Goal: Task Accomplishment & Management: Manage account settings

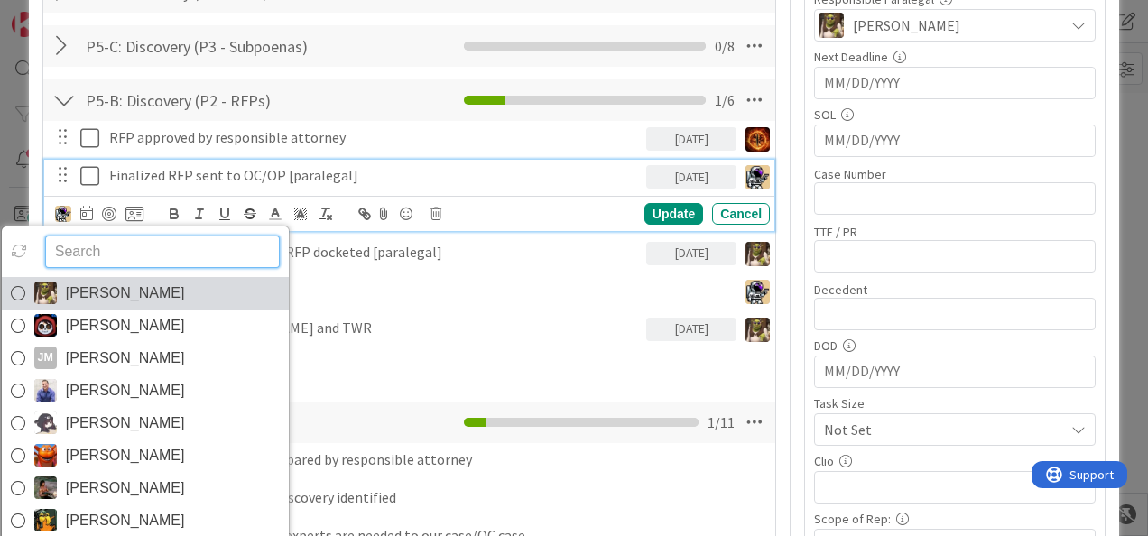
click at [130, 283] on span "[PERSON_NAME]" at bounding box center [125, 293] width 119 height 27
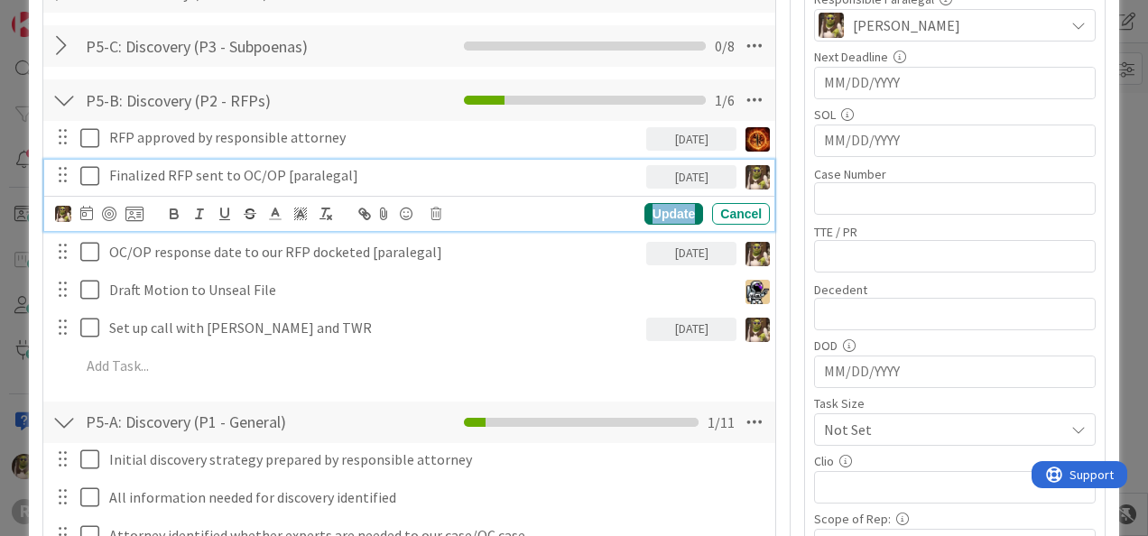
click at [669, 208] on div "Update" at bounding box center [673, 214] width 59 height 22
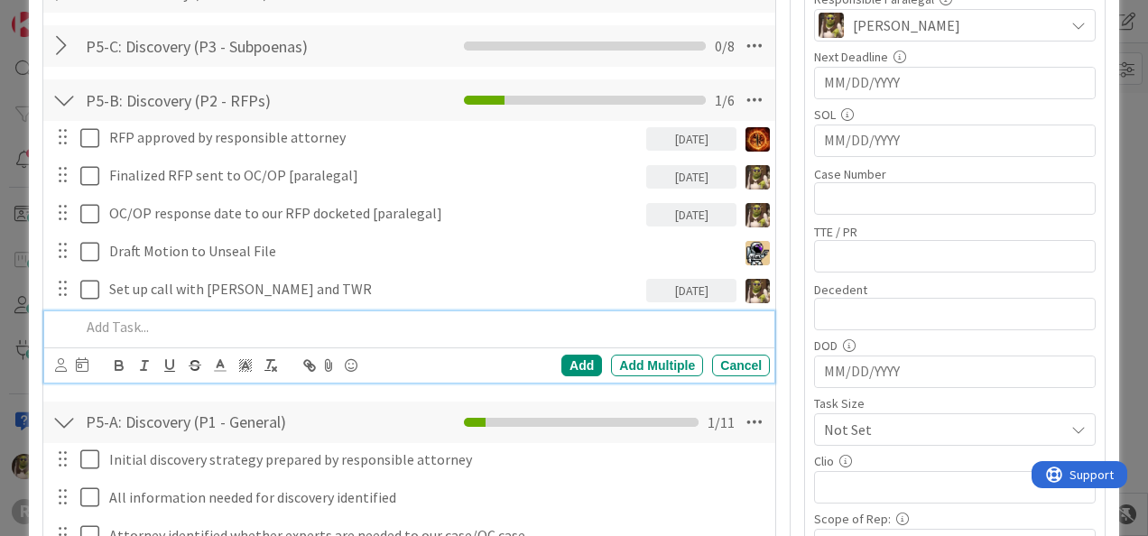
click at [203, 318] on p at bounding box center [421, 327] width 682 height 21
click at [65, 368] on icon at bounding box center [61, 365] width 12 height 14
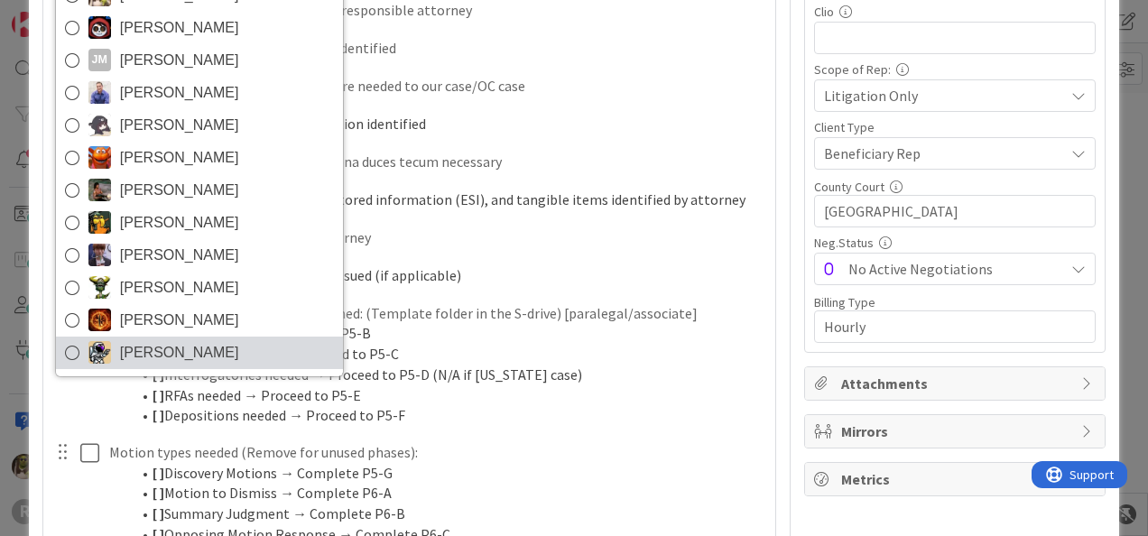
click at [141, 345] on span "[PERSON_NAME]" at bounding box center [179, 352] width 119 height 27
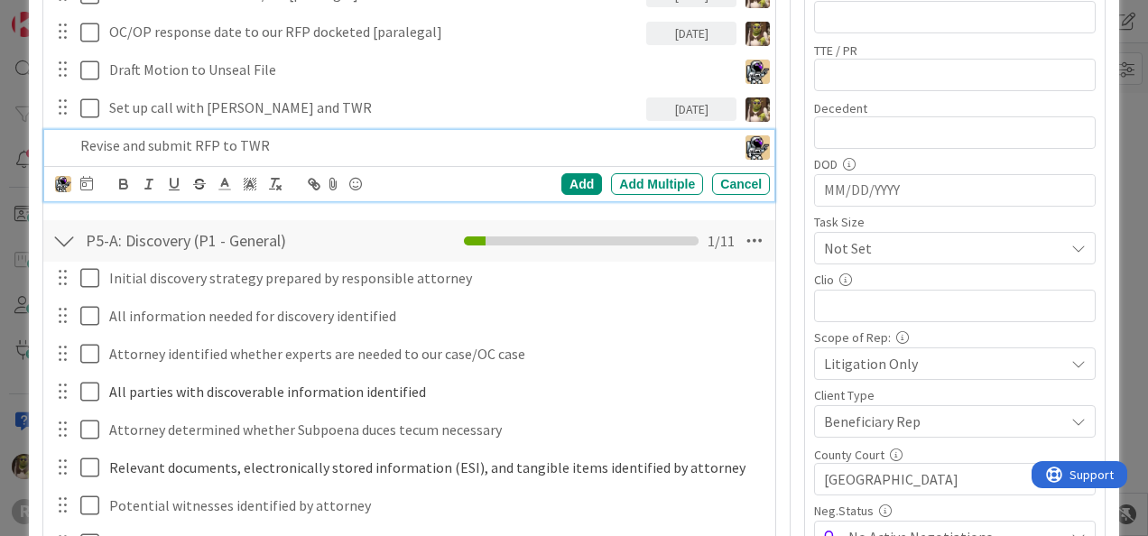
scroll to position [671, 0]
click at [87, 187] on icon at bounding box center [86, 184] width 13 height 14
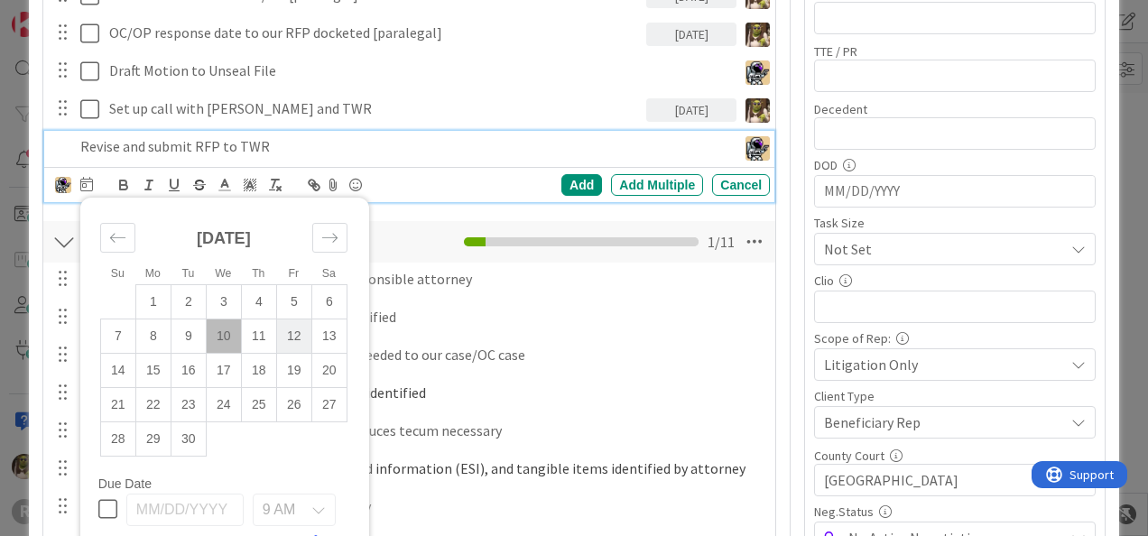
click at [291, 334] on td "12" at bounding box center [293, 336] width 35 height 34
click at [565, 185] on div "Add" at bounding box center [581, 185] width 41 height 22
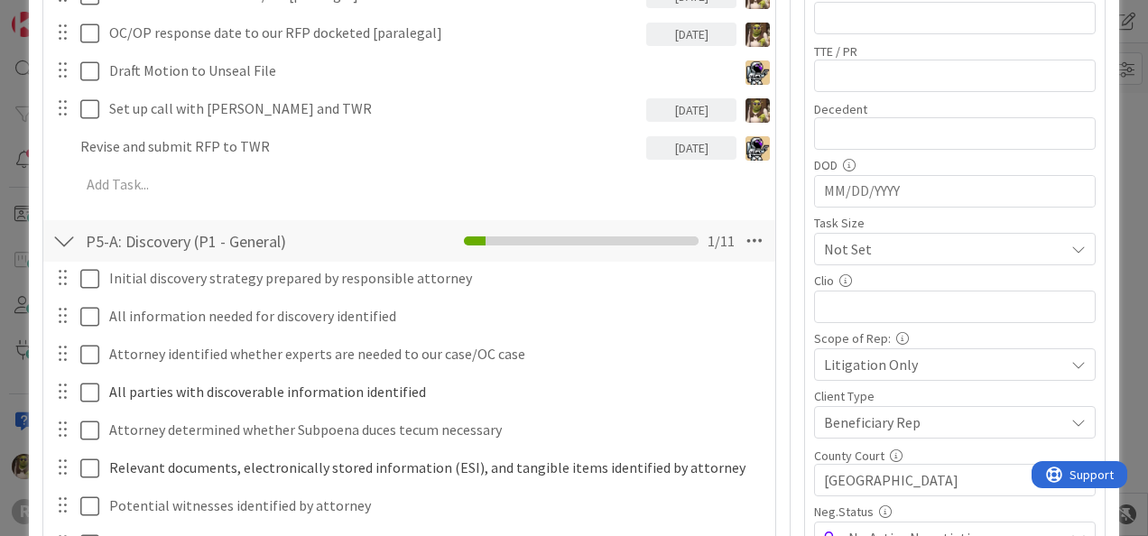
type textarea "x"
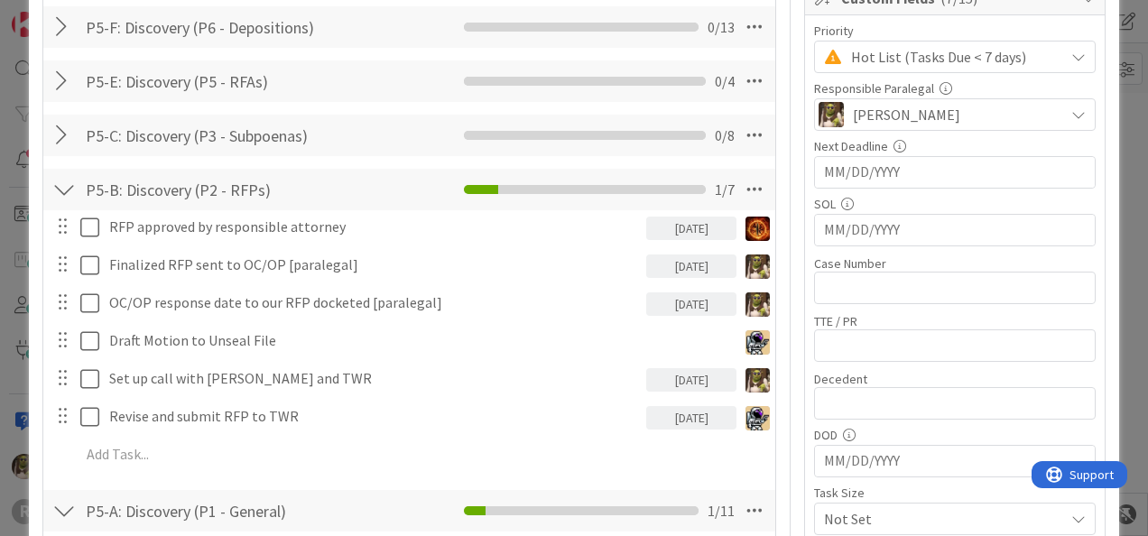
scroll to position [401, 0]
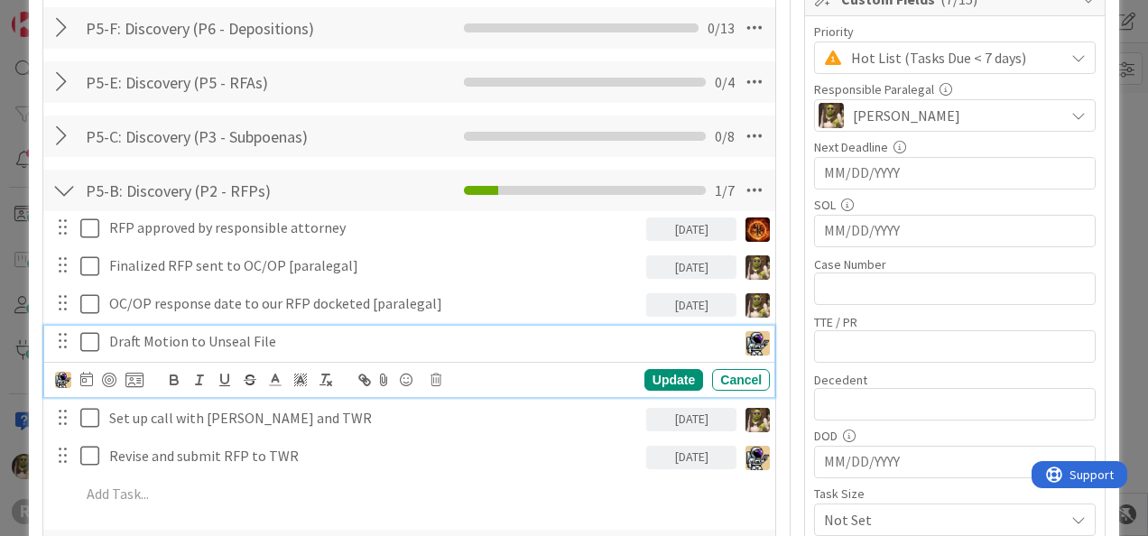
click at [316, 338] on p "Draft Motion to Unseal File" at bounding box center [419, 341] width 620 height 21
click at [89, 374] on icon at bounding box center [86, 379] width 13 height 14
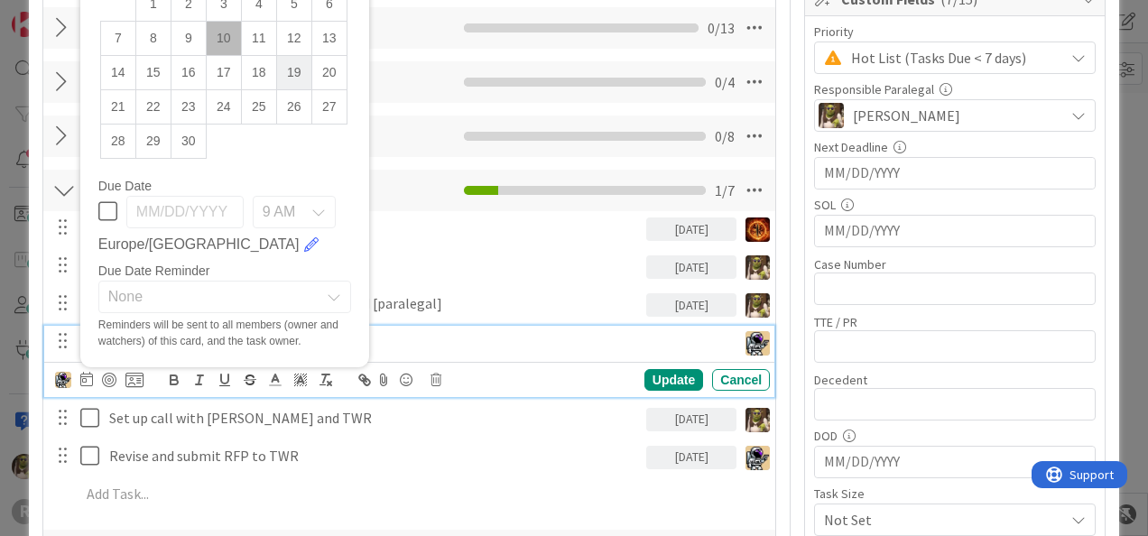
drag, startPoint x: 300, startPoint y: 71, endPoint x: 308, endPoint y: 77, distance: 9.8
click at [300, 70] on td "19" at bounding box center [293, 72] width 35 height 34
type input "[DATE]"
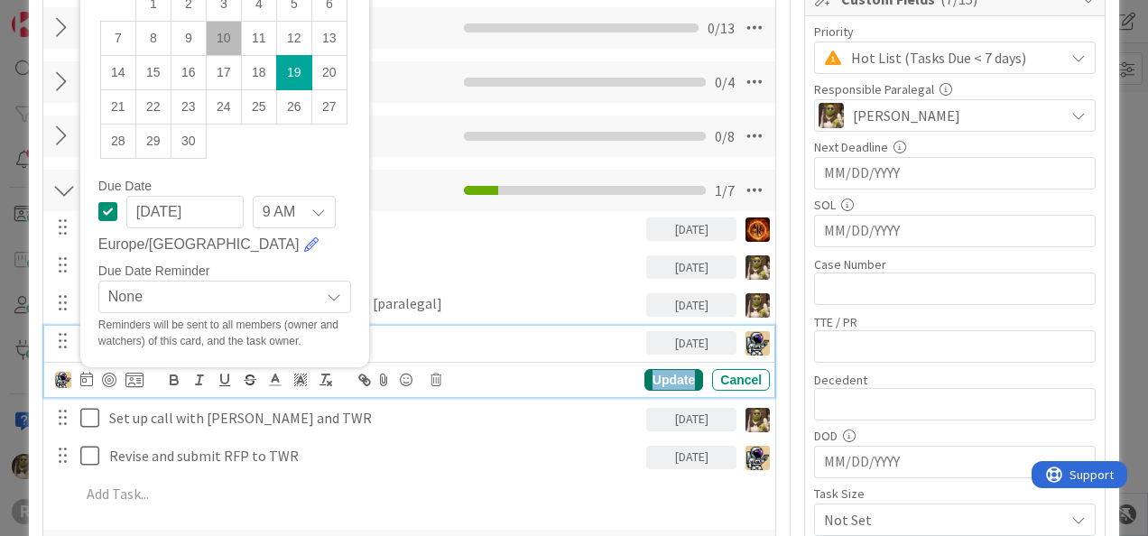
click at [673, 369] on div "Update" at bounding box center [673, 380] width 59 height 22
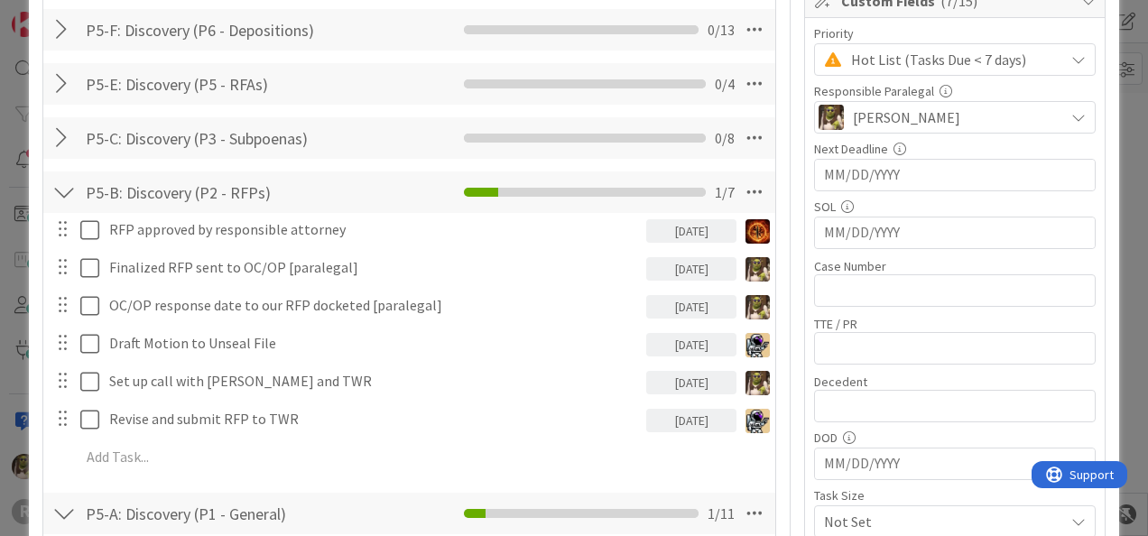
scroll to position [399, 0]
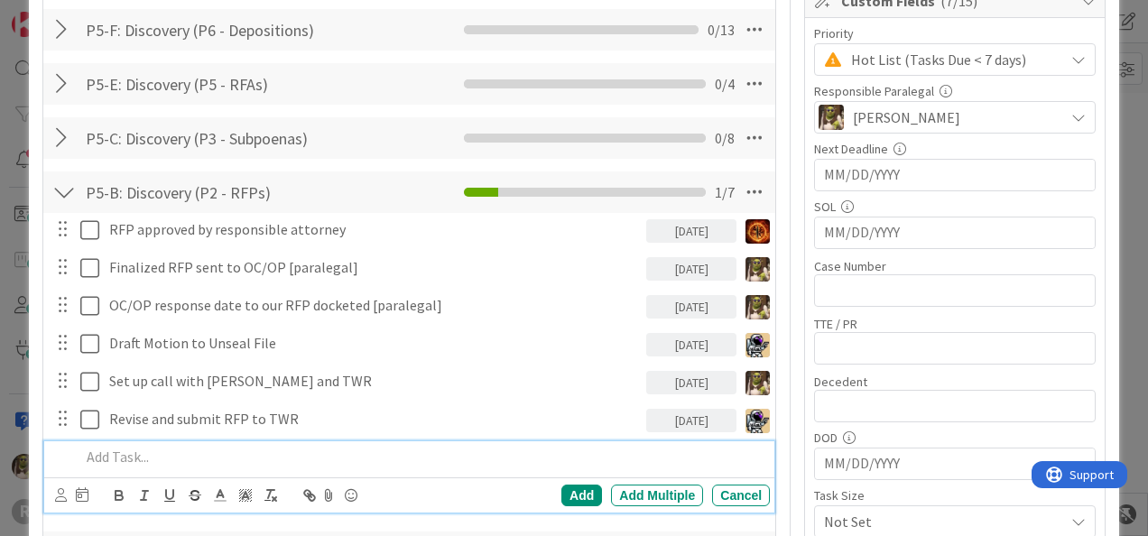
click at [163, 449] on p at bounding box center [421, 457] width 682 height 21
click at [467, 464] on p "Request all information related to annuity to Brighthouse" at bounding box center [421, 457] width 682 height 21
click at [73, 455] on div "Request all information related to annuity to Brighthouse" at bounding box center [421, 457] width 697 height 32
click at [630, 453] on p "Draft RFPs to Brighthouse / Request all information related to annuity to Brigh…" at bounding box center [421, 457] width 682 height 21
drag, startPoint x: 617, startPoint y: 457, endPoint x: 499, endPoint y: 455, distance: 118.2
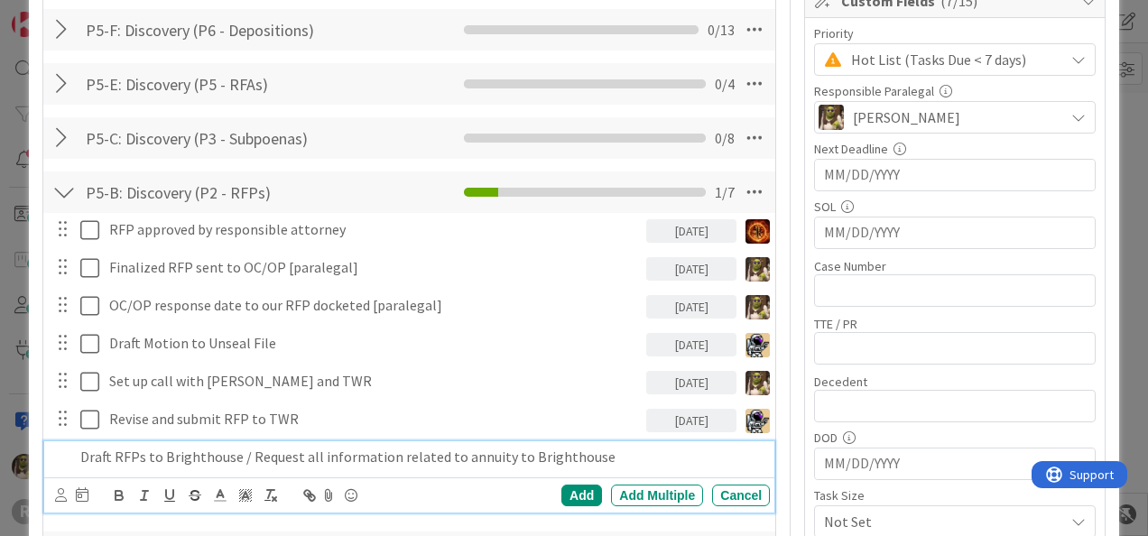
click at [499, 455] on p "Draft RFPs to Brighthouse / Request all information related to annuity to Brigh…" at bounding box center [421, 457] width 682 height 21
click at [73, 487] on div "[PERSON_NAME] [PERSON_NAME] [PERSON_NAME] [PERSON_NAME] [PERSON_NAME] [PERSON_N…" at bounding box center [71, 496] width 33 height 22
click at [59, 494] on icon at bounding box center [61, 495] width 12 height 14
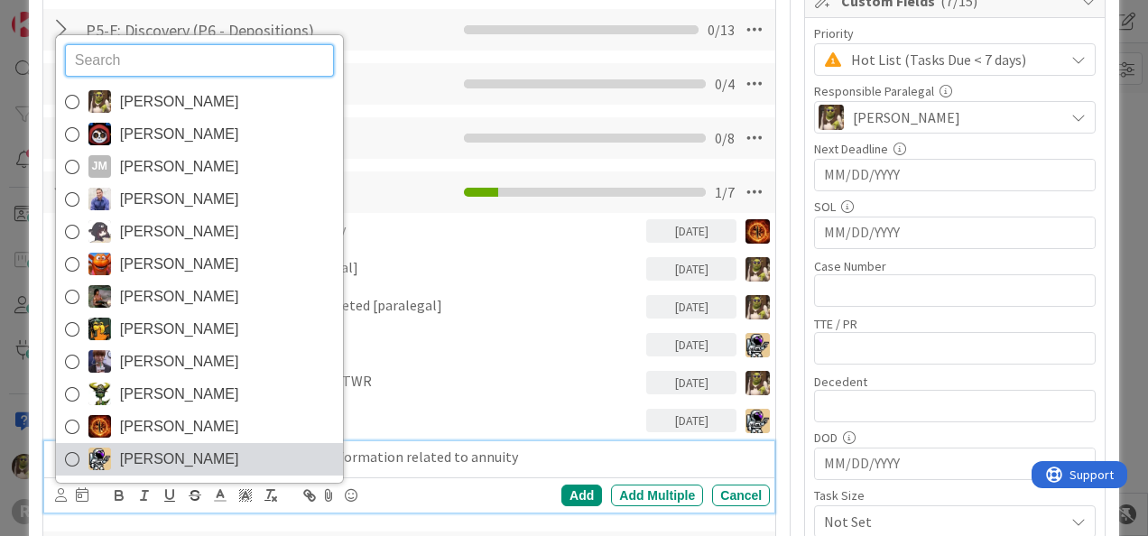
click at [122, 449] on span "[PERSON_NAME]" at bounding box center [179, 459] width 119 height 27
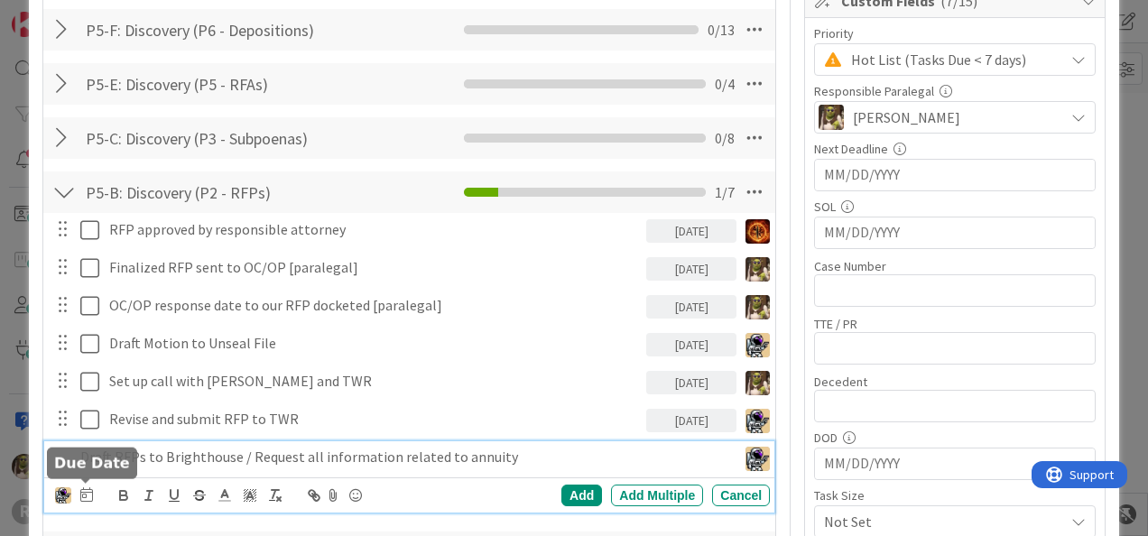
click at [92, 494] on icon at bounding box center [86, 494] width 13 height 14
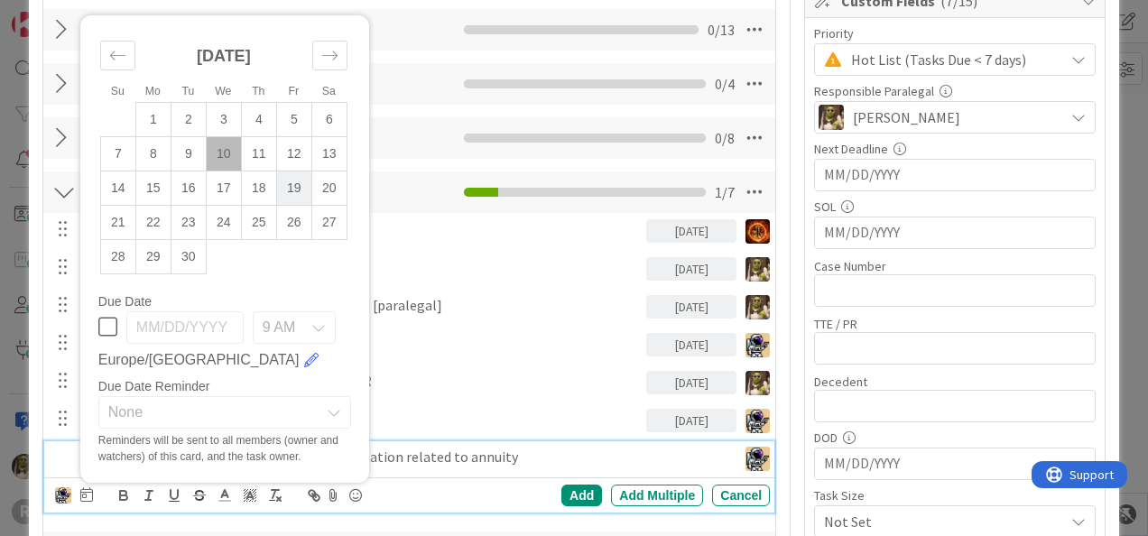
click at [289, 187] on td "19" at bounding box center [293, 188] width 35 height 34
click at [570, 494] on div "Add" at bounding box center [581, 496] width 41 height 22
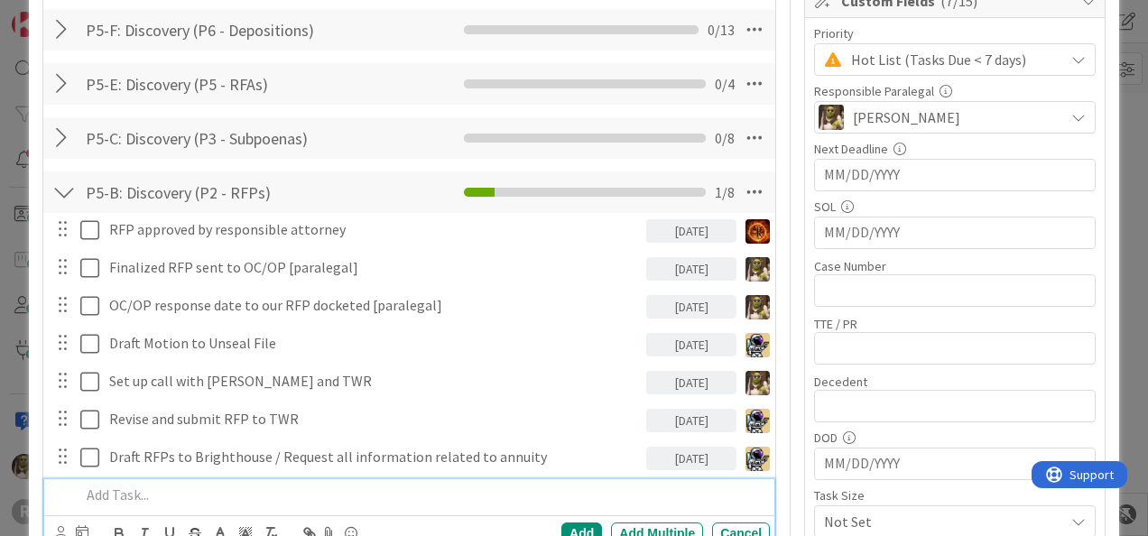
click at [170, 485] on p at bounding box center [421, 495] width 682 height 21
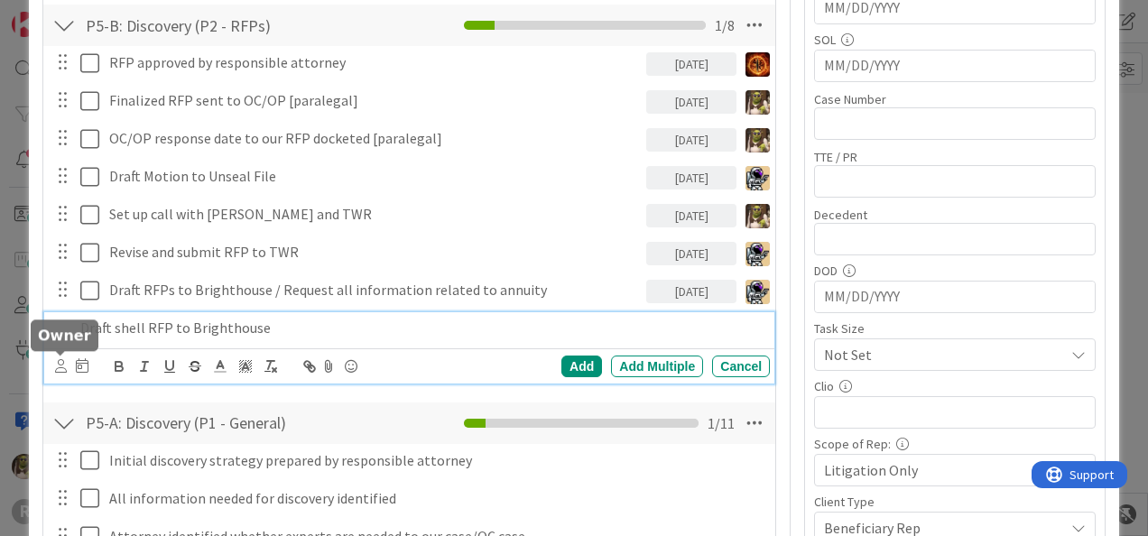
click at [60, 359] on icon at bounding box center [61, 366] width 12 height 14
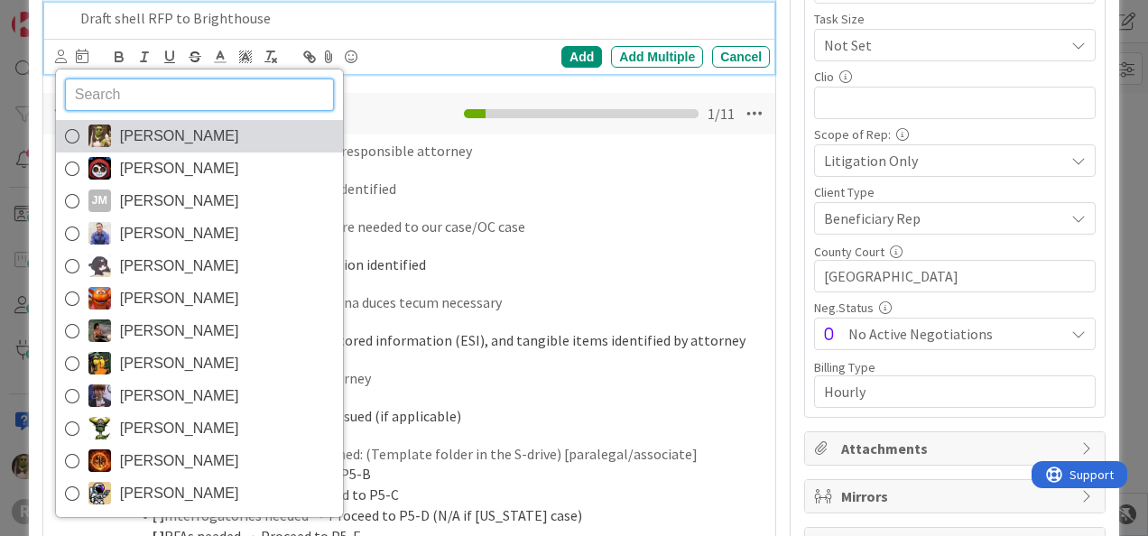
scroll to position [873, 0]
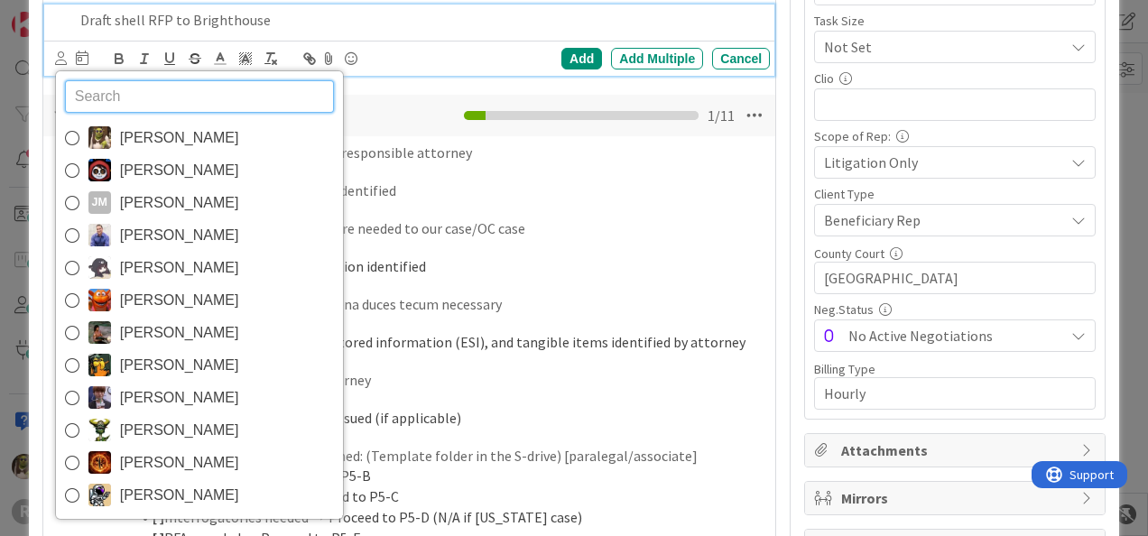
click at [143, 139] on span "[PERSON_NAME]" at bounding box center [179, 138] width 119 height 27
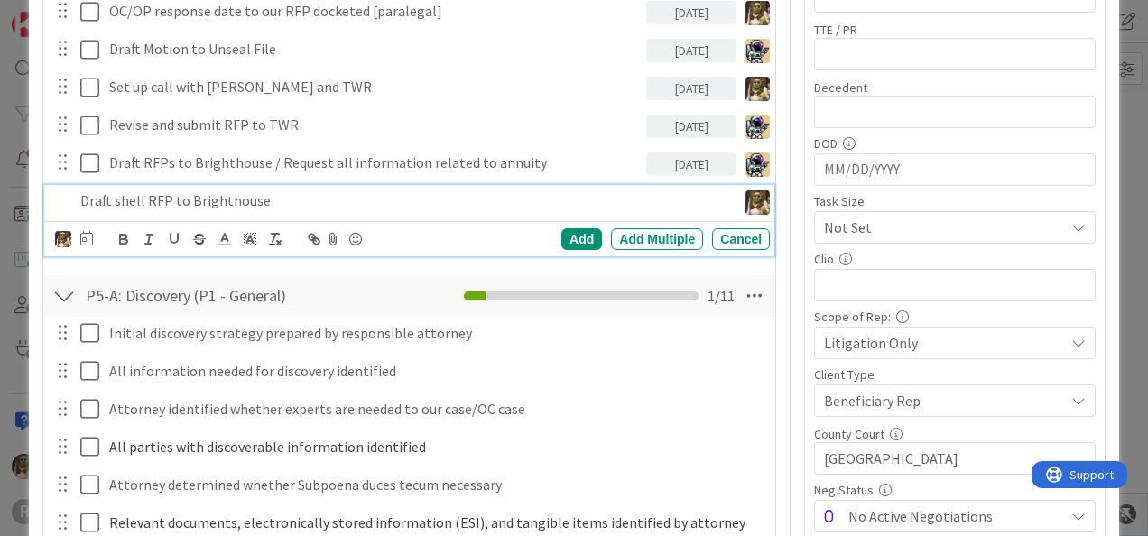
scroll to position [693, 0]
click at [87, 235] on icon at bounding box center [86, 238] width 13 height 14
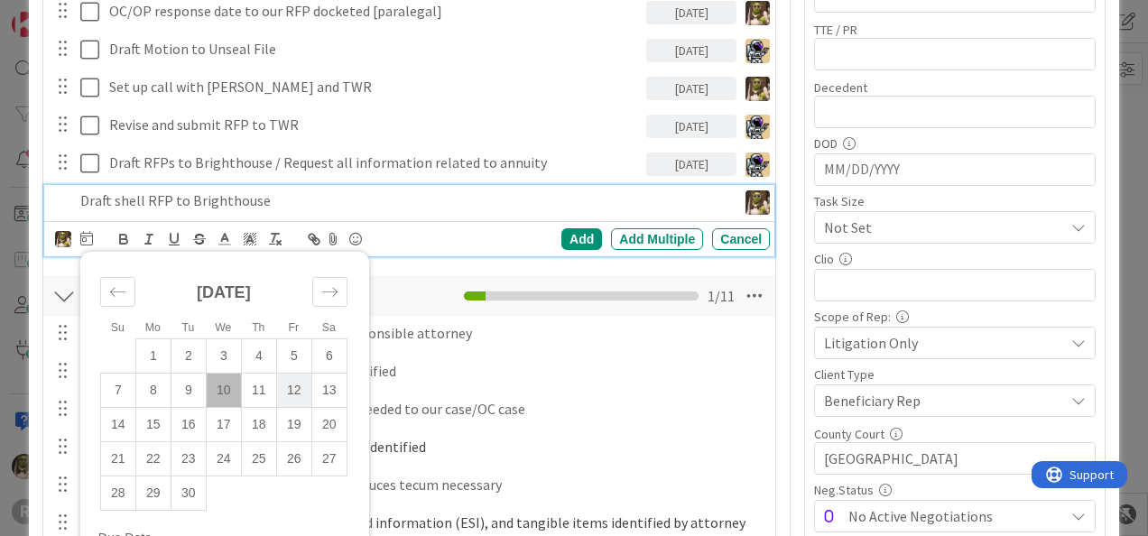
click at [298, 384] on td "12" at bounding box center [293, 390] width 35 height 34
click at [570, 232] on div "Add" at bounding box center [581, 239] width 41 height 22
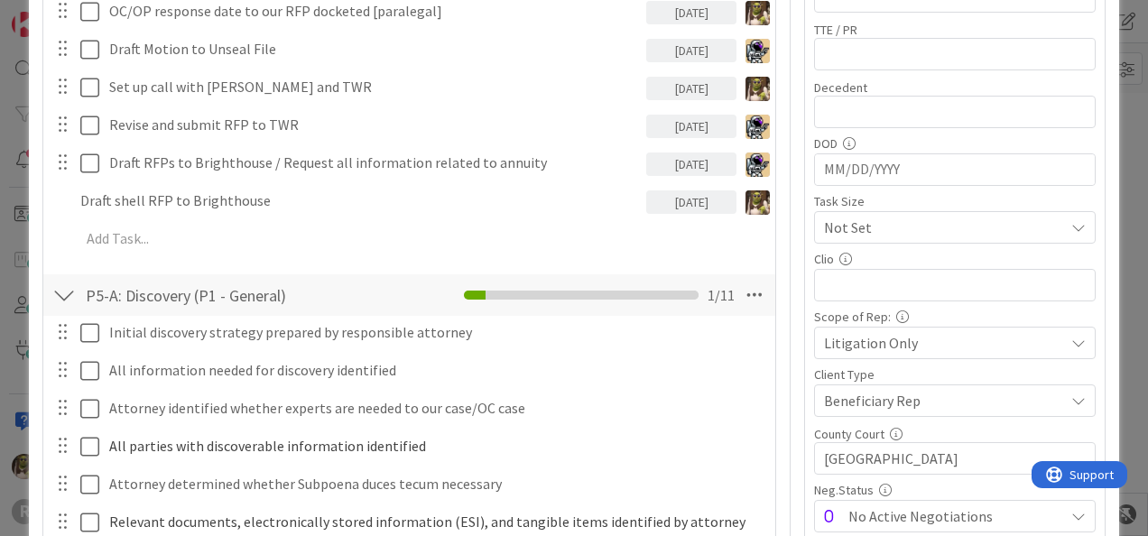
type textarea "x"
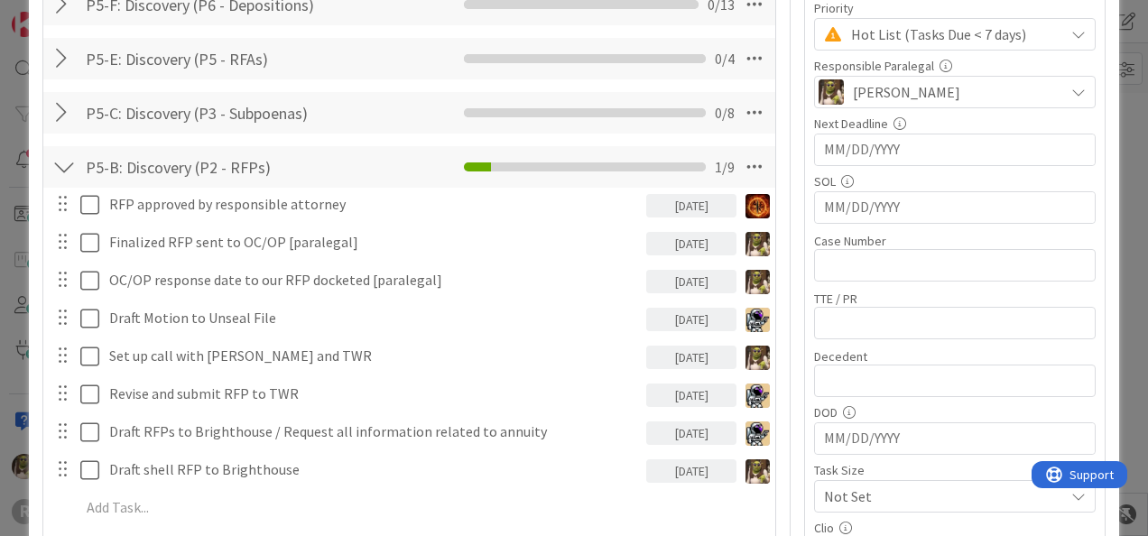
scroll to position [422, 0]
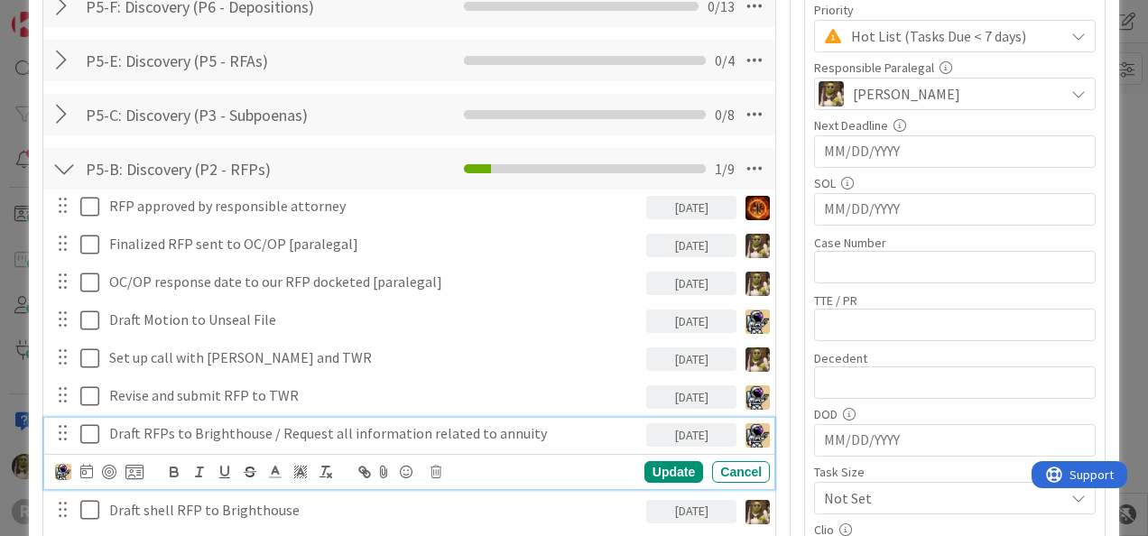
click at [460, 444] on div "Draft RFPs to Brighthouse / Request all information related to annuity" at bounding box center [374, 434] width 544 height 32
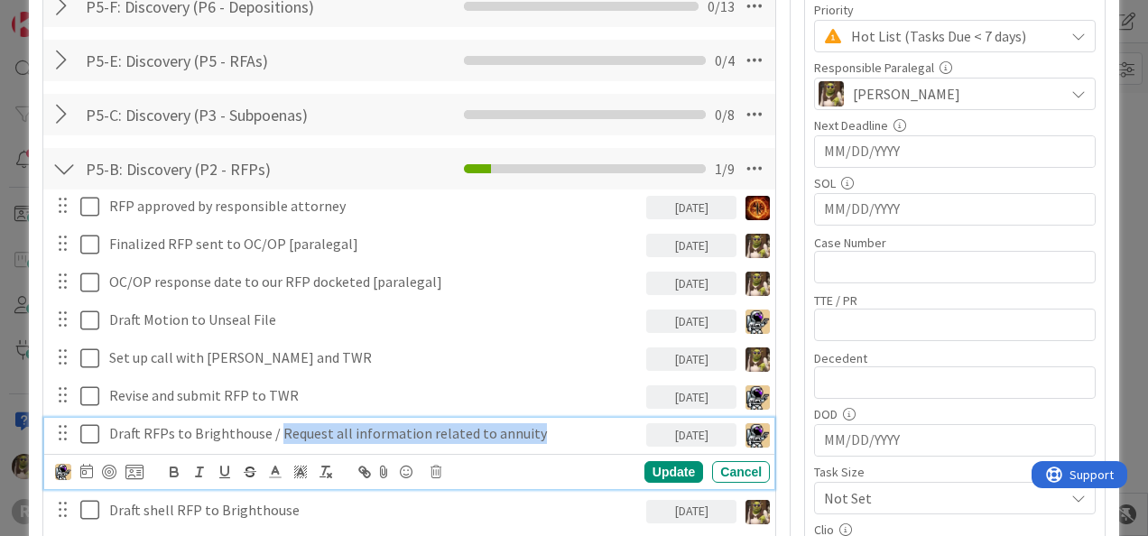
drag, startPoint x: 541, startPoint y: 435, endPoint x: 273, endPoint y: 439, distance: 268.9
click at [273, 439] on p "Draft RFPs to Brighthouse / Request all information related to annuity" at bounding box center [374, 433] width 530 height 21
copy p "Request all information related to annuity"
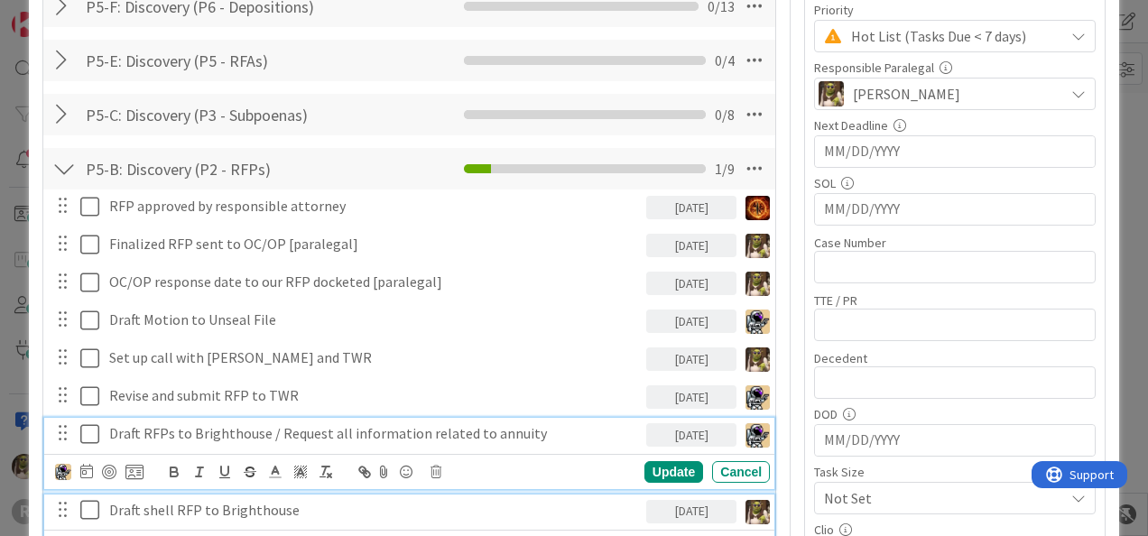
click at [367, 501] on p "Draft shell RFP to Brighthouse" at bounding box center [374, 510] width 530 height 21
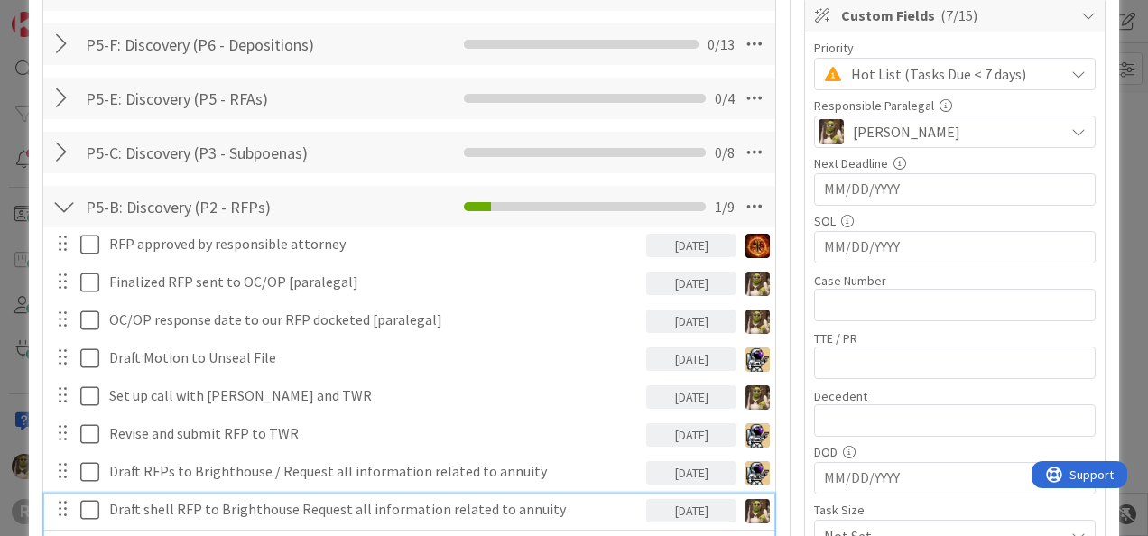
click at [291, 508] on p "Draft shell RFP to Brighthouse Request all information related to annuity" at bounding box center [374, 509] width 530 height 21
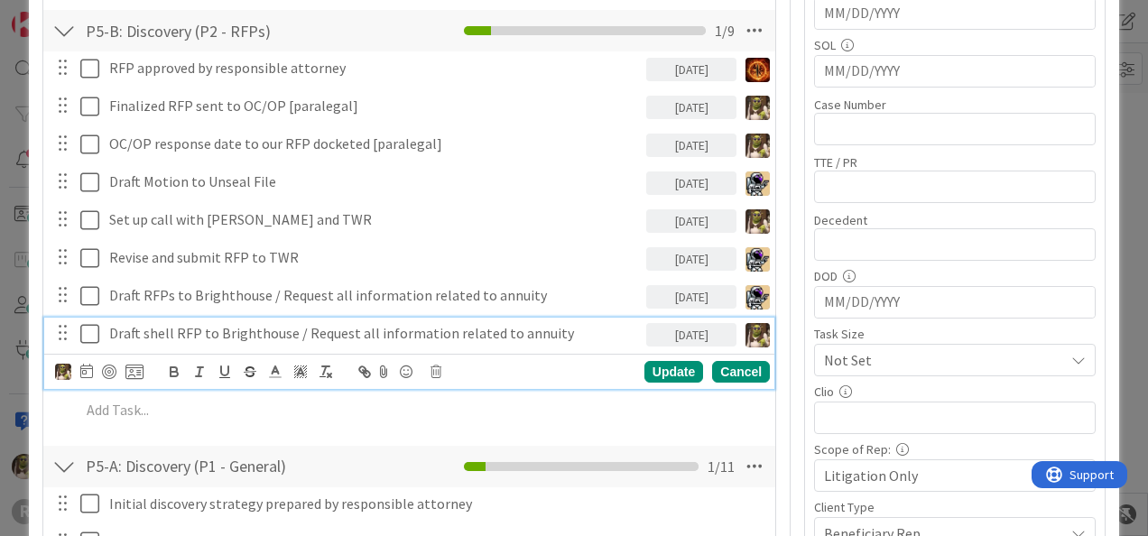
scroll to position [564, 0]
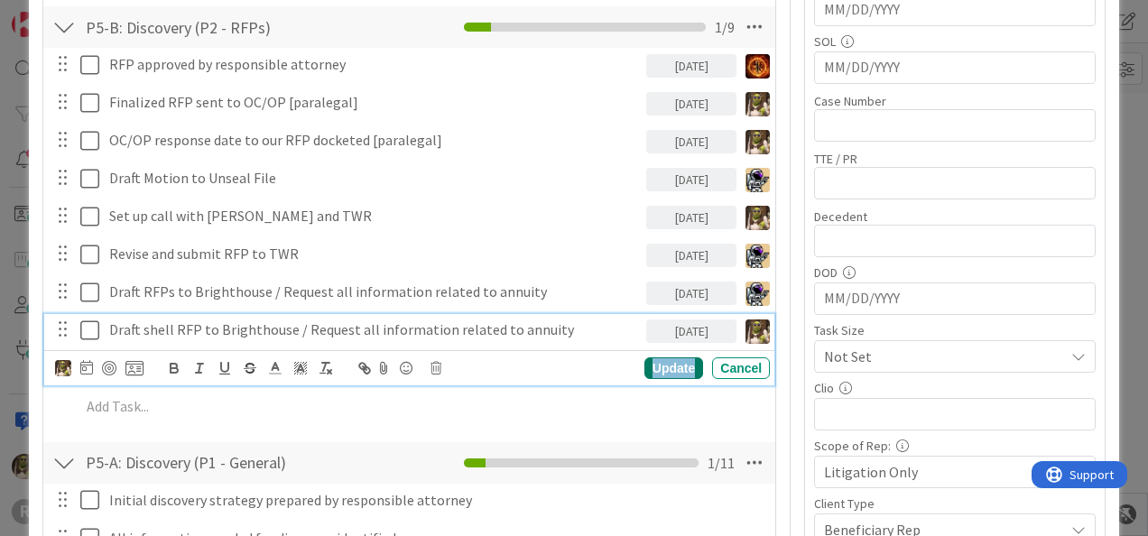
click at [659, 365] on div "Update" at bounding box center [673, 368] width 59 height 22
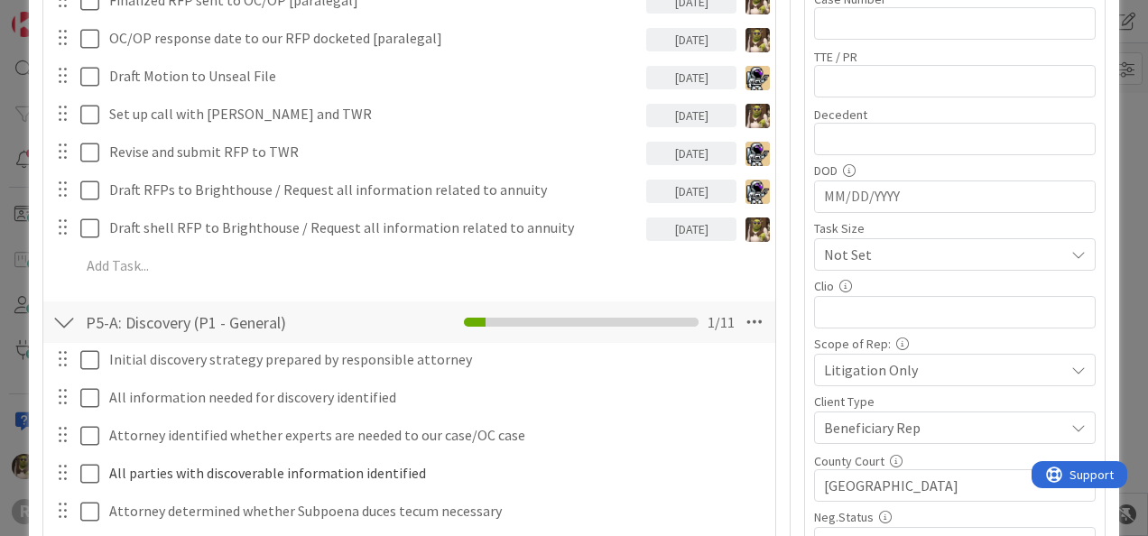
scroll to position [666, 0]
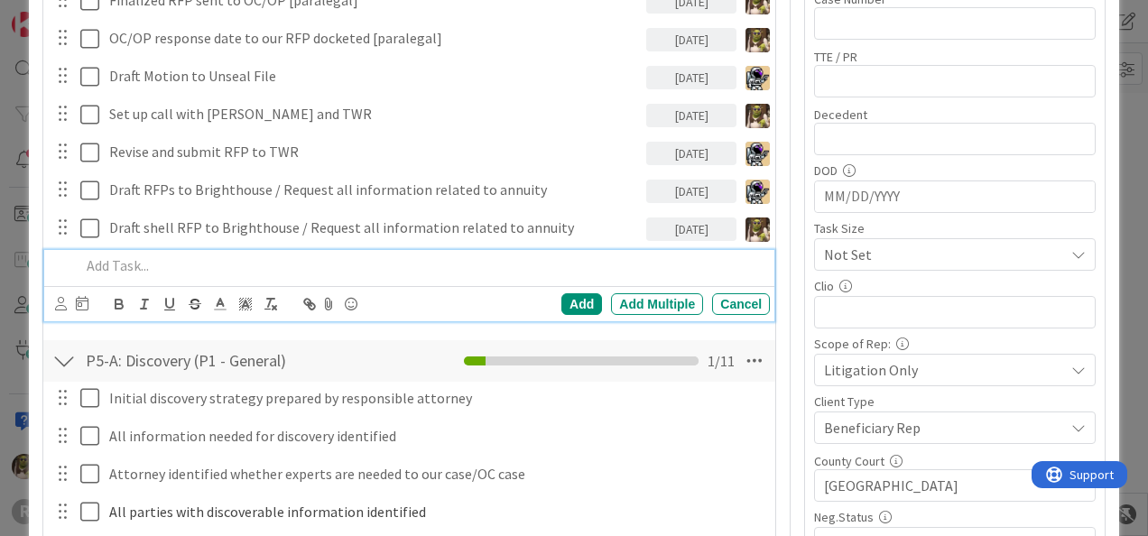
click at [148, 271] on p at bounding box center [421, 265] width 682 height 21
click at [60, 301] on icon at bounding box center [61, 304] width 12 height 14
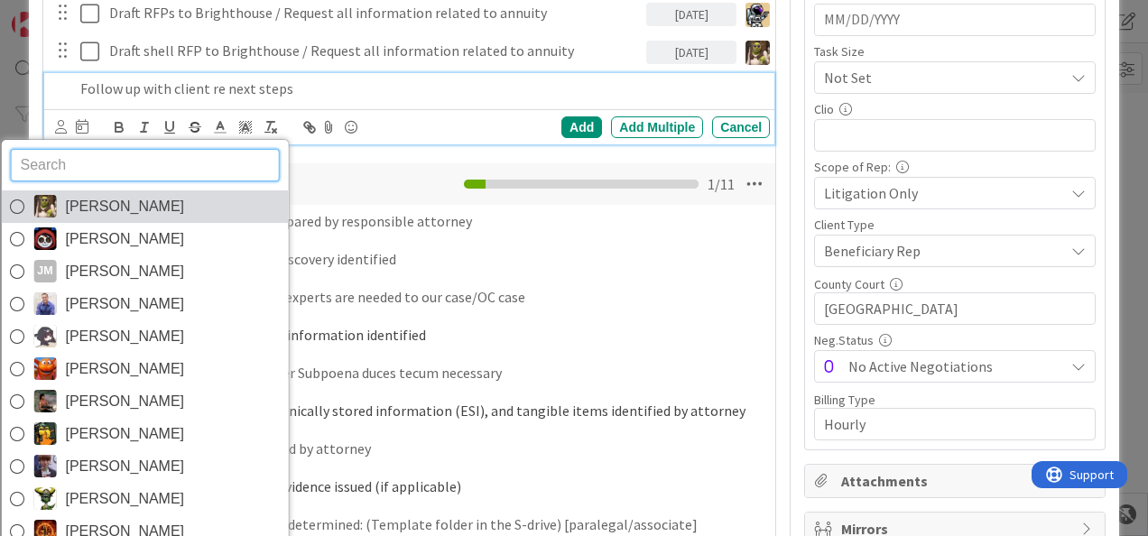
click at [106, 193] on span "[PERSON_NAME]" at bounding box center [124, 206] width 119 height 27
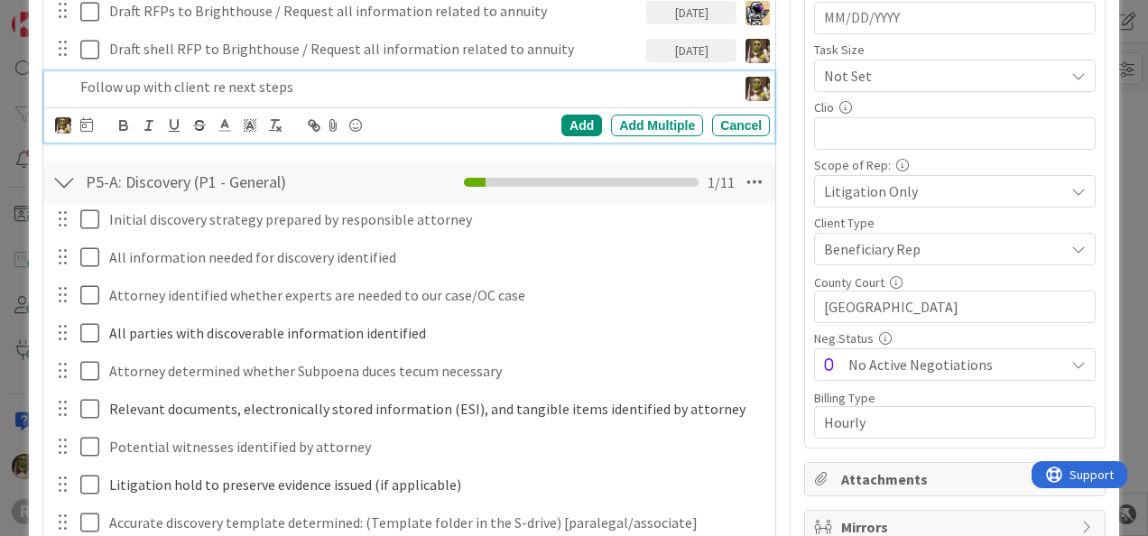
scroll to position [846, 0]
click at [87, 121] on icon at bounding box center [86, 122] width 13 height 14
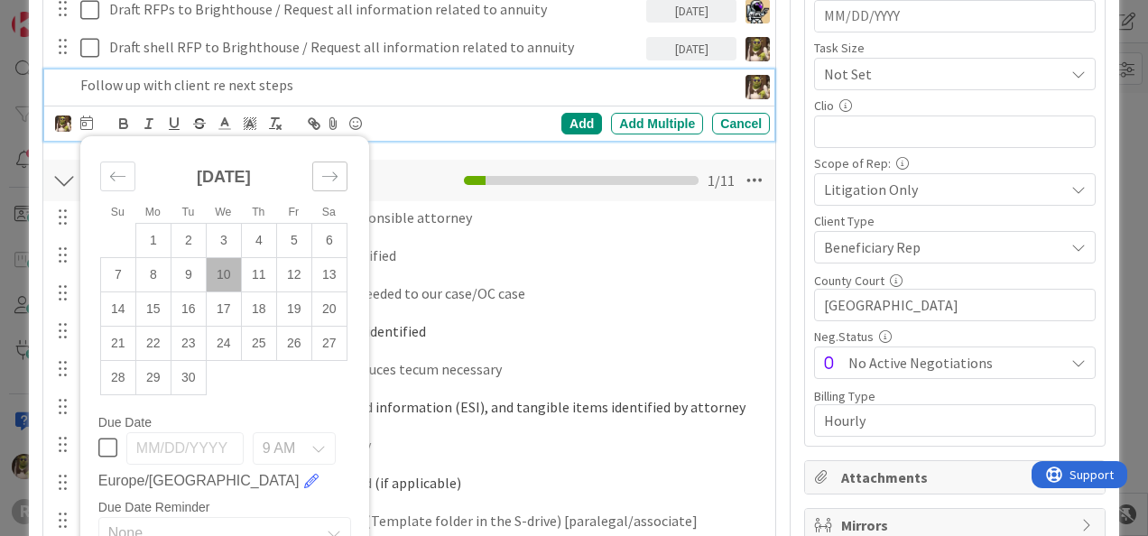
click at [337, 177] on div "Move forward to switch to the next month." at bounding box center [329, 177] width 35 height 30
drag, startPoint x: 224, startPoint y: 235, endPoint x: 647, endPoint y: 129, distance: 436.2
click at [227, 234] on td "1" at bounding box center [223, 240] width 35 height 34
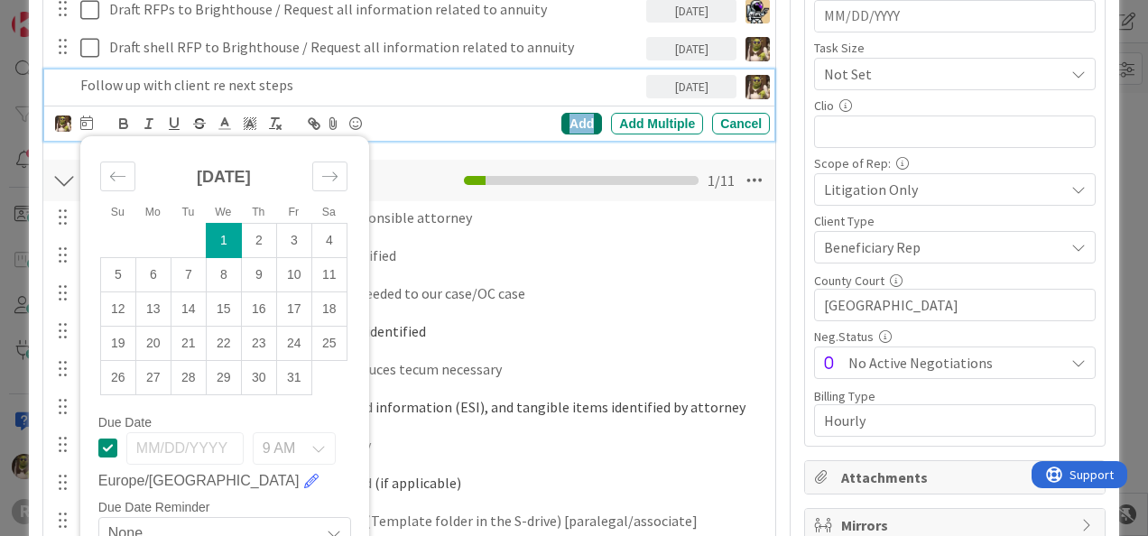
click at [579, 117] on div "Add" at bounding box center [581, 124] width 41 height 22
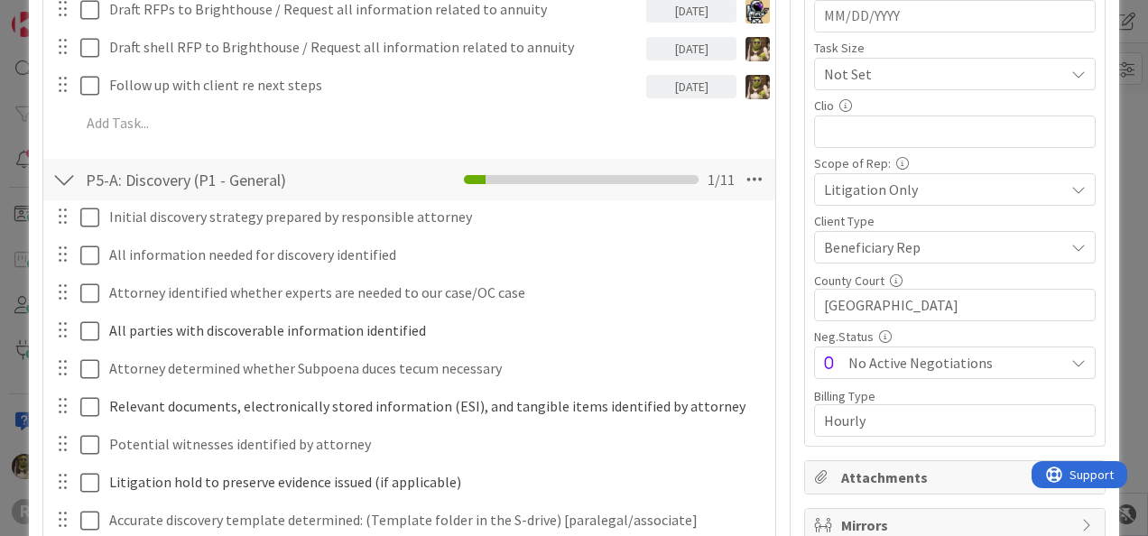
type textarea "x"
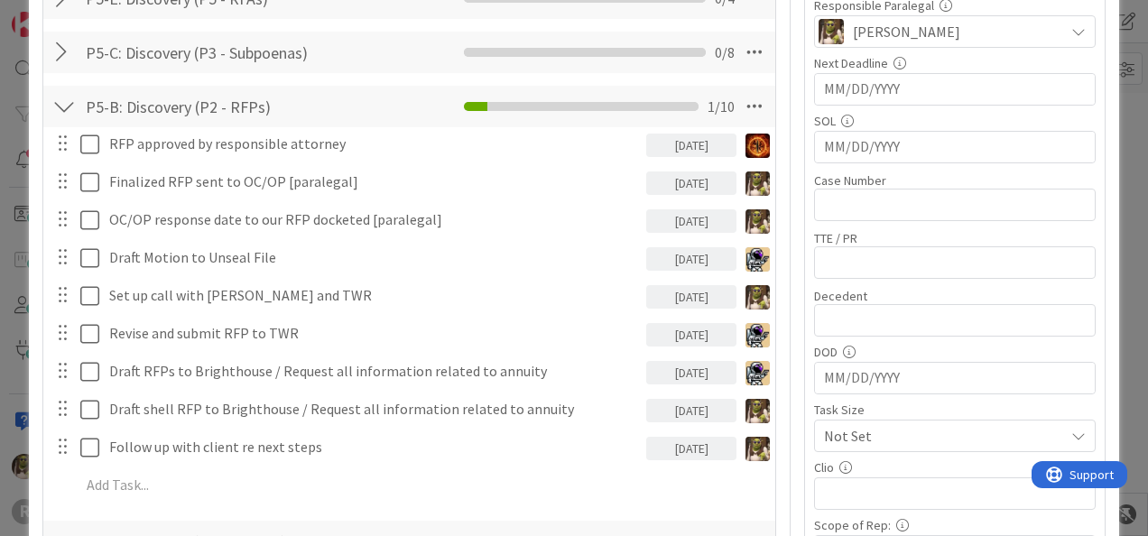
scroll to position [485, 0]
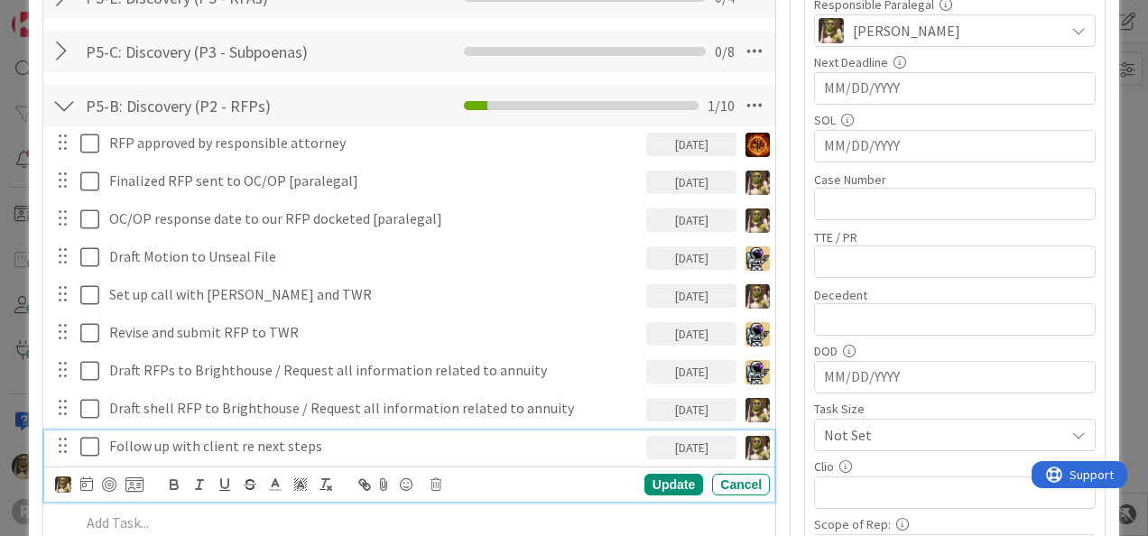
click at [341, 436] on p "Follow up with client re next steps" at bounding box center [374, 446] width 530 height 21
drag, startPoint x: 338, startPoint y: 446, endPoint x: -4, endPoint y: 435, distance: 342.2
click at [0, 435] on html "R Done Done My Zone 3 Boards [PERSON_NAME] Focus 17 Litigation Matter Workflow …" at bounding box center [574, 268] width 1148 height 536
click at [56, 483] on img at bounding box center [63, 484] width 16 height 16
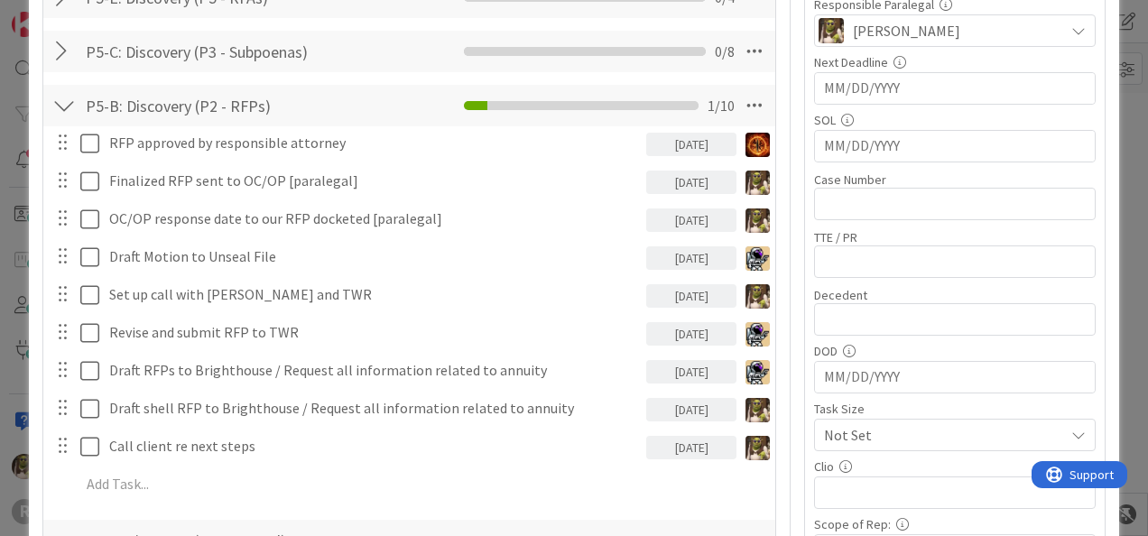
click at [0, 0] on span "[PERSON_NAME]" at bounding box center [0, 0] width 0 height 0
type textarea "x"
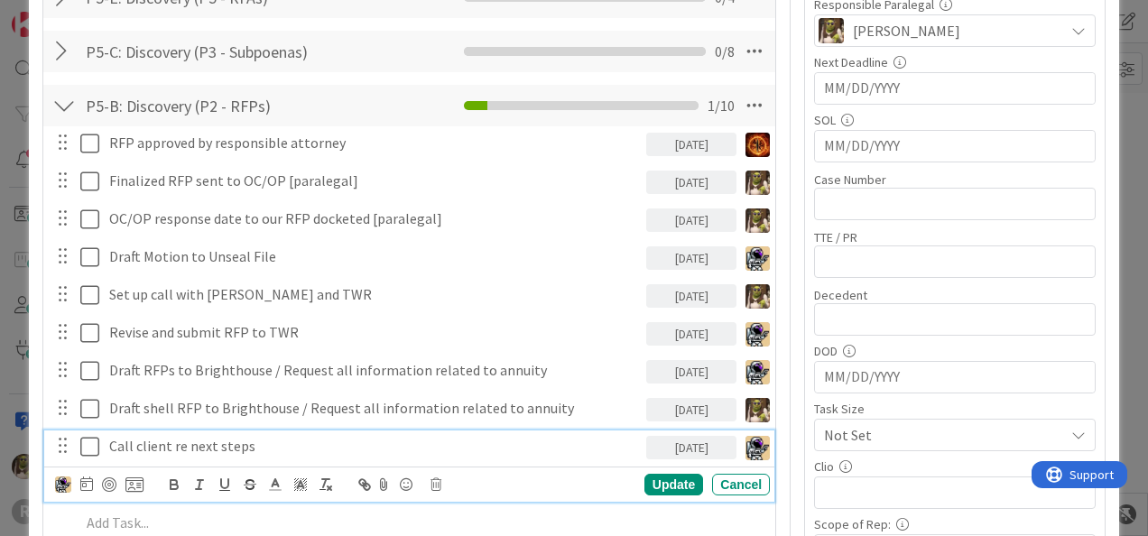
click at [215, 439] on p "Call client re next steps" at bounding box center [374, 446] width 530 height 21
click at [88, 482] on icon at bounding box center [86, 483] width 13 height 14
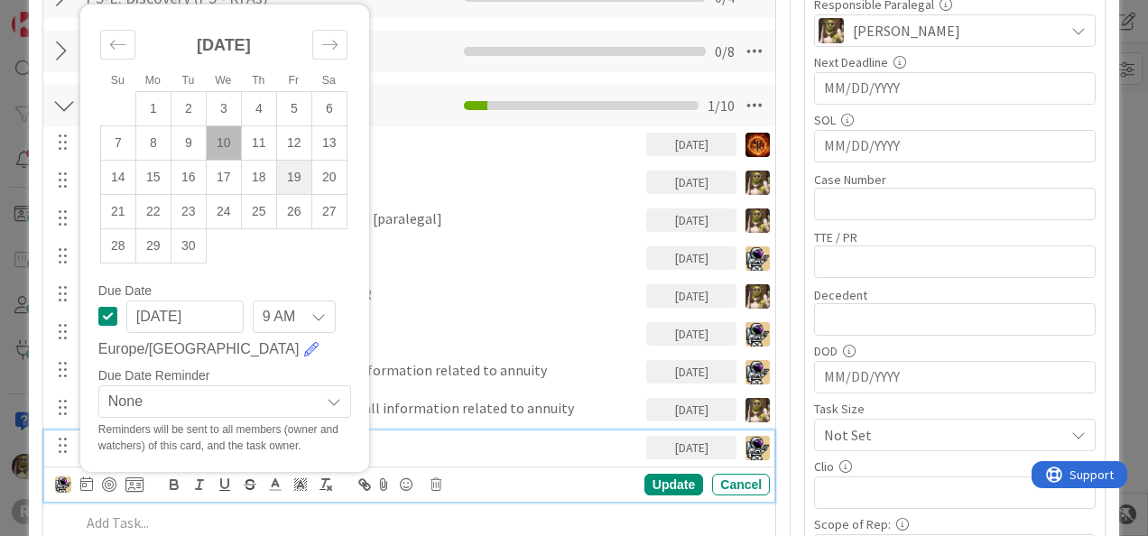
click at [300, 168] on td "19" at bounding box center [293, 177] width 35 height 34
type input "[DATE]"
click at [651, 474] on div "Update" at bounding box center [673, 485] width 59 height 22
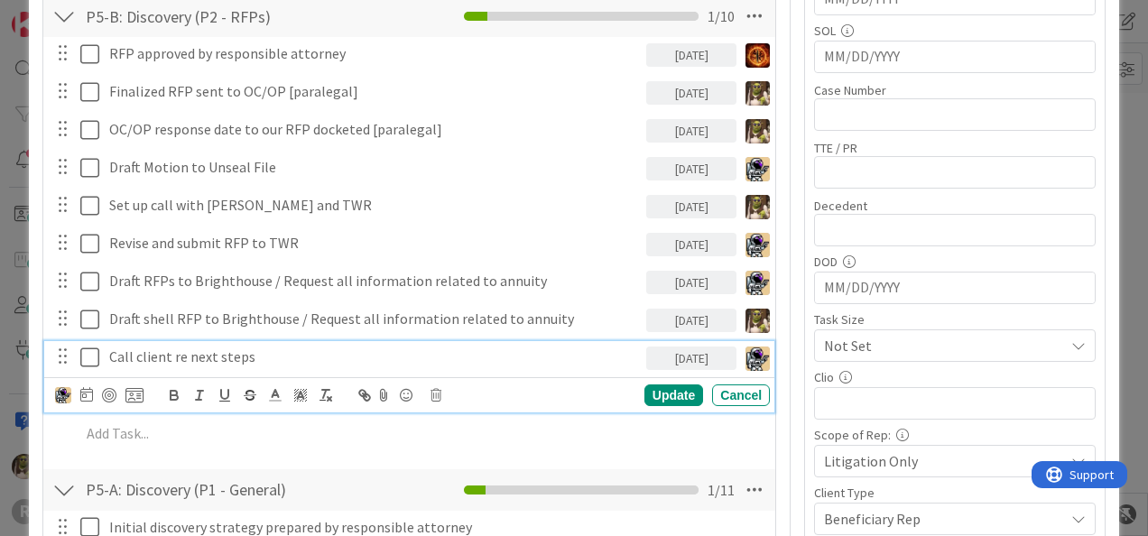
click at [294, 353] on p "Call client re next steps" at bounding box center [374, 356] width 530 height 21
click at [328, 359] on p "Call client re next steps" at bounding box center [374, 356] width 530 height 21
drag, startPoint x: 668, startPoint y: 390, endPoint x: 491, endPoint y: 457, distance: 189.4
click at [668, 390] on div "Update" at bounding box center [673, 394] width 59 height 22
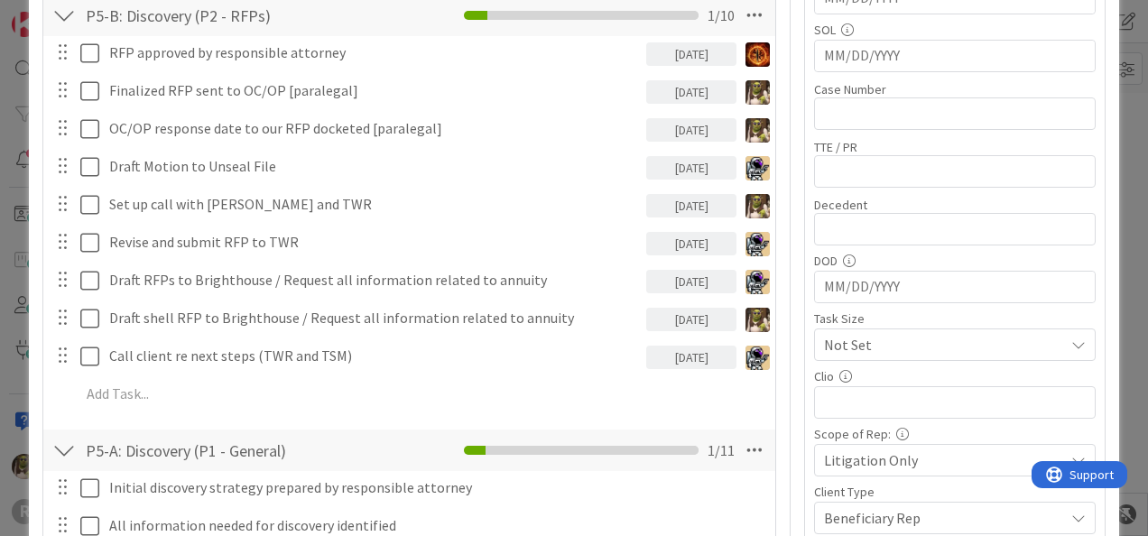
type textarea "x"
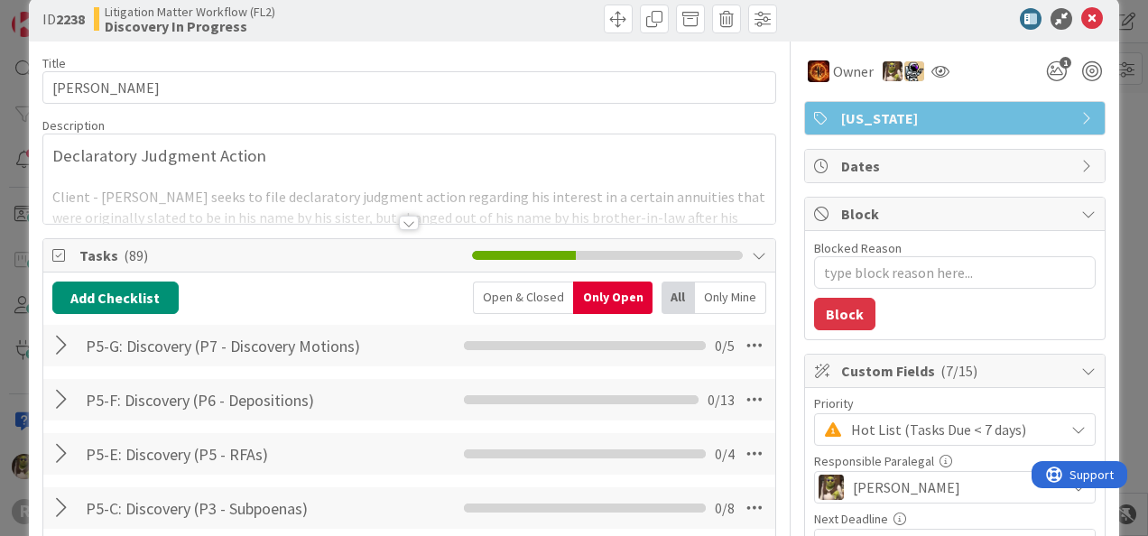
scroll to position [0, 0]
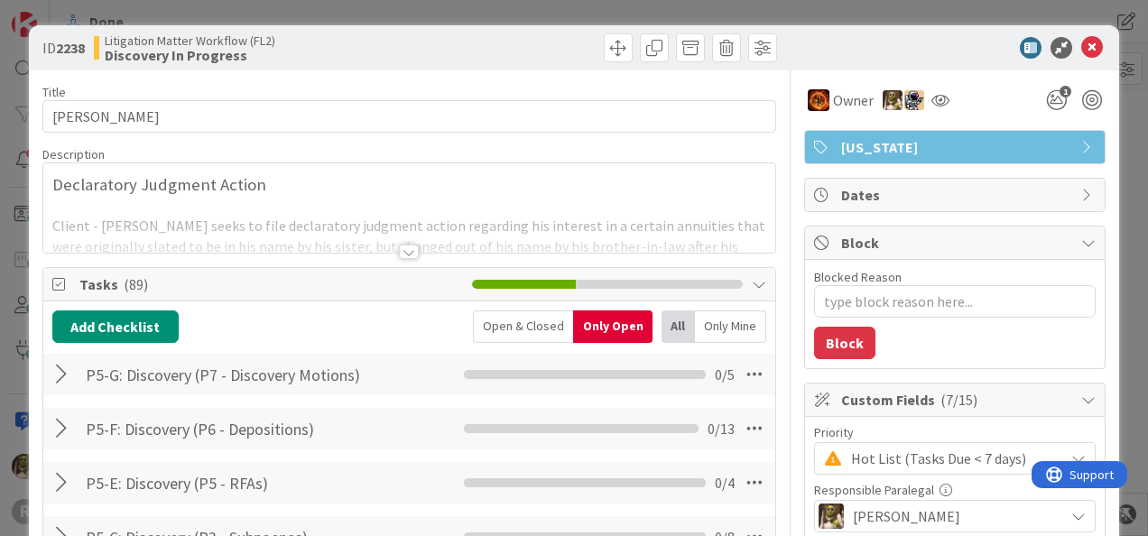
click at [399, 248] on div at bounding box center [409, 252] width 20 height 14
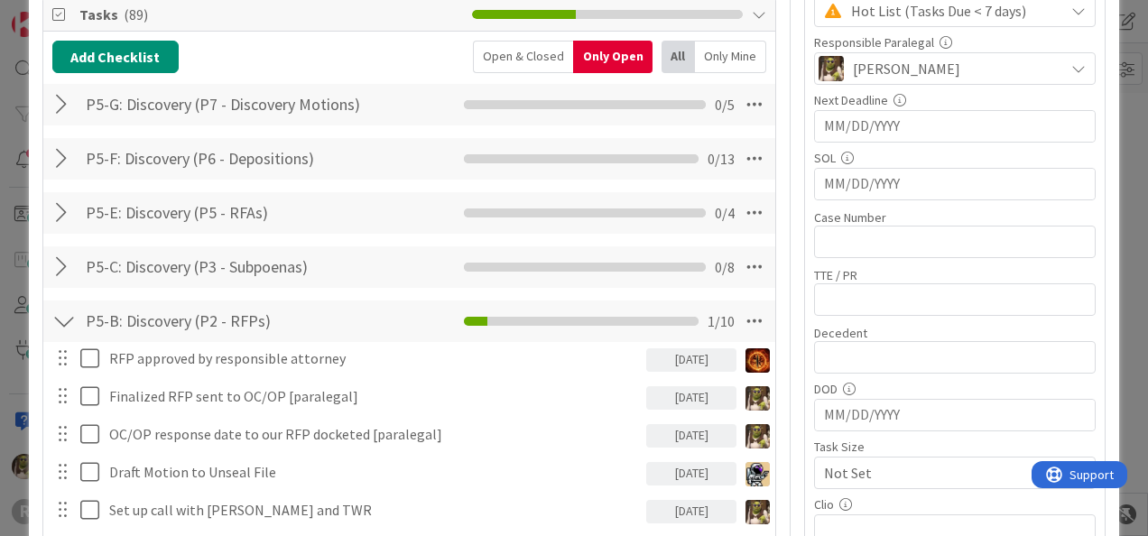
drag, startPoint x: 58, startPoint y: 325, endPoint x: 107, endPoint y: 318, distance: 50.2
click at [58, 325] on div at bounding box center [63, 321] width 23 height 32
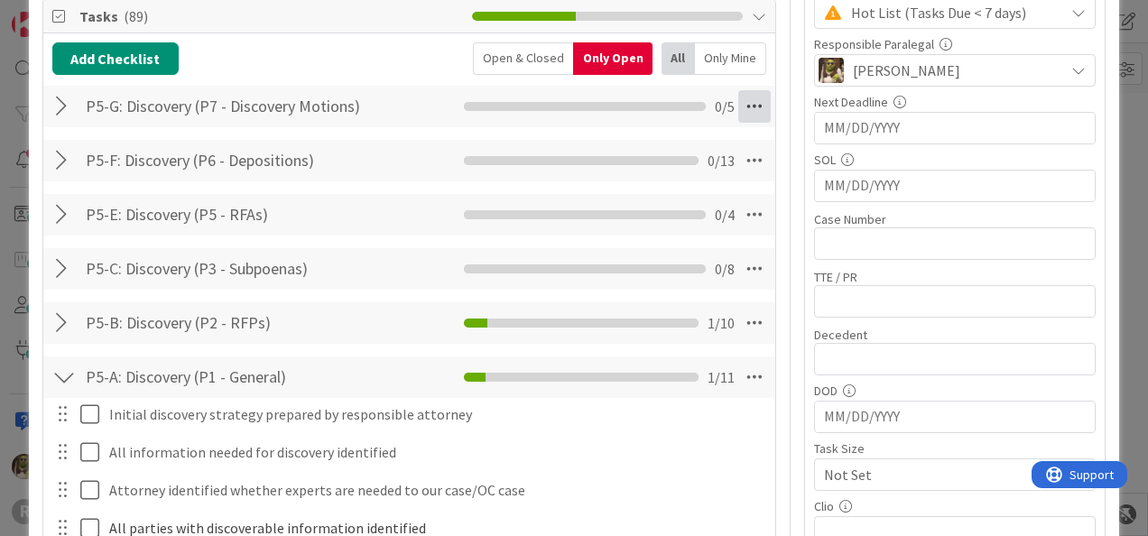
scroll to position [448, 0]
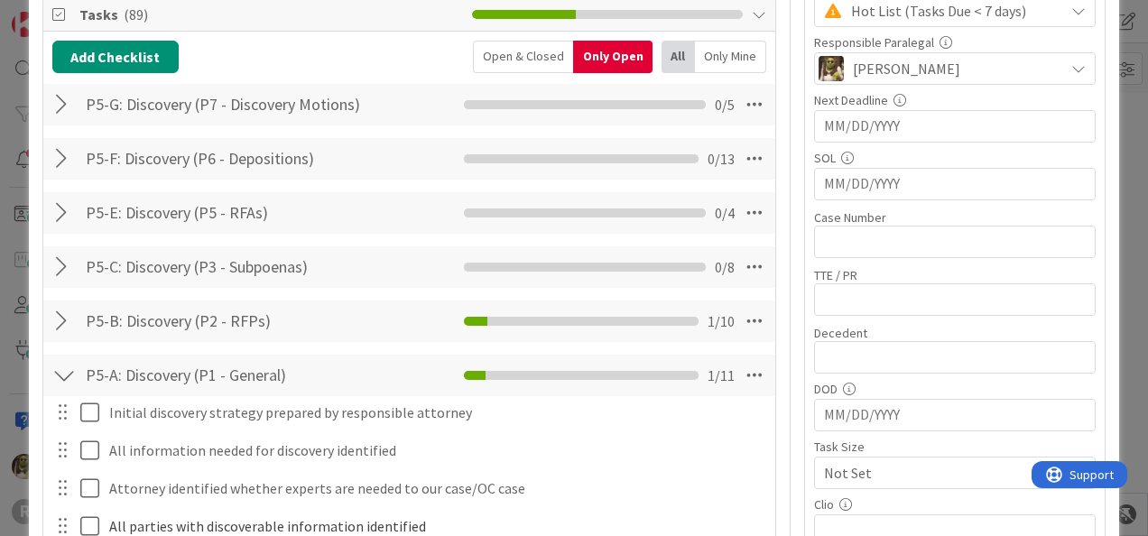
click at [61, 215] on div at bounding box center [63, 213] width 23 height 32
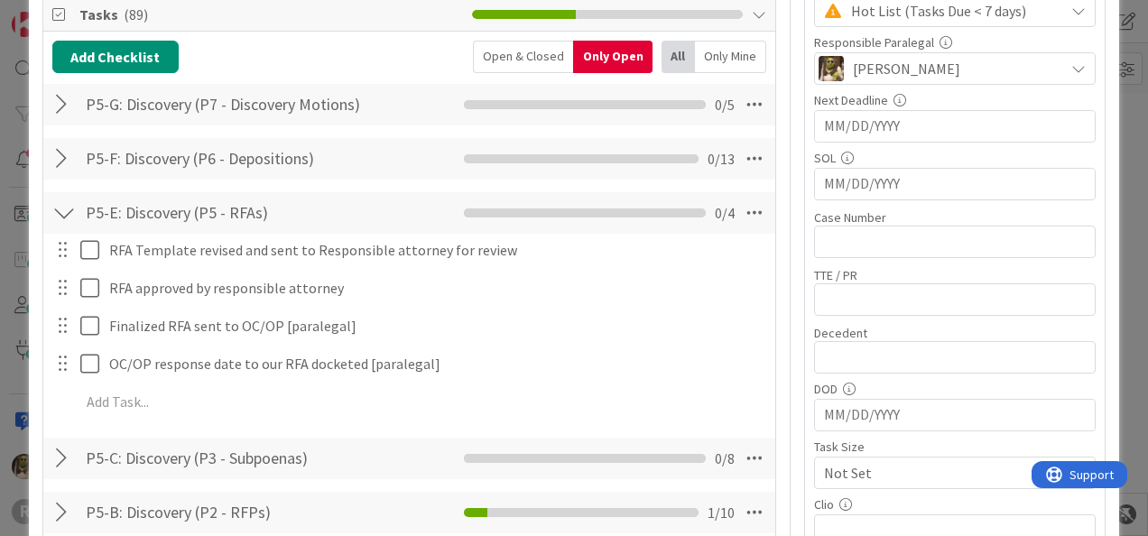
click at [61, 215] on div at bounding box center [63, 213] width 23 height 32
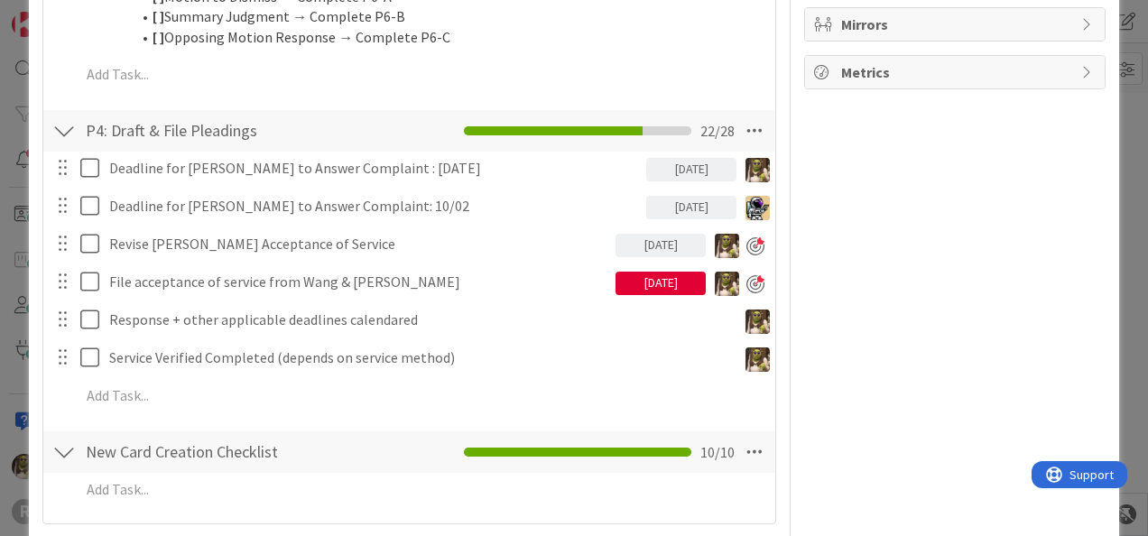
scroll to position [1348, 0]
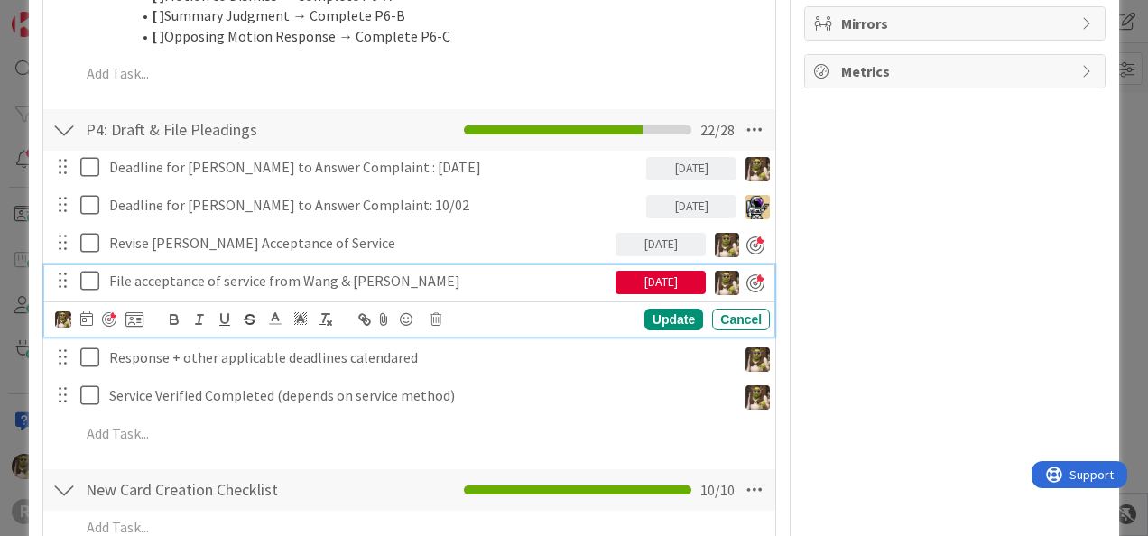
click at [166, 273] on p "File acceptance of service from Wang & [PERSON_NAME]" at bounding box center [358, 281] width 499 height 21
click at [85, 319] on icon at bounding box center [86, 318] width 13 height 14
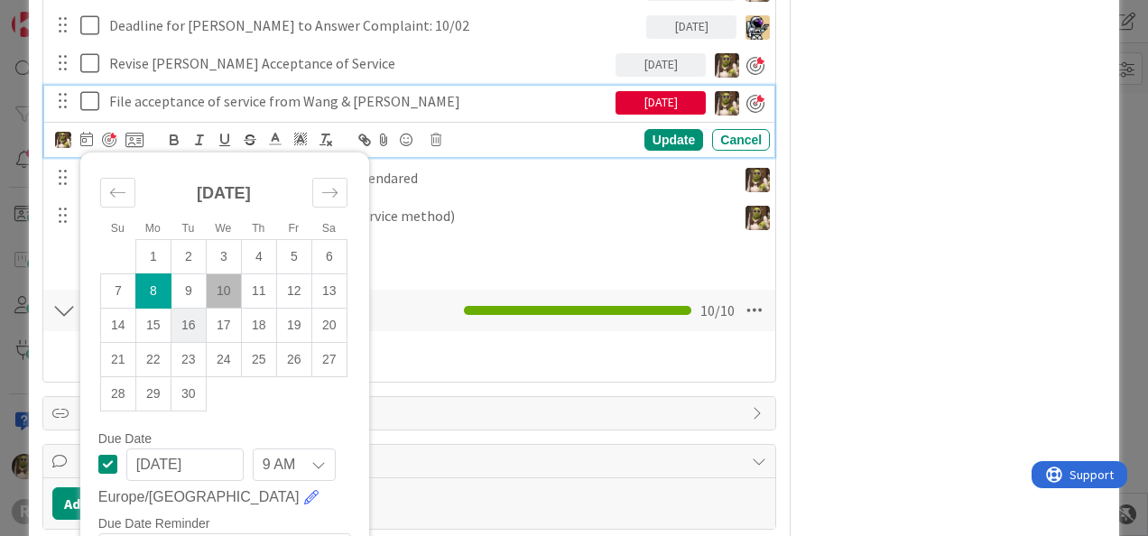
scroll to position [1529, 0]
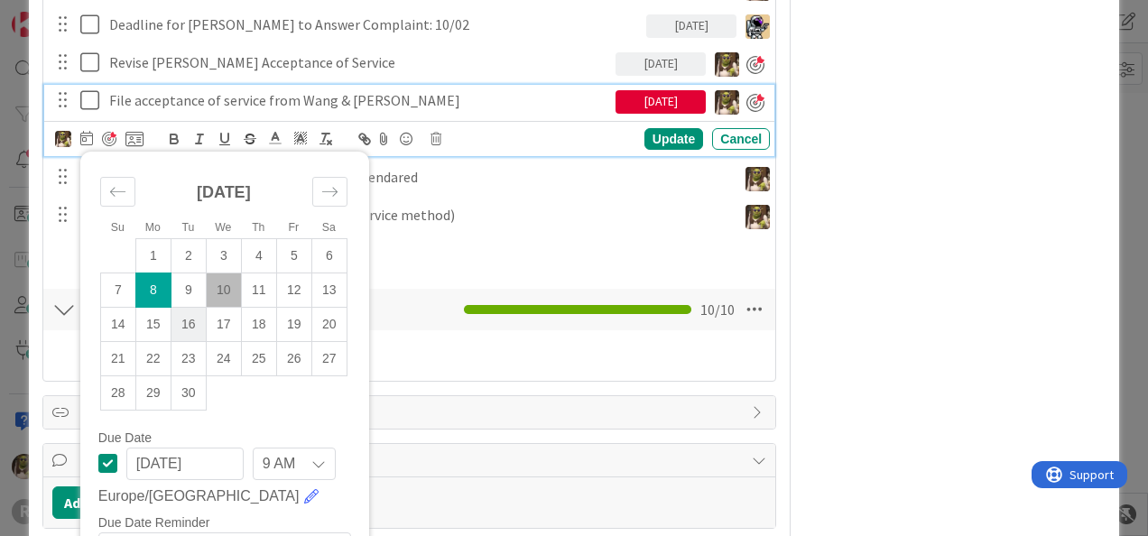
click at [193, 327] on td "16" at bounding box center [188, 324] width 35 height 34
type input "[DATE]"
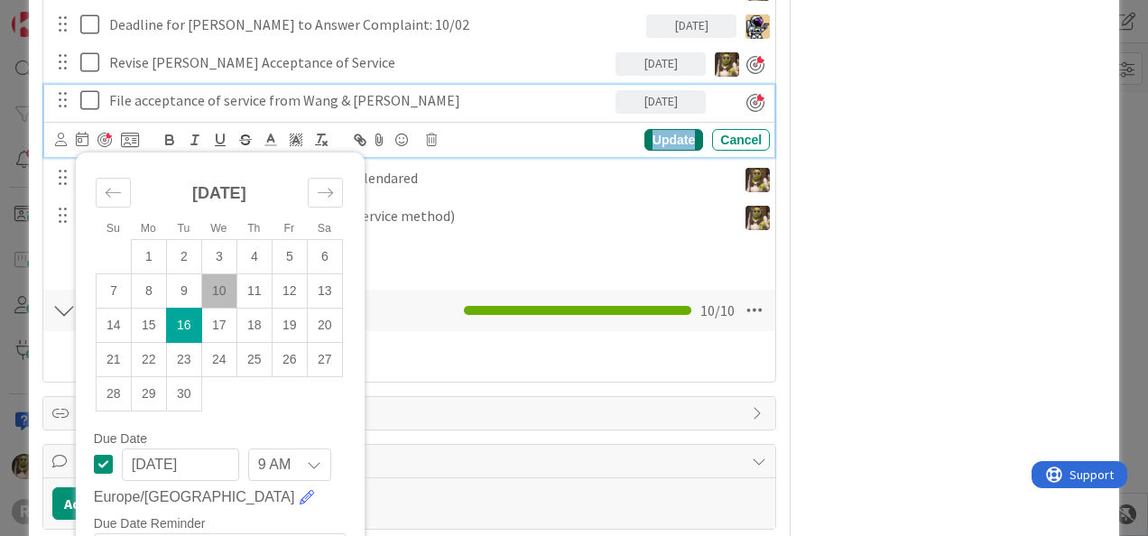
click at [661, 135] on div "Update" at bounding box center [673, 140] width 59 height 22
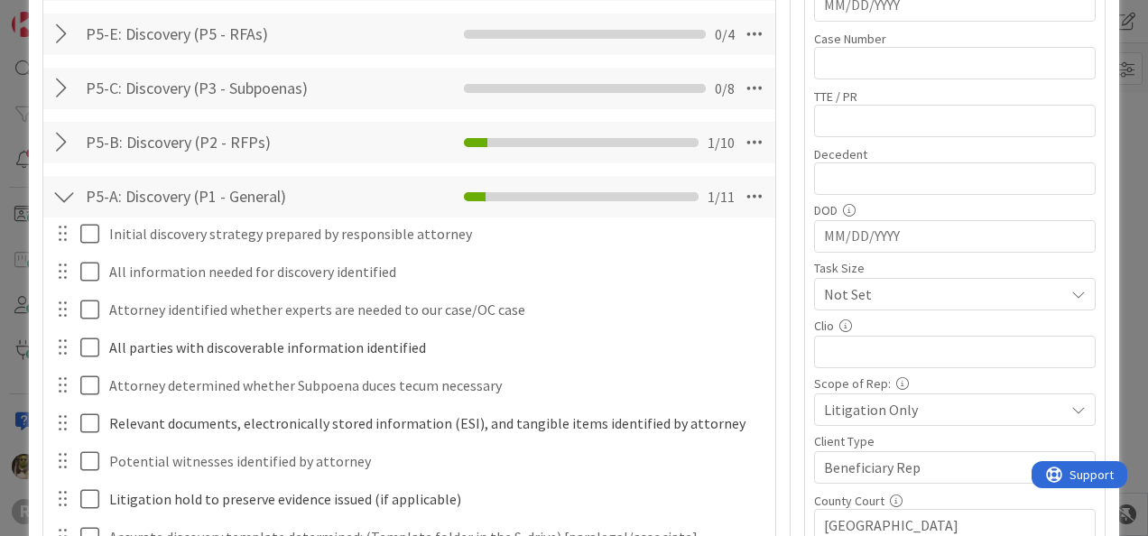
scroll to position [627, 0]
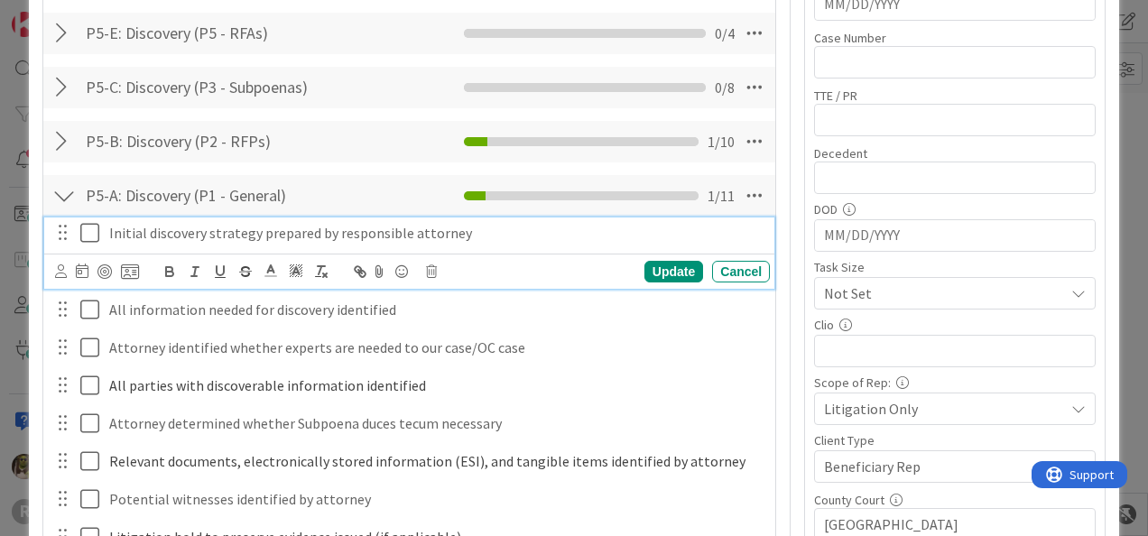
click at [82, 229] on icon at bounding box center [89, 233] width 19 height 22
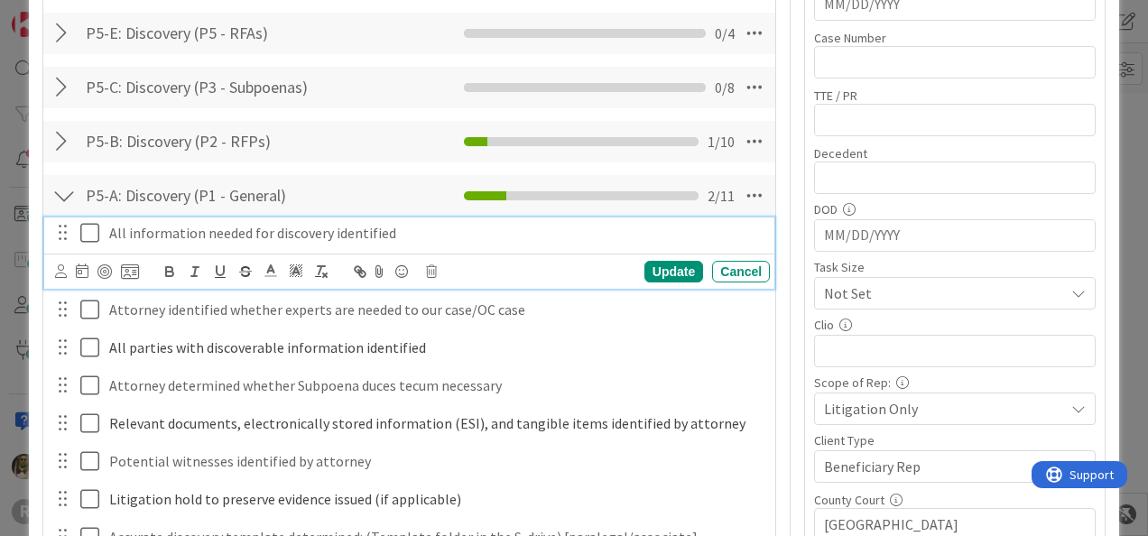
click at [91, 226] on icon at bounding box center [89, 233] width 19 height 22
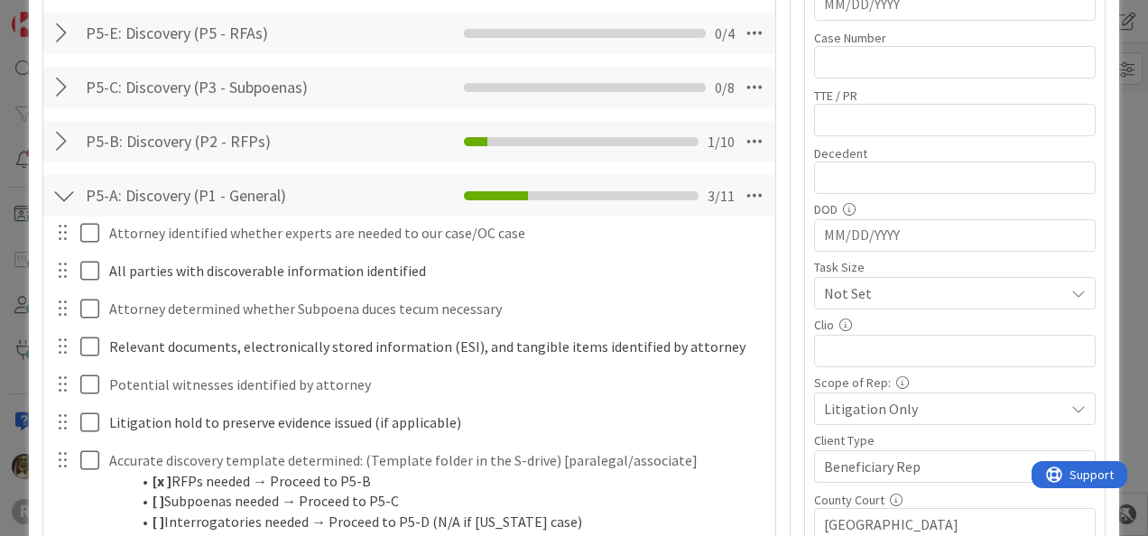
type textarea "x"
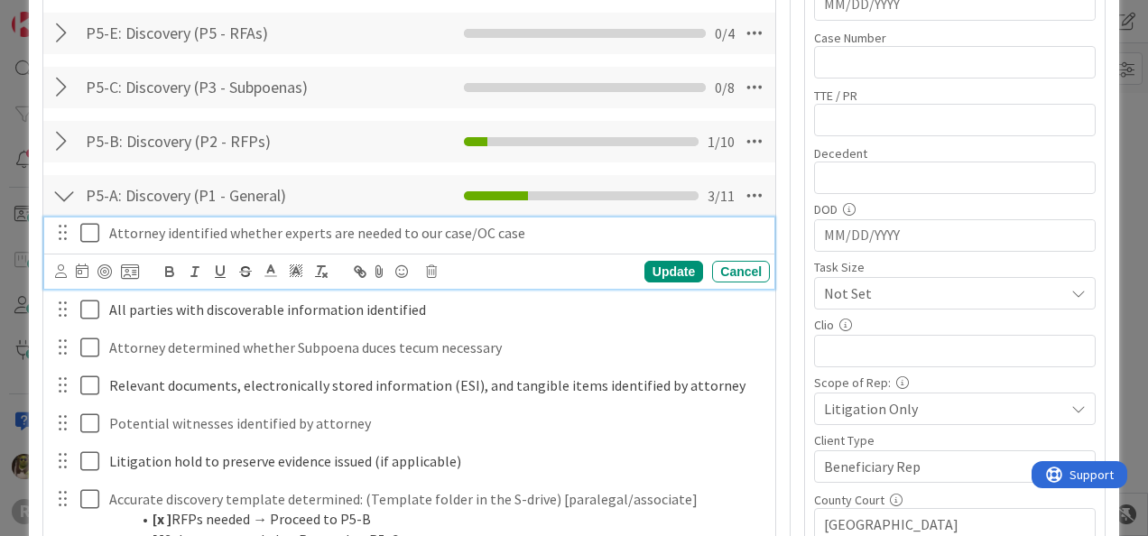
drag, startPoint x: 161, startPoint y: 228, endPoint x: 123, endPoint y: 247, distance: 42.4
click at [159, 230] on p "Attorney identified whether experts are needed to our case/OC case" at bounding box center [435, 233] width 653 height 21
click at [73, 263] on div at bounding box center [97, 272] width 84 height 22
click at [76, 271] on icon at bounding box center [82, 270] width 13 height 14
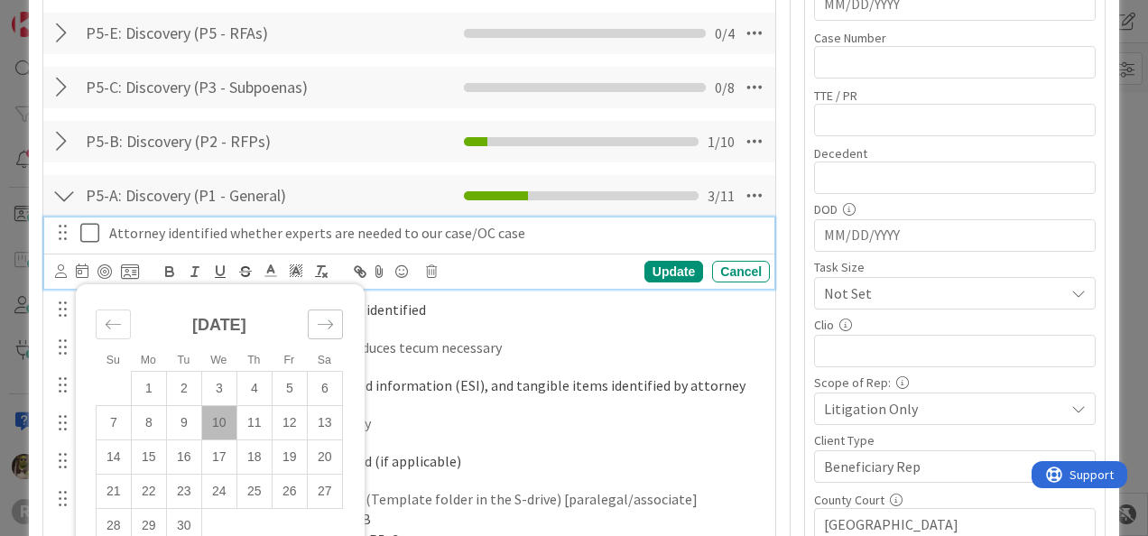
click at [324, 325] on icon "Move forward to switch to the next month." at bounding box center [325, 324] width 17 height 17
click at [338, 329] on div "Move forward to switch to the next month." at bounding box center [325, 325] width 35 height 30
click at [150, 423] on td "3" at bounding box center [148, 422] width 35 height 34
type input "[DATE]"
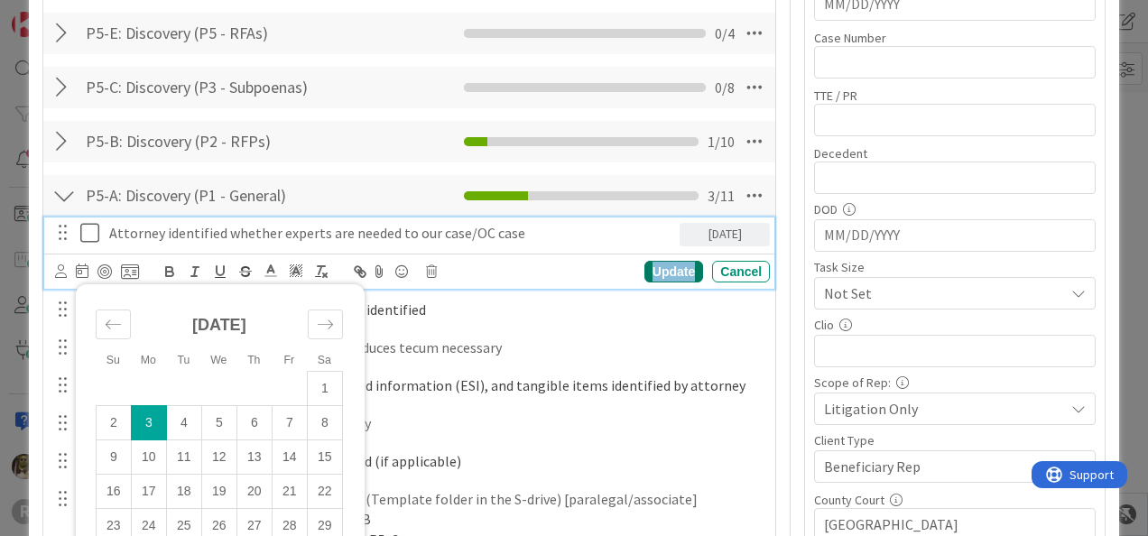
click at [651, 261] on div "Update" at bounding box center [673, 272] width 59 height 22
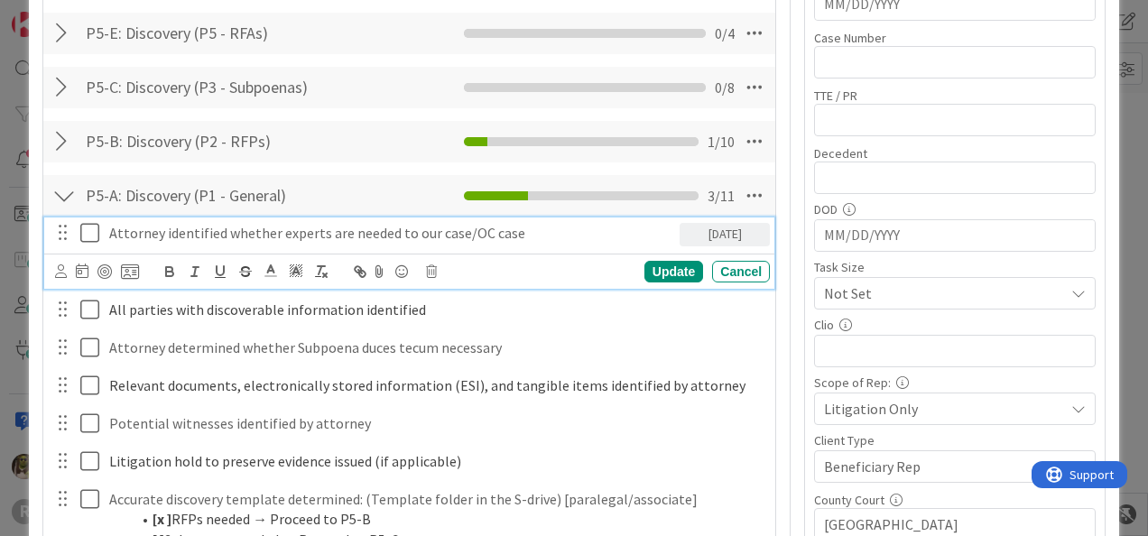
click at [258, 229] on p "Attorney identified whether experts are needed to our case/OC case" at bounding box center [390, 233] width 563 height 21
click at [60, 274] on icon at bounding box center [61, 271] width 12 height 14
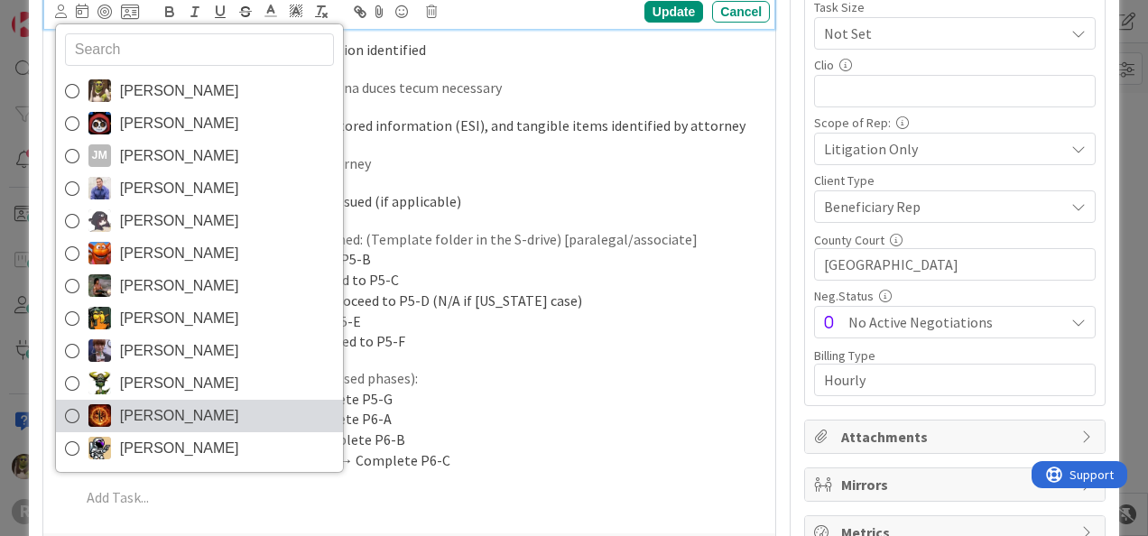
click at [130, 417] on span "[PERSON_NAME]" at bounding box center [179, 415] width 119 height 27
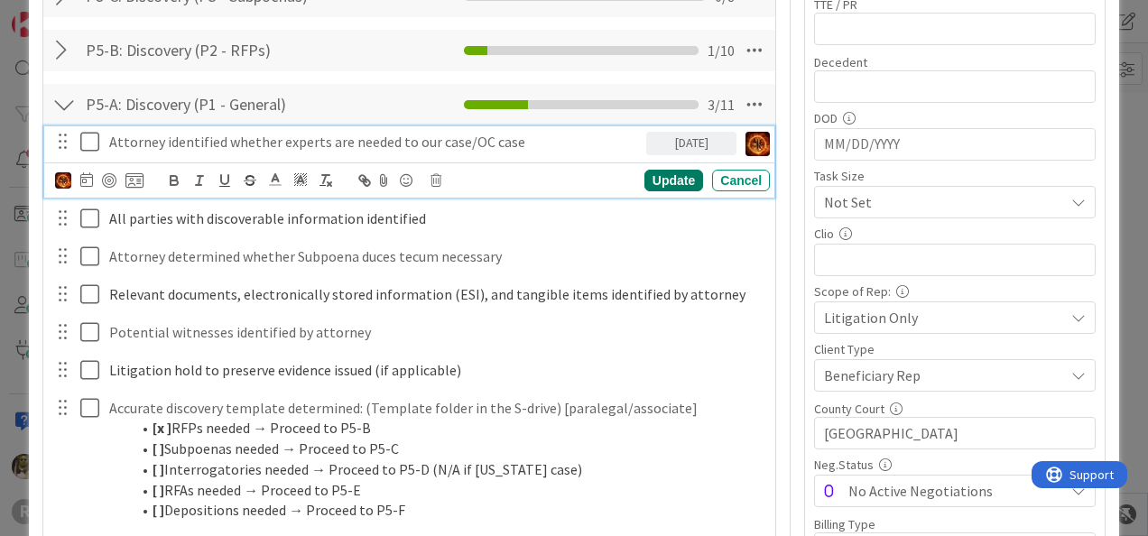
scroll to position [718, 0]
click at [666, 182] on div "Update" at bounding box center [673, 181] width 59 height 22
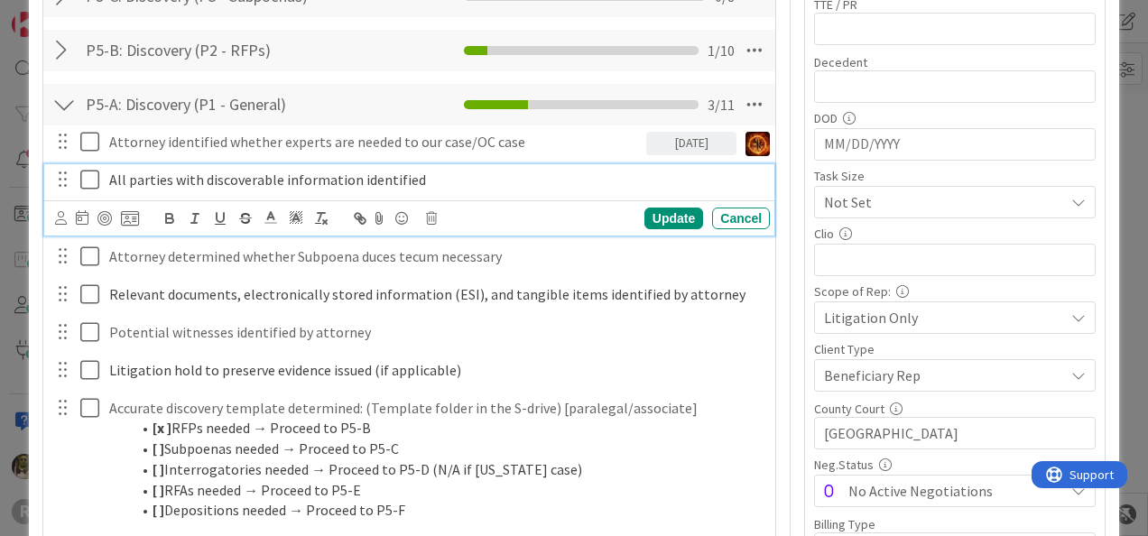
click at [88, 180] on icon at bounding box center [89, 180] width 19 height 22
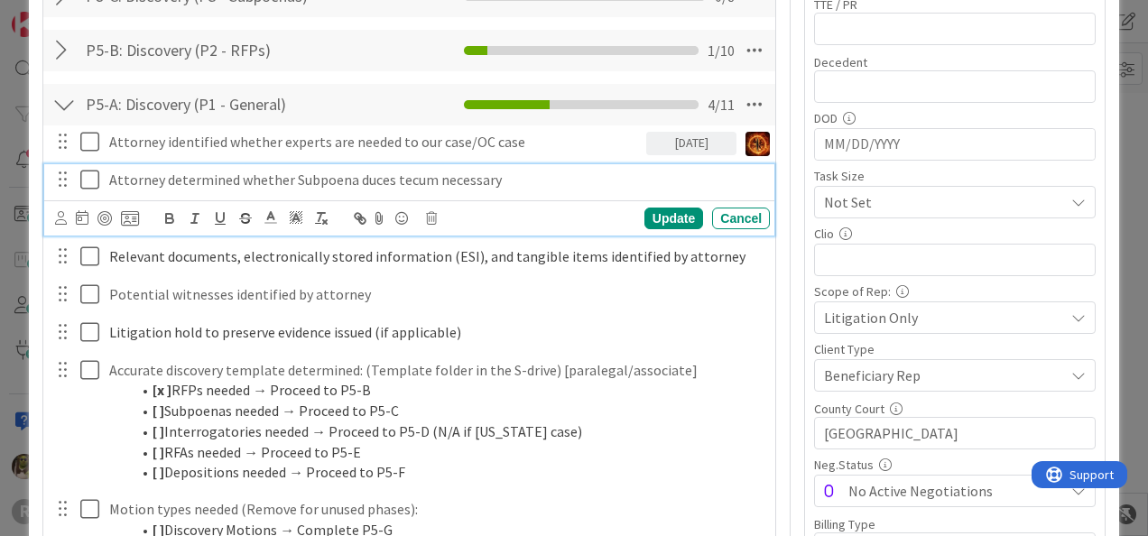
click at [90, 176] on icon at bounding box center [89, 180] width 19 height 22
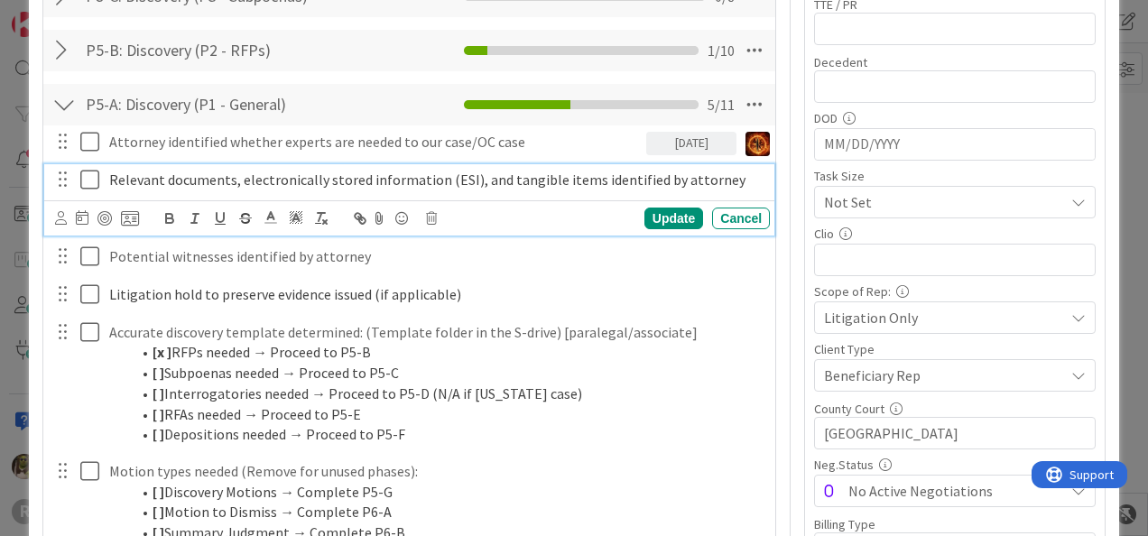
drag, startPoint x: 92, startPoint y: 182, endPoint x: 123, endPoint y: 191, distance: 32.0
click at [92, 182] on icon at bounding box center [89, 180] width 19 height 22
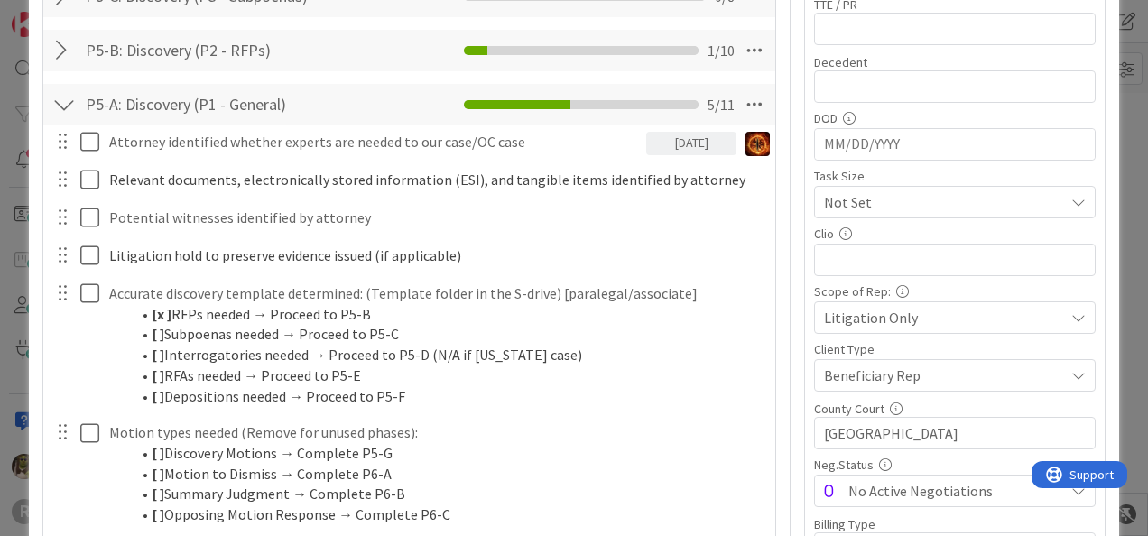
type textarea "x"
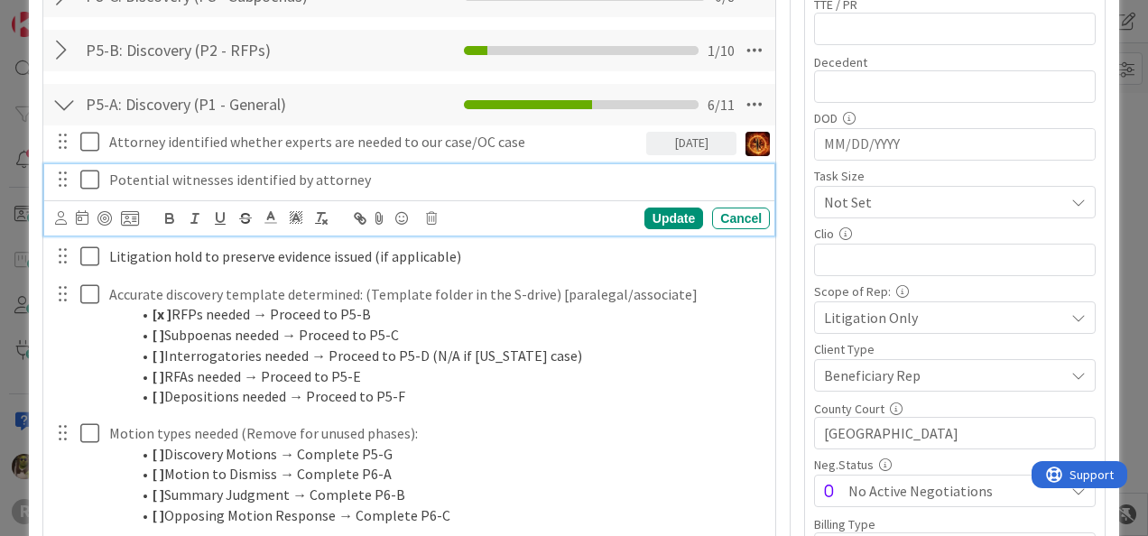
click at [194, 183] on p "Potential witnesses identified by attorney" at bounding box center [435, 180] width 653 height 21
click at [81, 210] on icon at bounding box center [82, 217] width 13 height 14
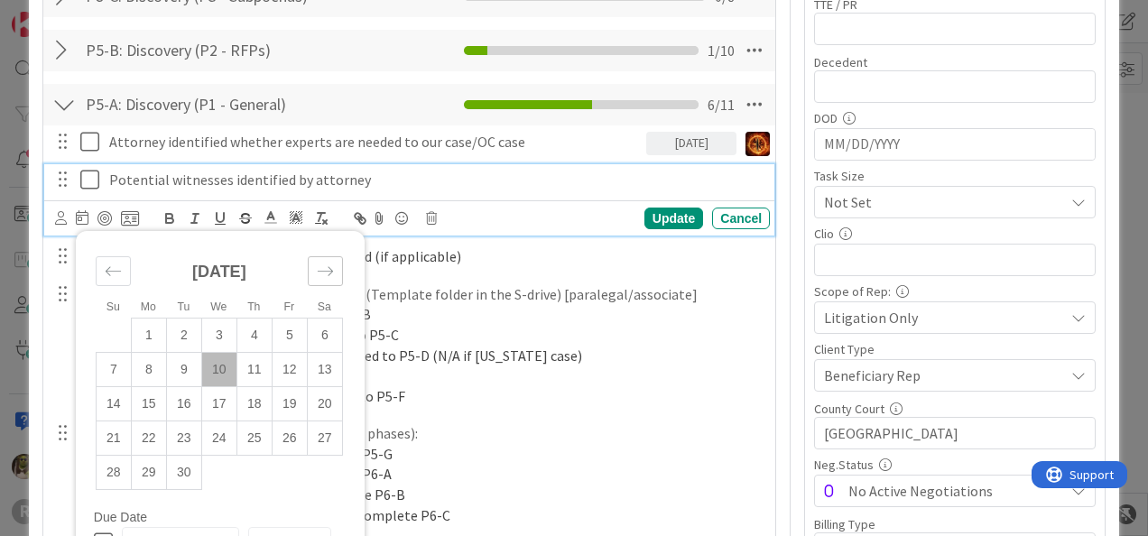
click at [335, 270] on div "Move forward to switch to the next month." at bounding box center [325, 271] width 35 height 30
click at [334, 270] on div "Move forward to switch to the next month." at bounding box center [325, 271] width 35 height 30
drag, startPoint x: 153, startPoint y: 370, endPoint x: 273, endPoint y: 341, distance: 122.6
click at [159, 369] on td "3" at bounding box center [148, 369] width 35 height 34
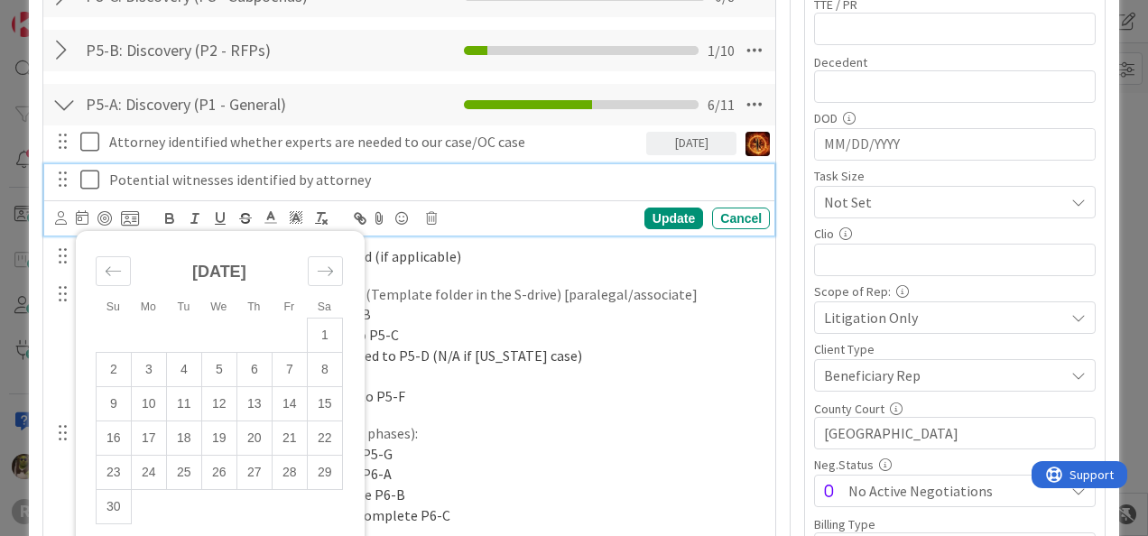
type input "[DATE]"
click at [674, 219] on div "Update" at bounding box center [673, 219] width 59 height 22
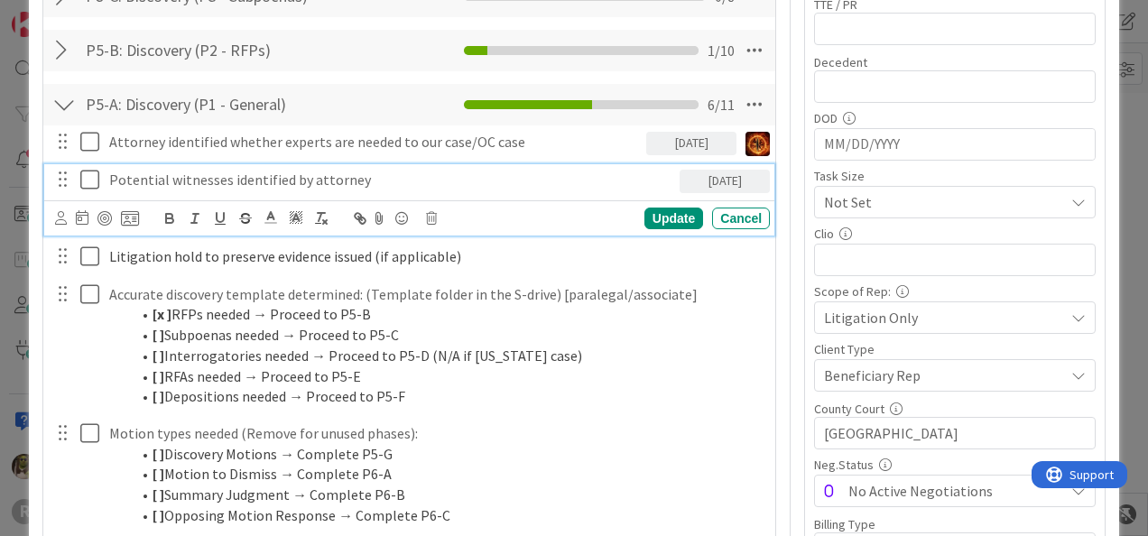
click at [133, 179] on p "Potential witnesses identified by attorney" at bounding box center [390, 180] width 563 height 21
click at [56, 218] on icon at bounding box center [61, 218] width 12 height 14
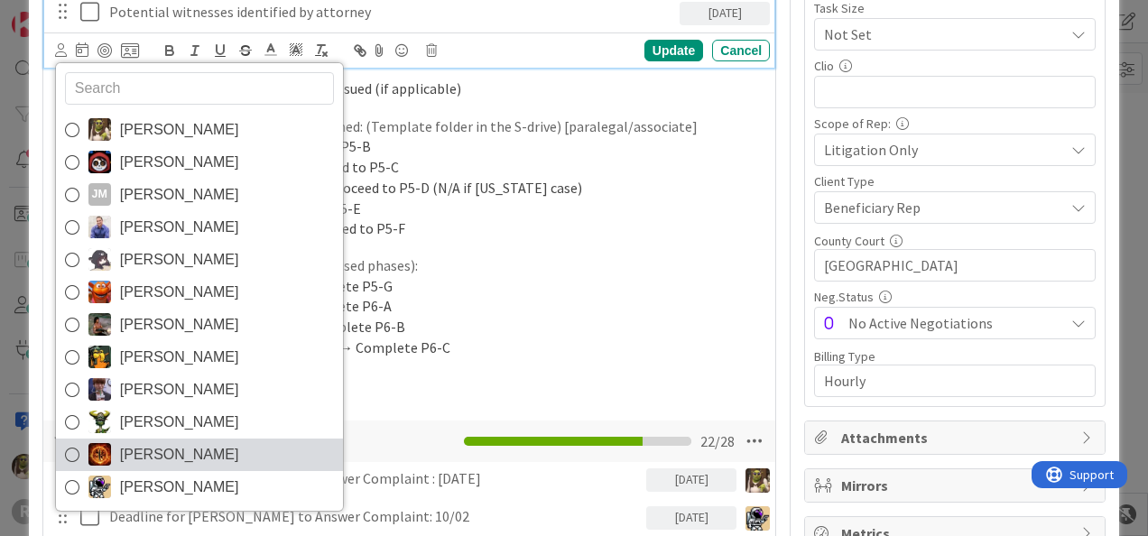
click at [87, 455] on link "[PERSON_NAME]" at bounding box center [199, 455] width 287 height 32
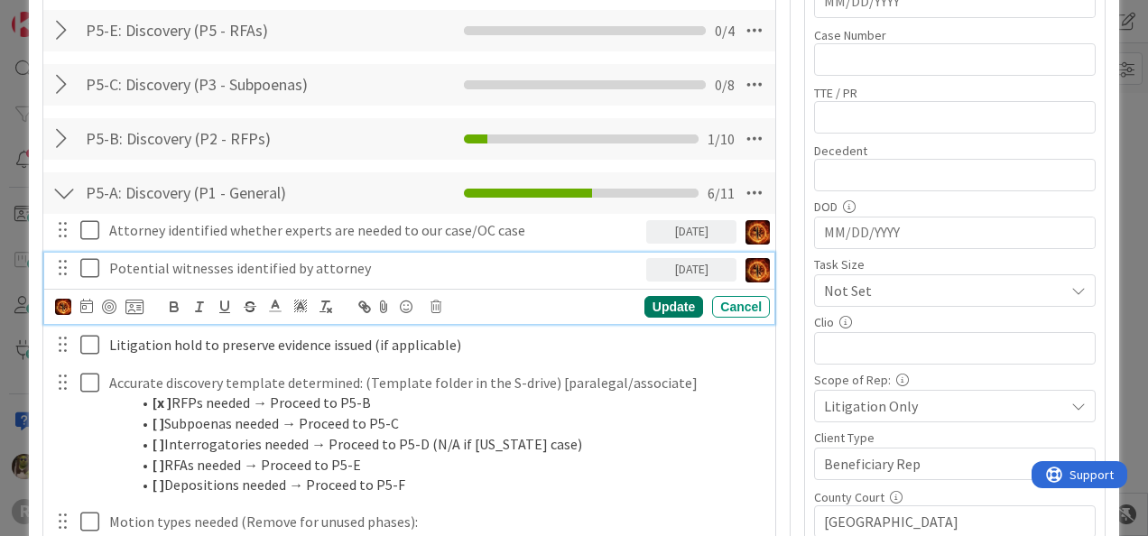
scroll to position [628, 0]
click at [656, 303] on div "Update" at bounding box center [673, 309] width 59 height 22
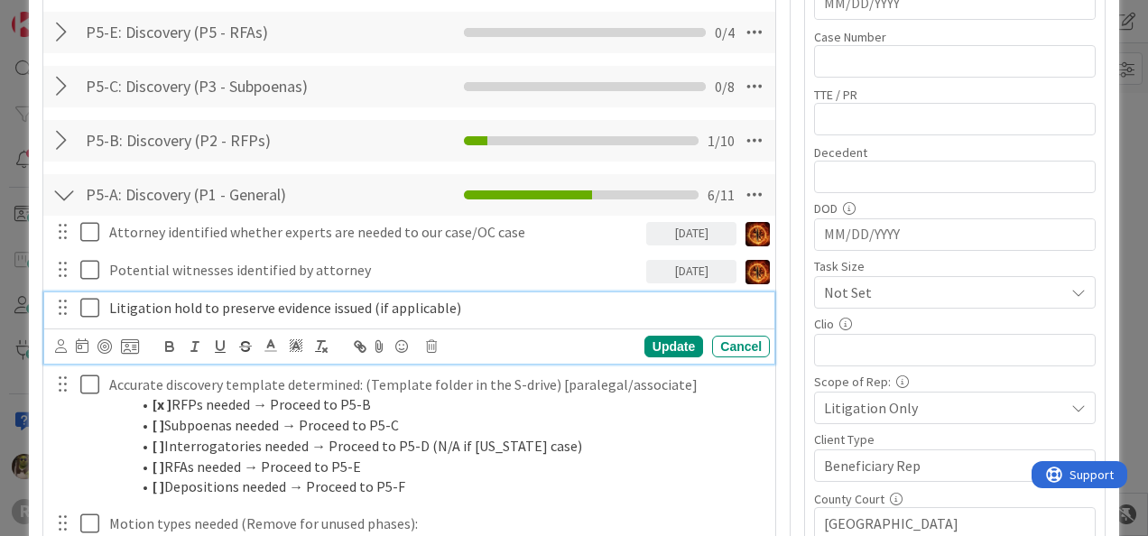
click at [284, 301] on span "Litigation hold to preserve evidence issued (if applicable)" at bounding box center [285, 308] width 352 height 18
click at [56, 345] on icon at bounding box center [61, 346] width 12 height 14
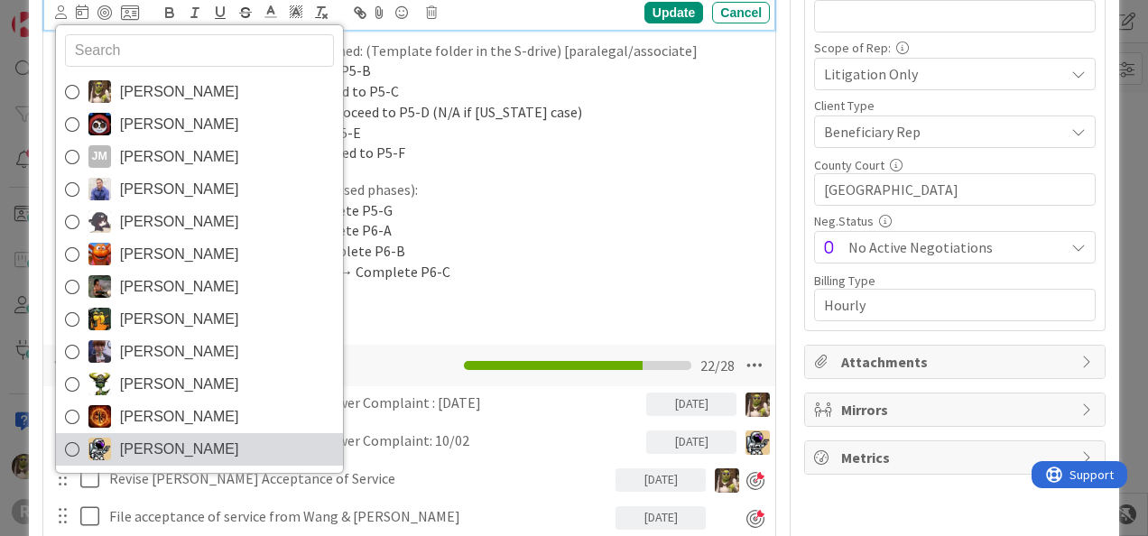
click at [97, 455] on link "[PERSON_NAME]" at bounding box center [199, 449] width 287 height 32
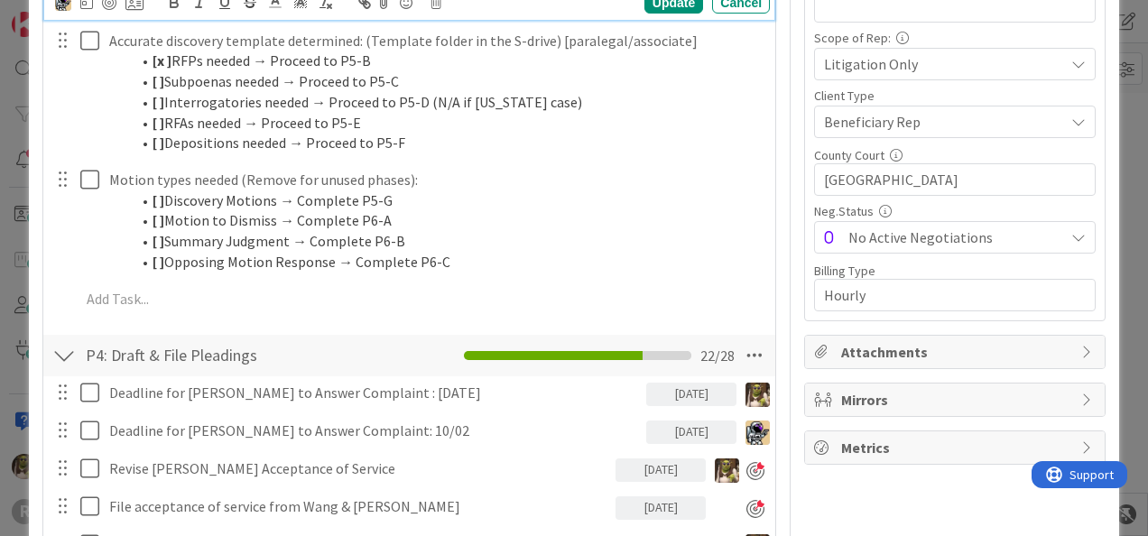
type textarea "x"
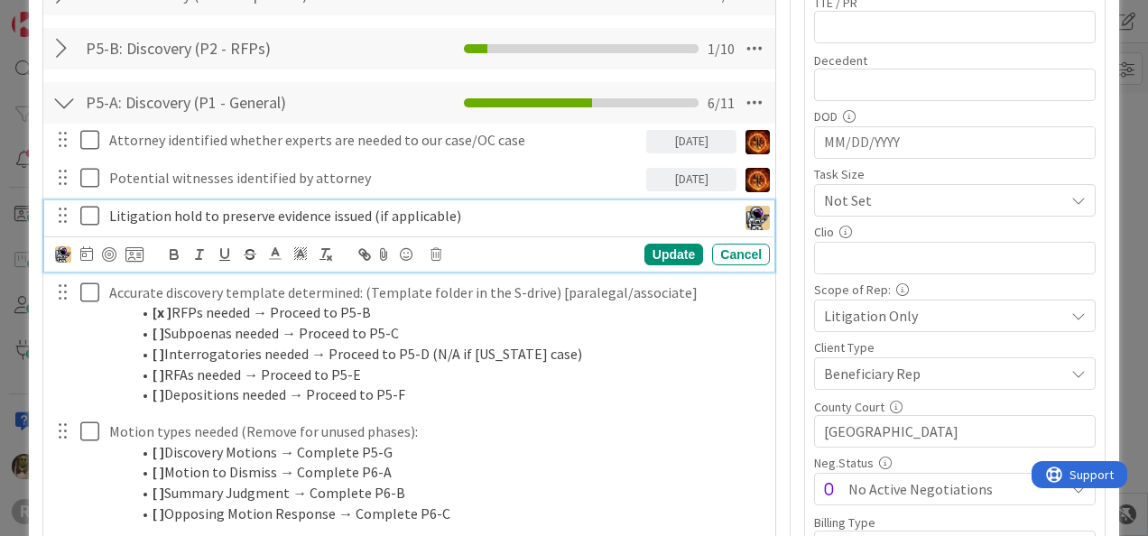
scroll to position [718, 0]
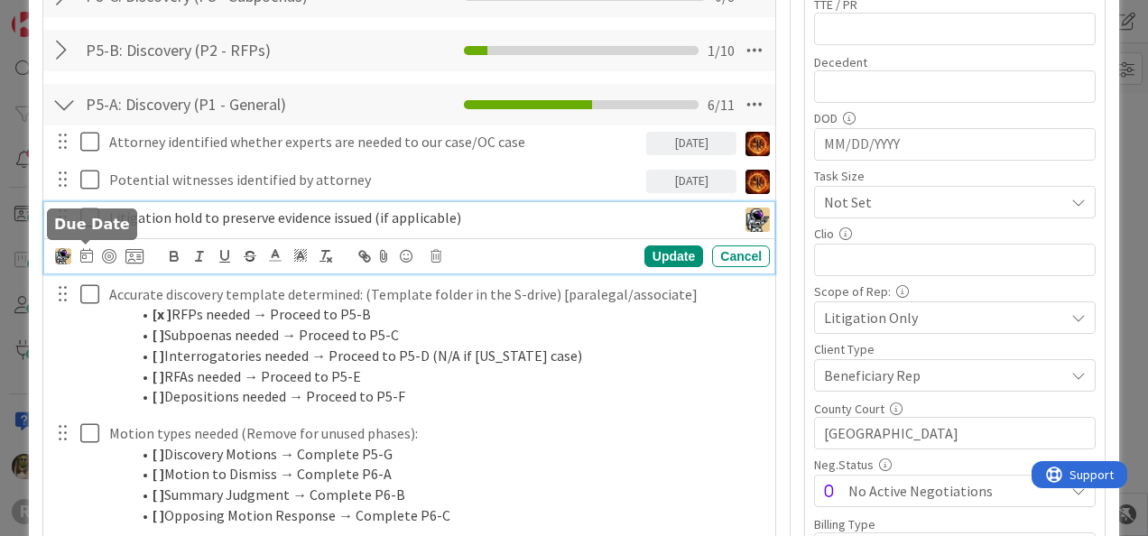
click at [88, 254] on icon at bounding box center [86, 255] width 13 height 14
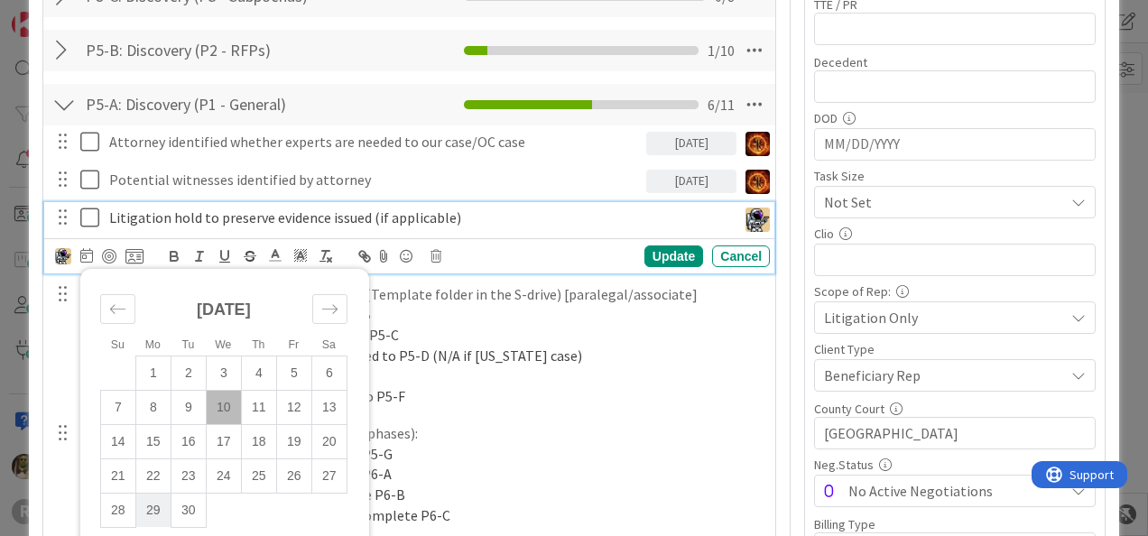
click at [156, 515] on td "29" at bounding box center [152, 510] width 35 height 34
type input "[DATE]"
type textarea "x"
click at [649, 254] on div "Update" at bounding box center [673, 256] width 59 height 22
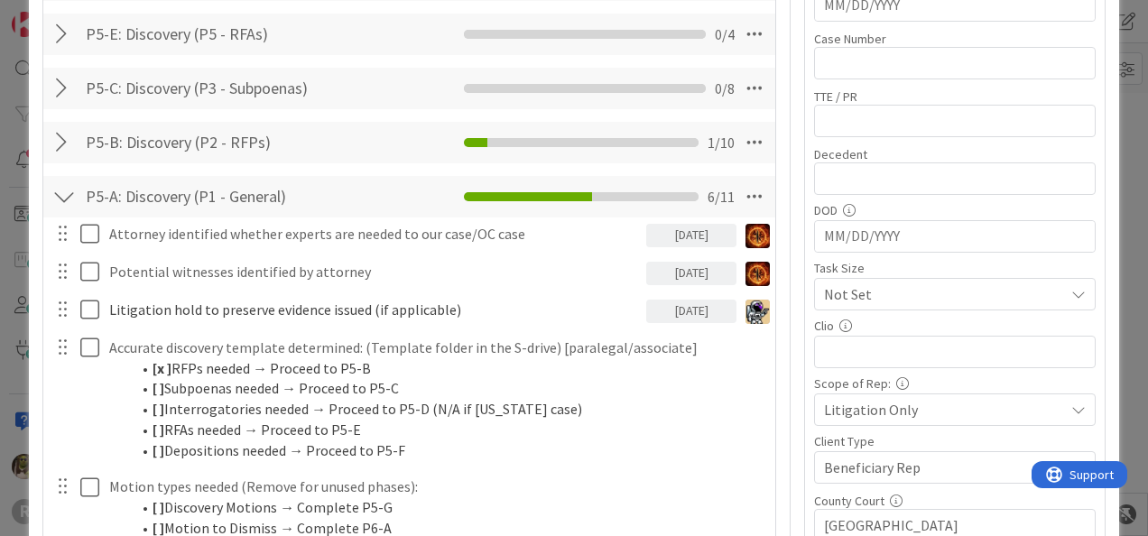
scroll to position [627, 0]
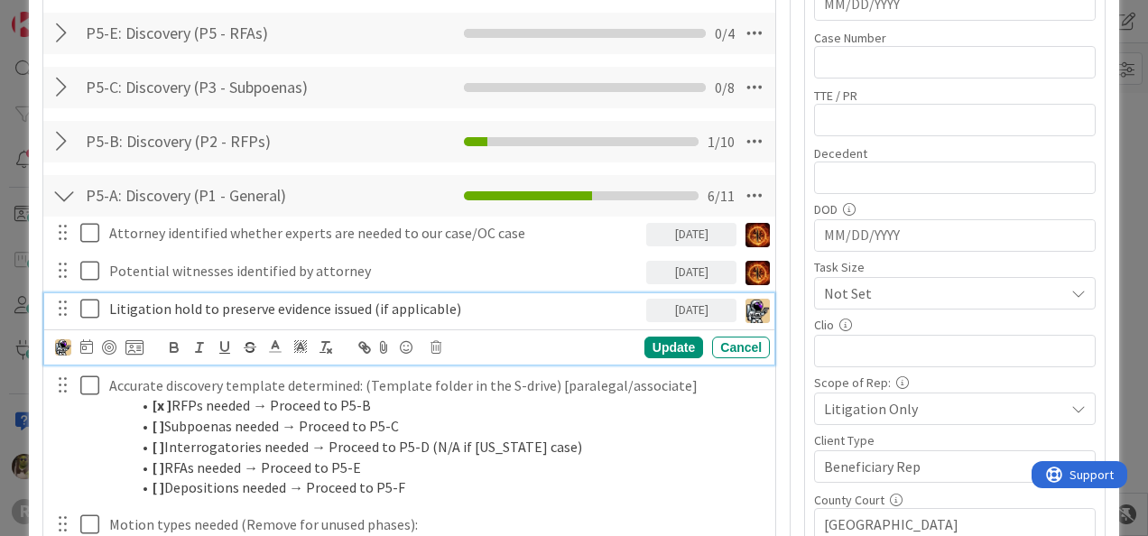
click at [293, 312] on span "Litigation hold to preserve evidence issued (if applicable)" at bounding box center [285, 309] width 352 height 18
click at [84, 347] on icon at bounding box center [86, 346] width 13 height 14
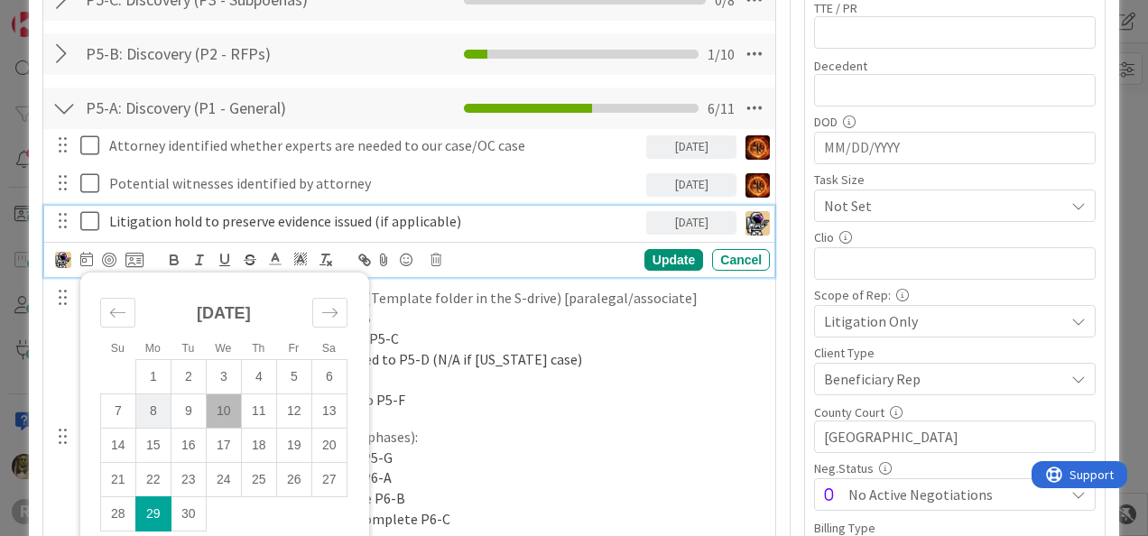
scroll to position [716, 0]
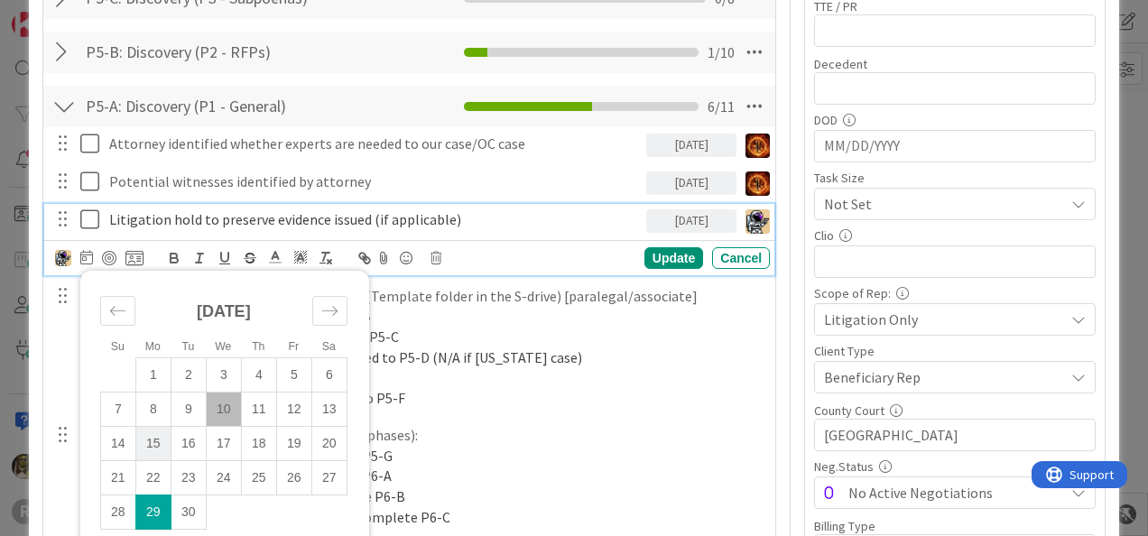
click at [157, 439] on td "15" at bounding box center [152, 443] width 35 height 34
type input "[DATE]"
click at [644, 260] on div "Update" at bounding box center [673, 258] width 59 height 22
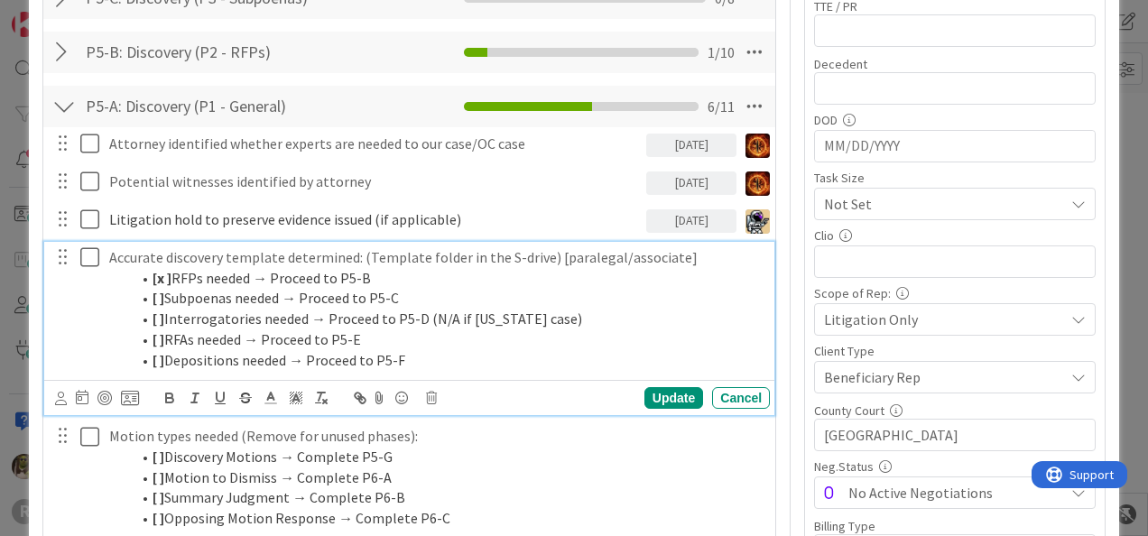
click at [93, 260] on icon at bounding box center [89, 257] width 19 height 22
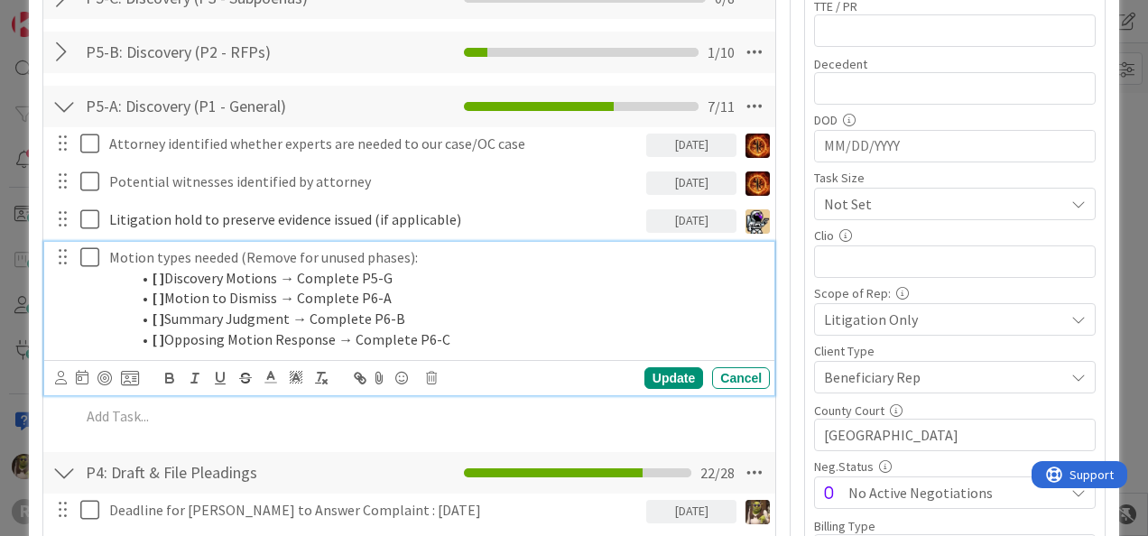
click at [93, 260] on icon at bounding box center [89, 257] width 19 height 22
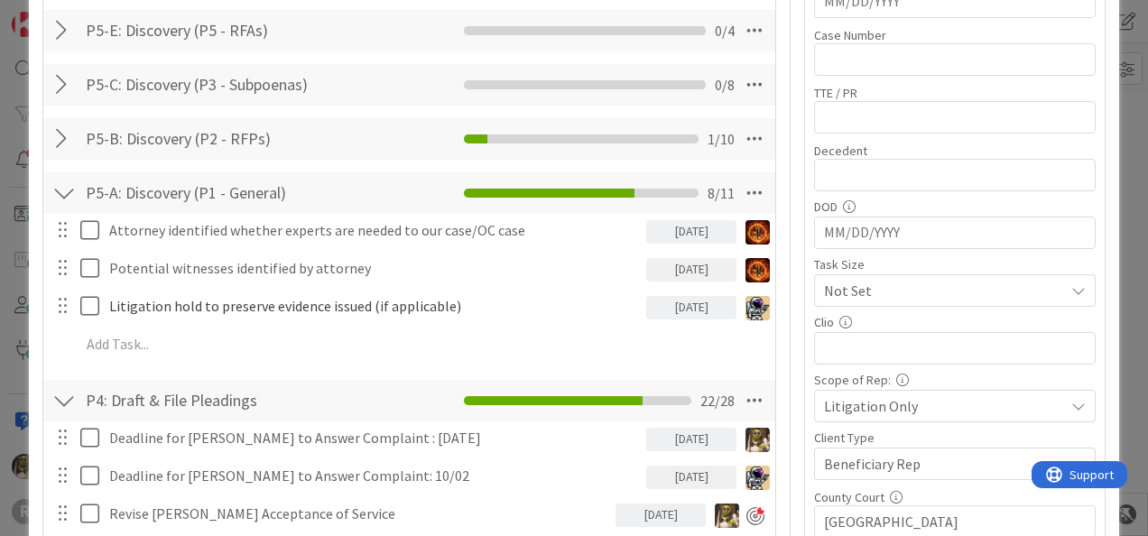
scroll to position [628, 0]
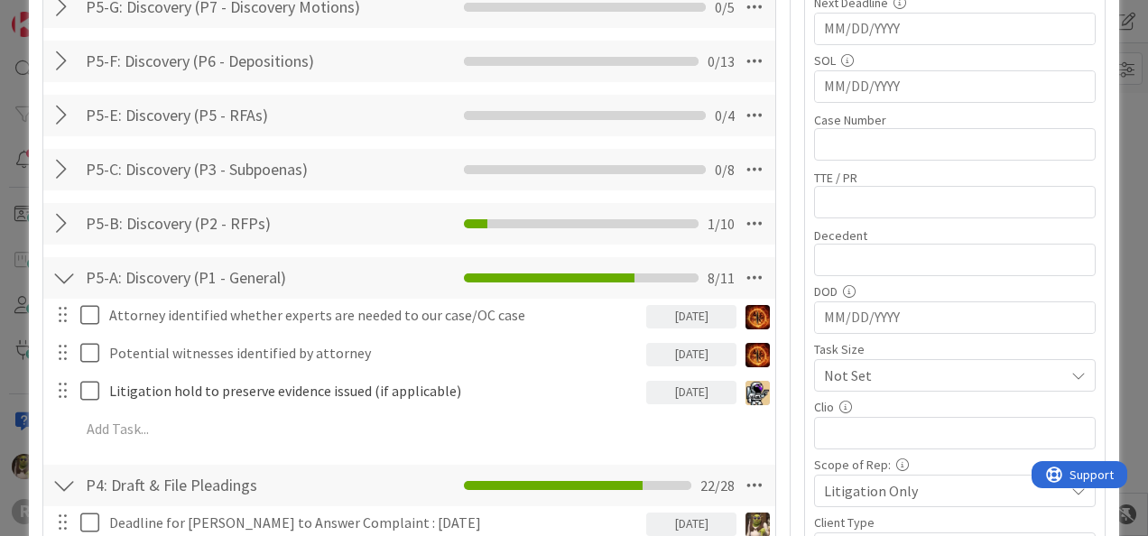
click at [60, 481] on div at bounding box center [63, 485] width 23 height 32
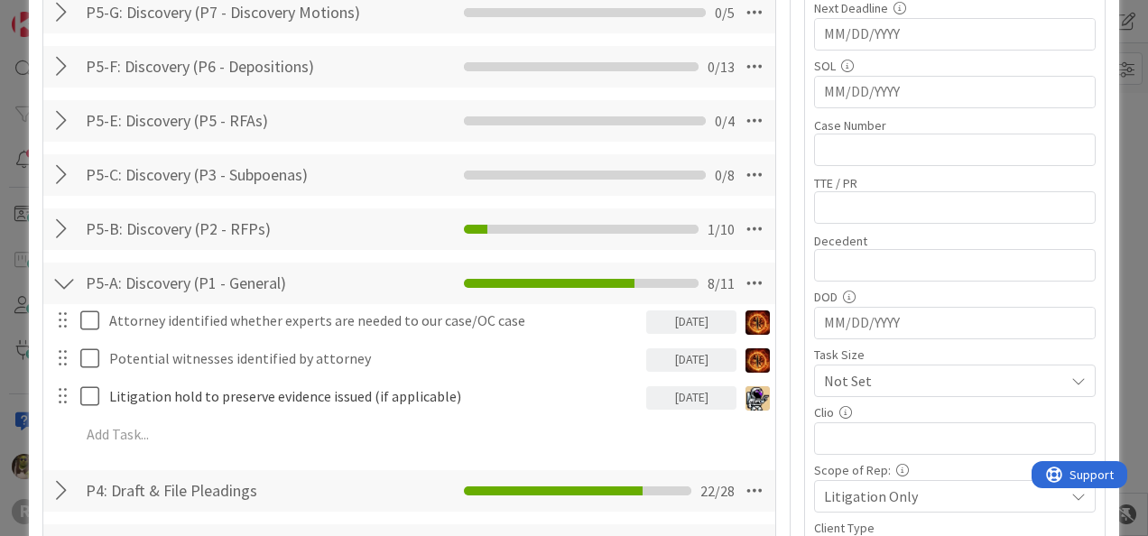
click at [69, 284] on div at bounding box center [63, 283] width 23 height 32
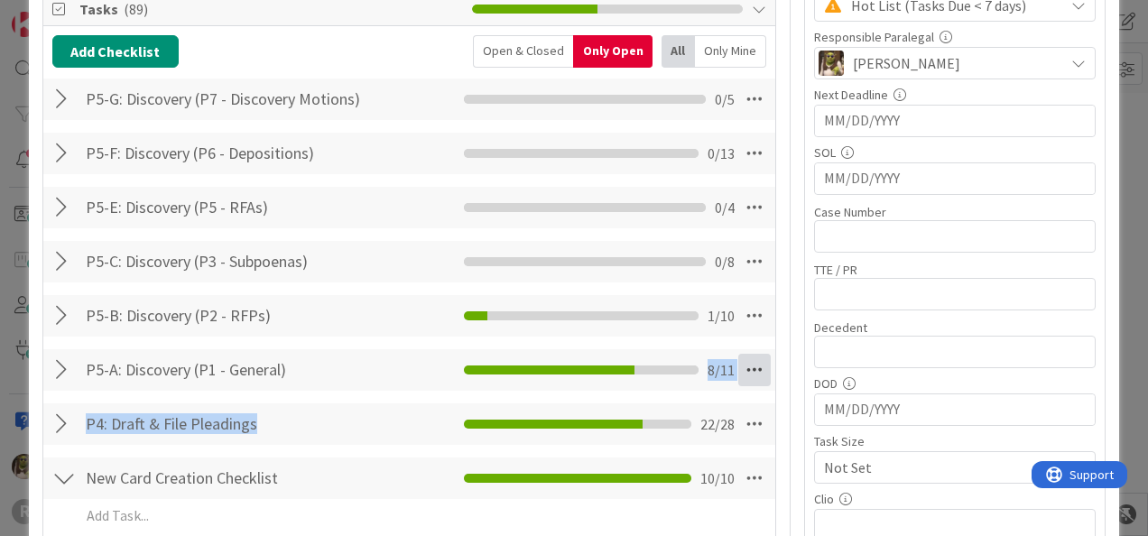
drag, startPoint x: 741, startPoint y: 411, endPoint x: 742, endPoint y: 384, distance: 27.1
click at [742, 384] on div "Add Checklist Open & Closed Only Open All Only Mine P5-G: Discovery (P7 - Disco…" at bounding box center [409, 287] width 714 height 505
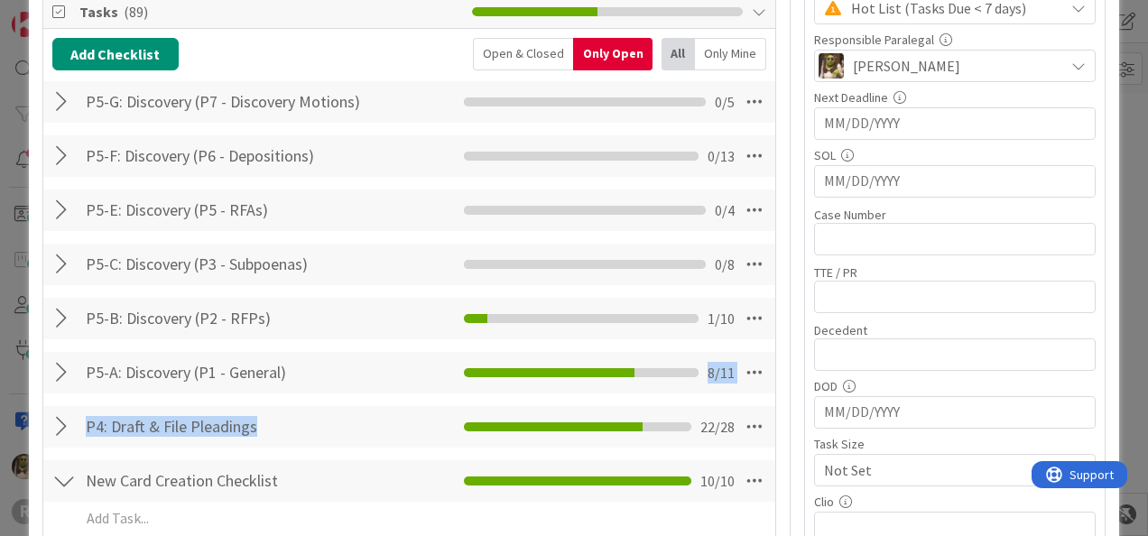
scroll to position [449, 0]
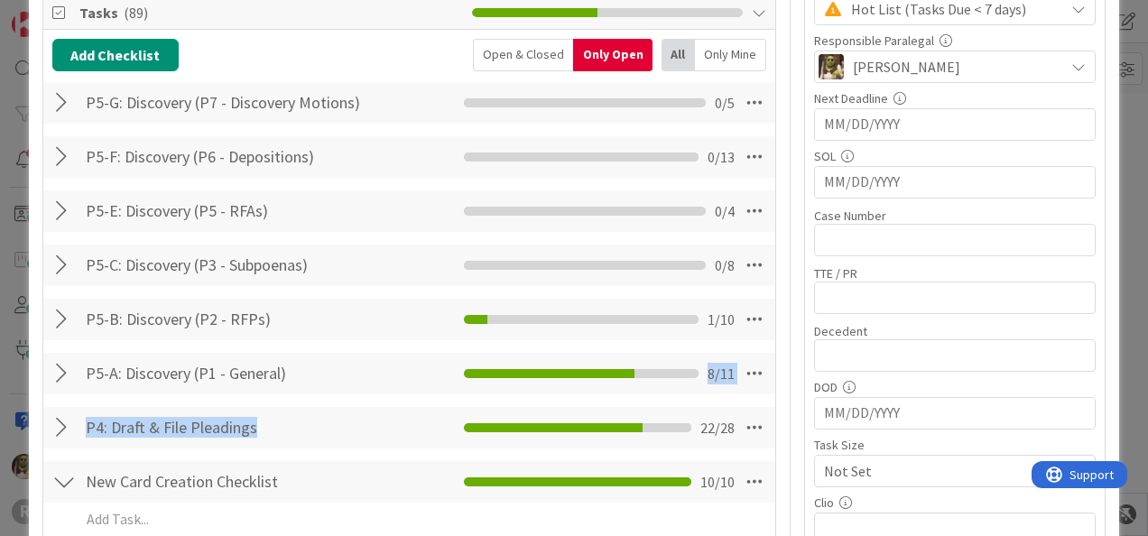
click at [263, 430] on input "P4: Draft & File Pleadings" at bounding box center [227, 427] width 297 height 32
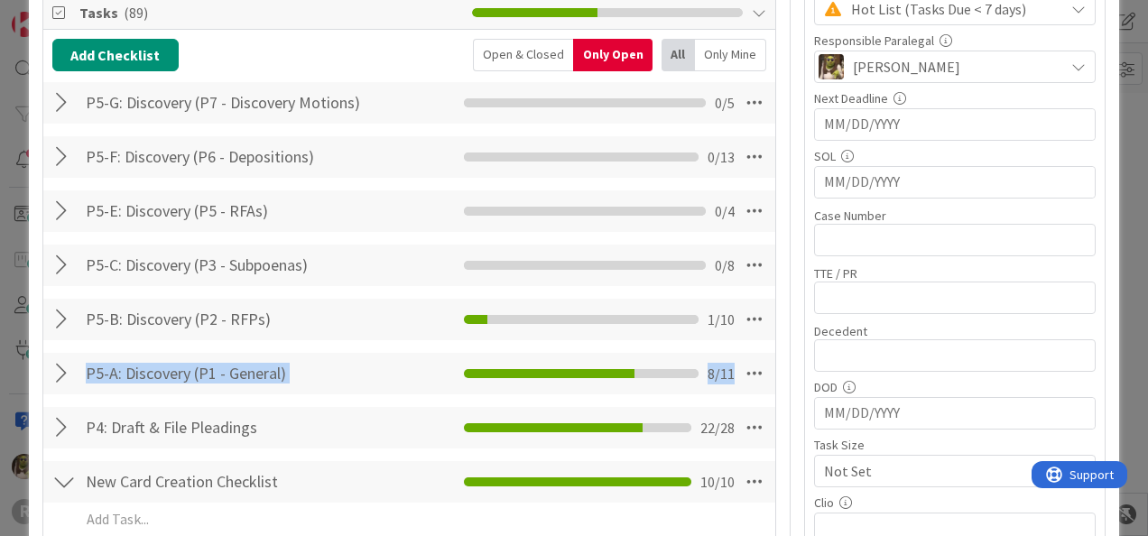
drag, startPoint x: 54, startPoint y: 433, endPoint x: 63, endPoint y: 365, distance: 69.2
click at [63, 365] on div "Add Checklist Open & Closed Only Open All Only Mine P5-G: Discovery (P7 - Disco…" at bounding box center [409, 291] width 714 height 505
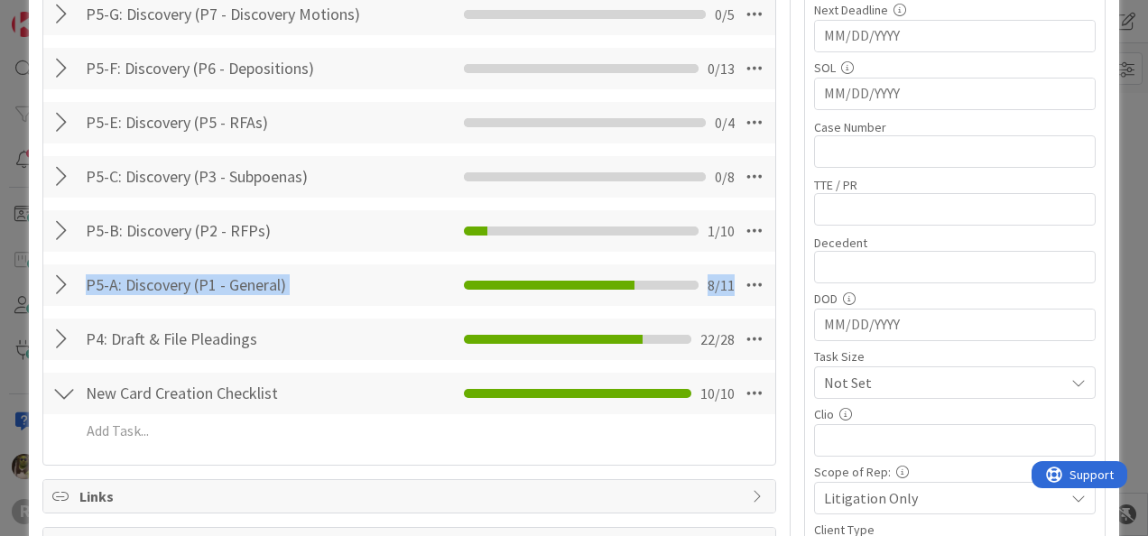
scroll to position [539, 0]
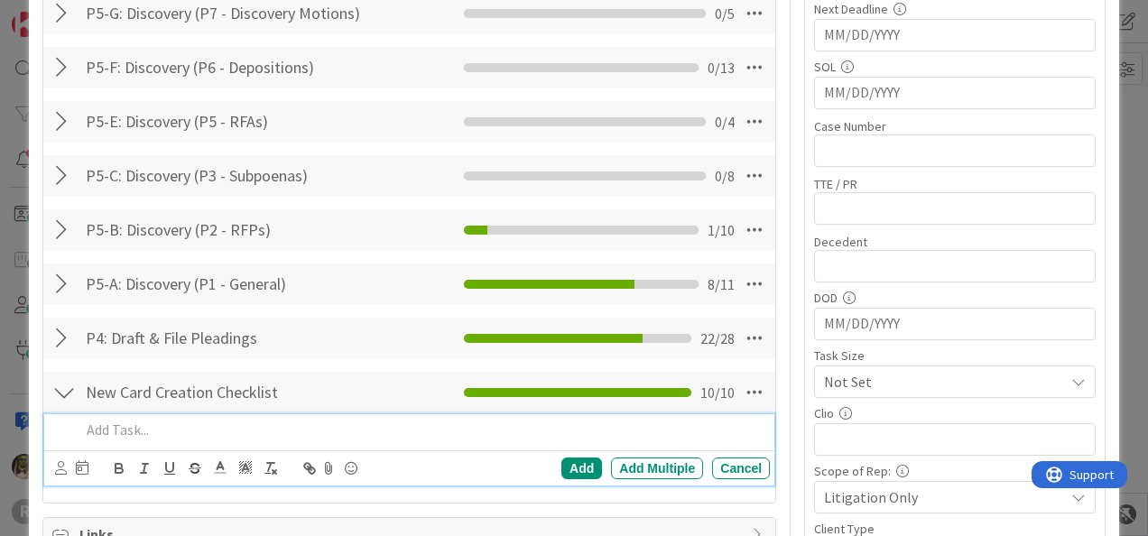
click at [277, 426] on p at bounding box center [421, 430] width 682 height 21
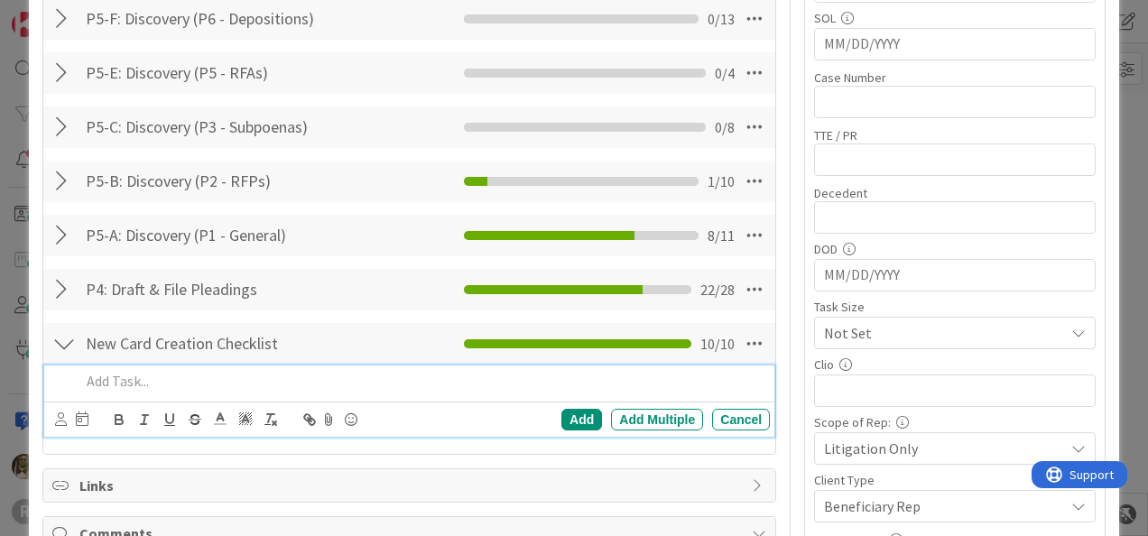
click at [71, 365] on div at bounding box center [62, 381] width 22 height 32
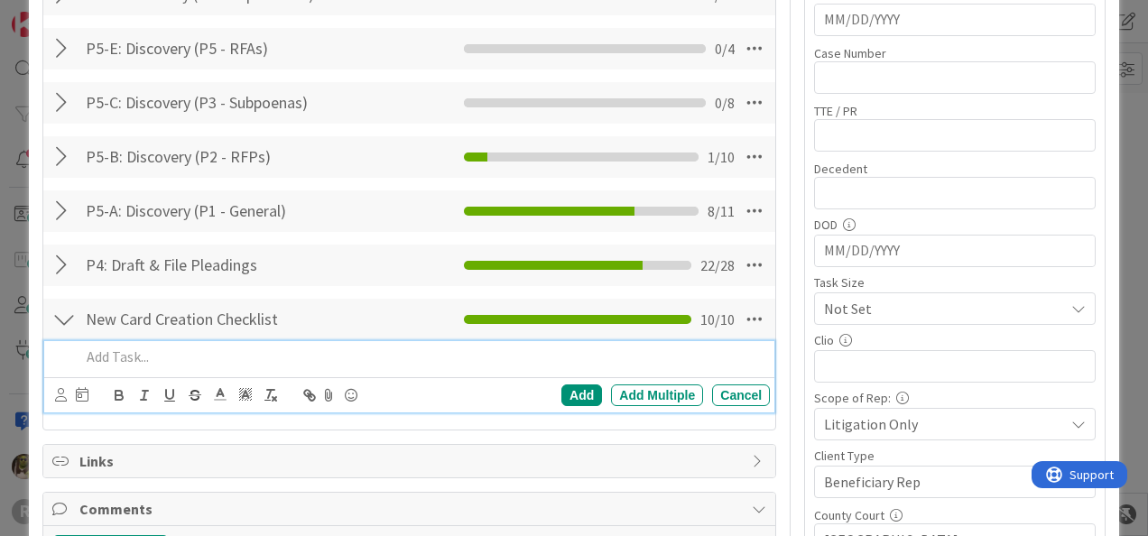
click at [58, 323] on div at bounding box center [63, 319] width 23 height 32
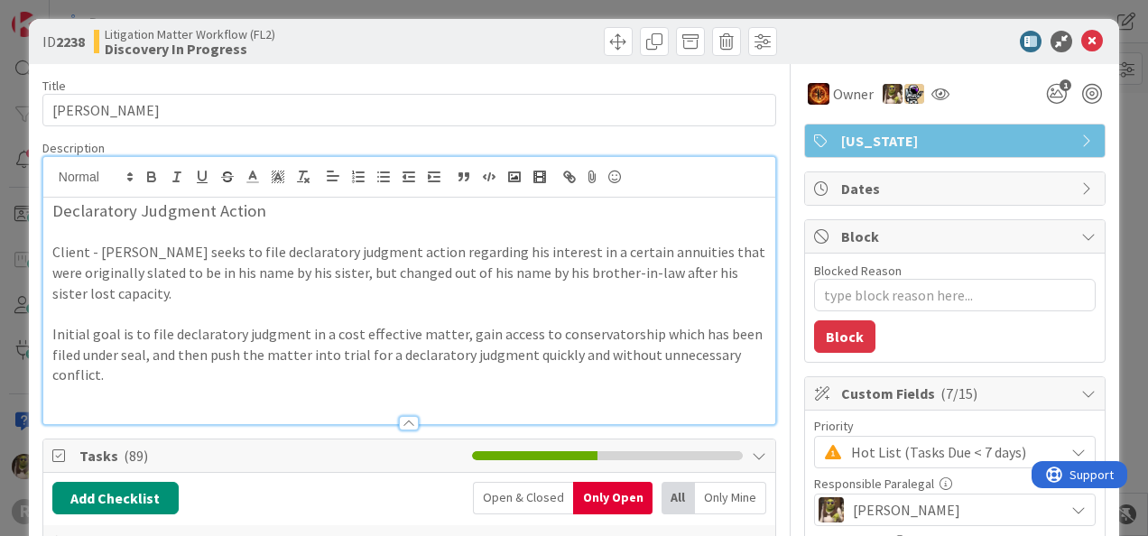
scroll to position [0, 0]
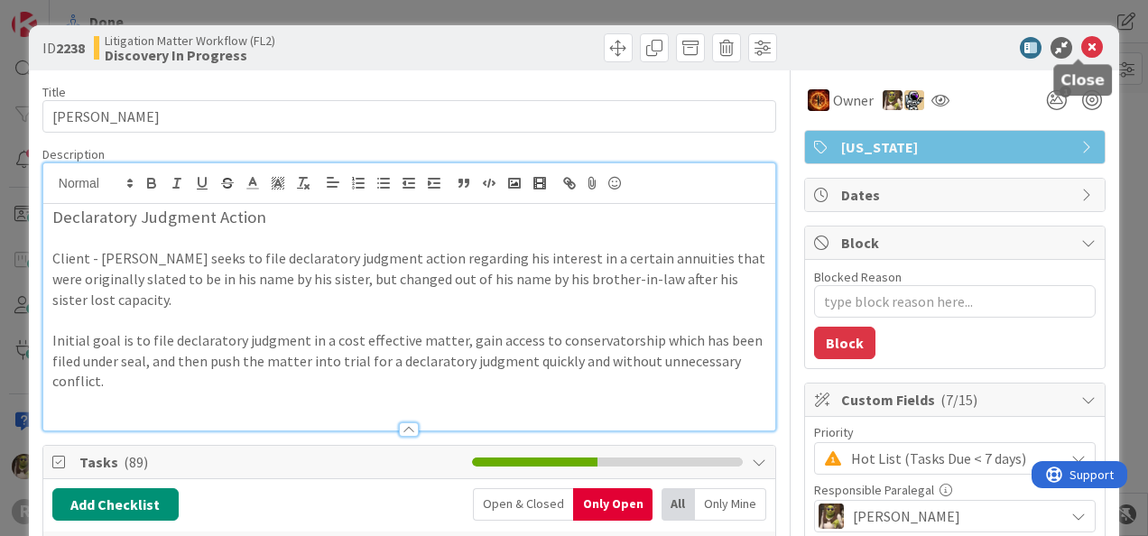
click at [1086, 51] on icon at bounding box center [1092, 48] width 22 height 22
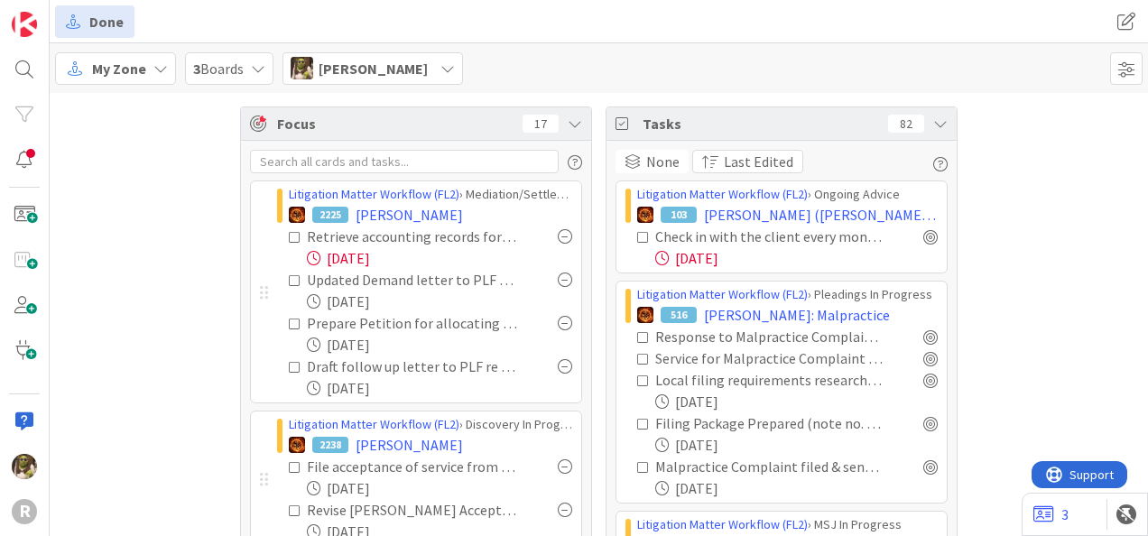
click at [137, 71] on span "My Zone" at bounding box center [119, 69] width 54 height 22
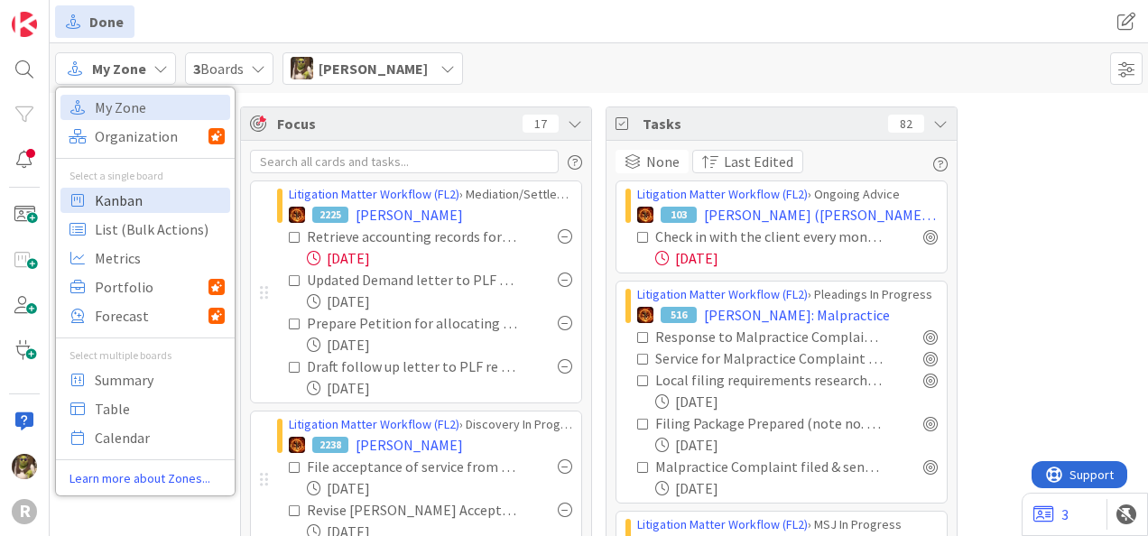
click at [132, 197] on span "Kanban" at bounding box center [160, 200] width 130 height 27
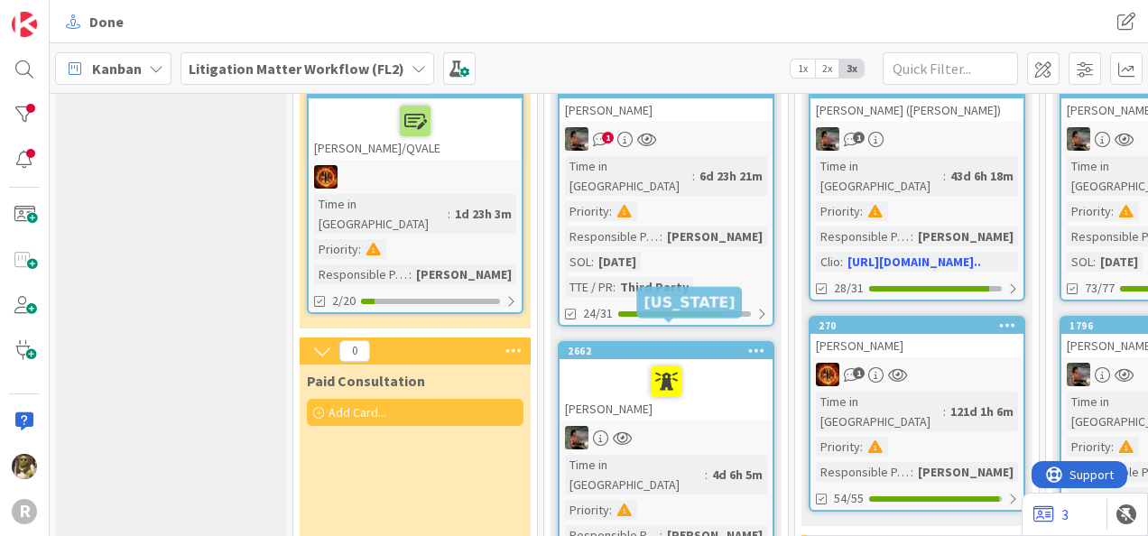
scroll to position [179, 0]
click at [807, 67] on span "1x" at bounding box center [802, 69] width 24 height 18
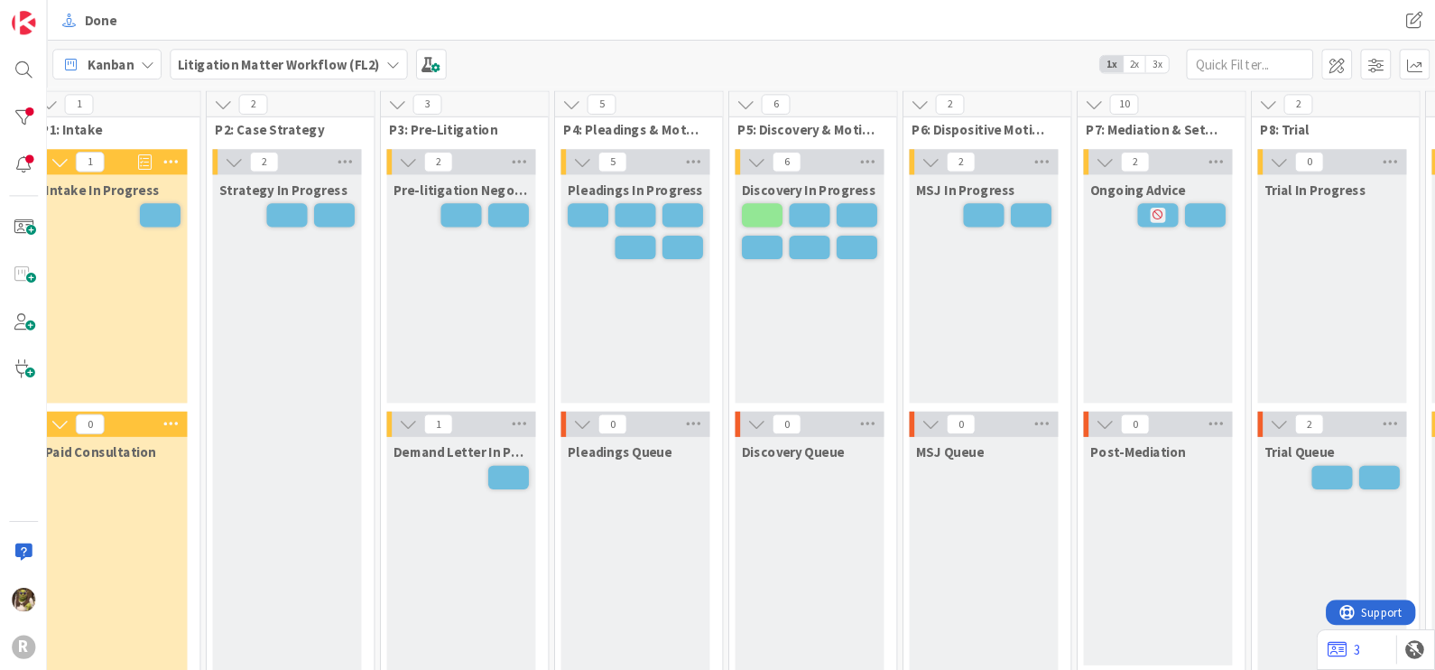
scroll to position [0, 189]
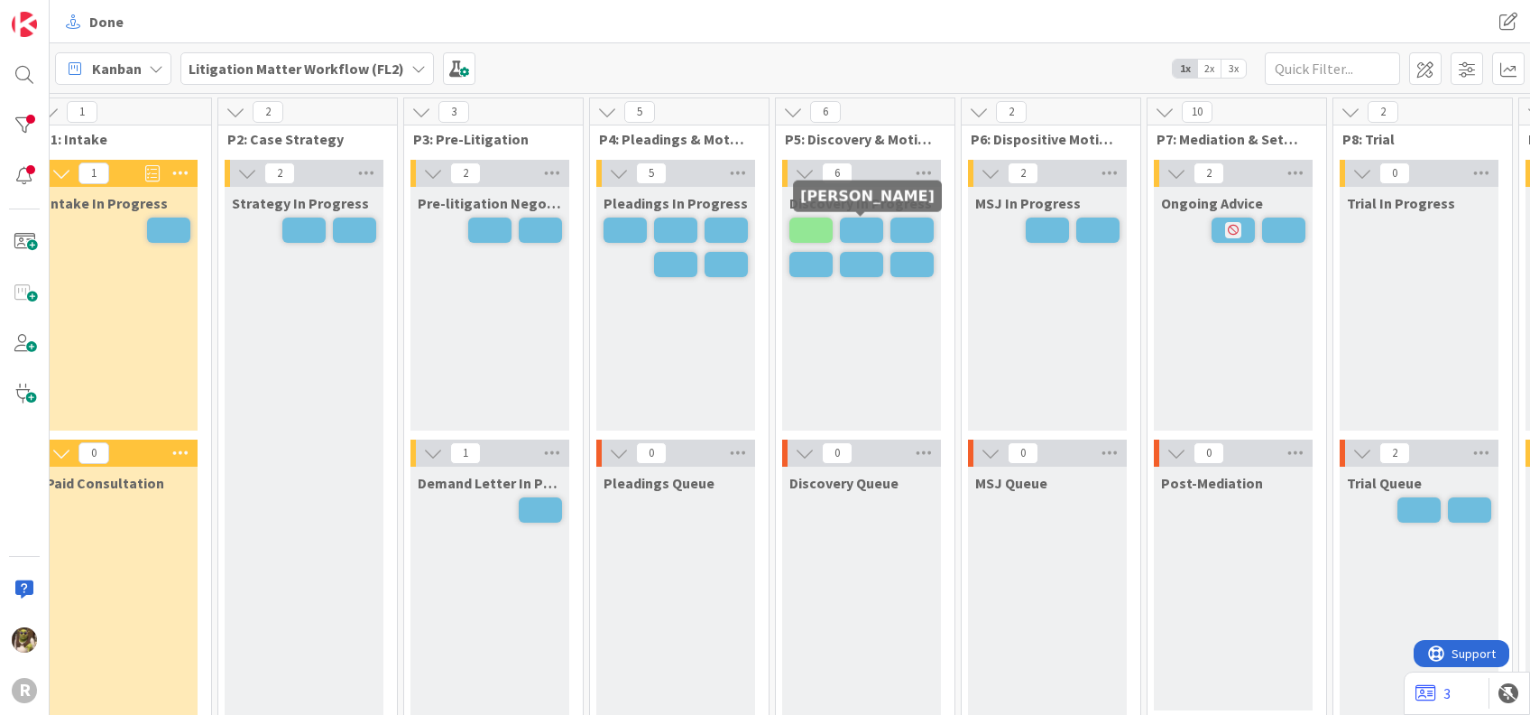
click at [864, 225] on span at bounding box center [861, 229] width 43 height 25
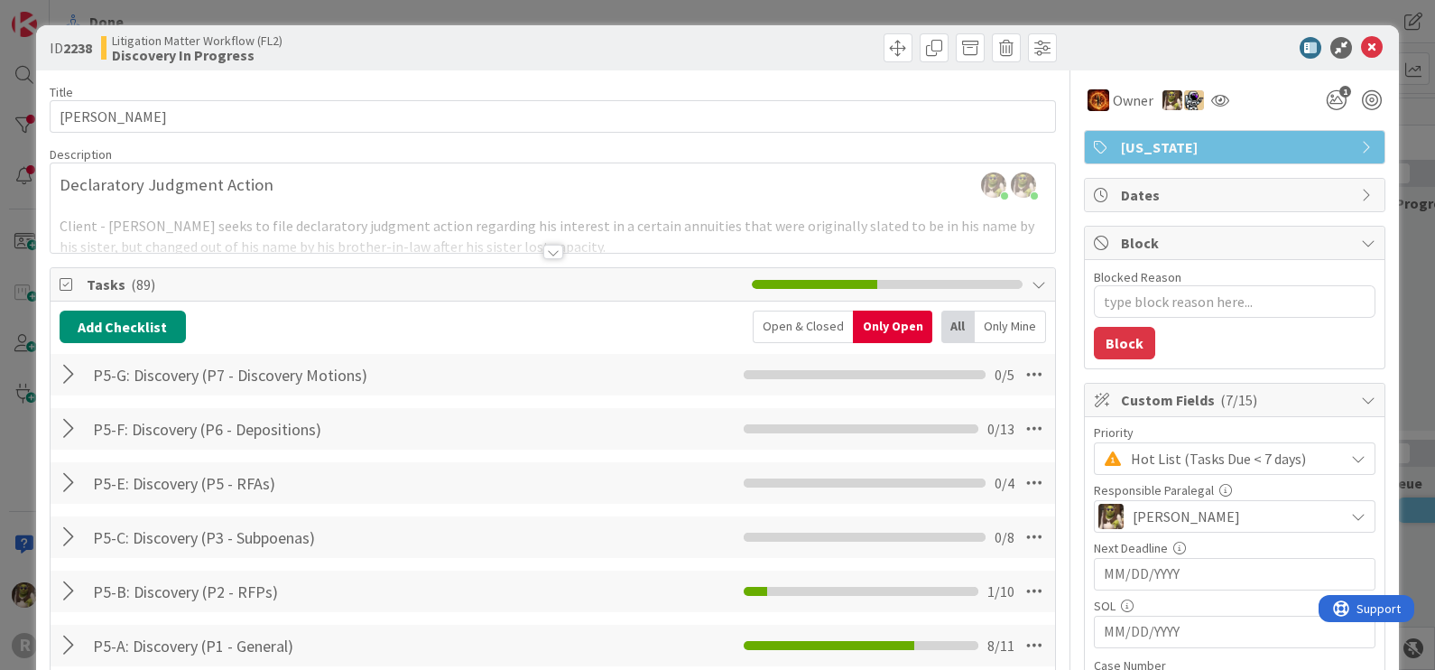
type textarea "x"
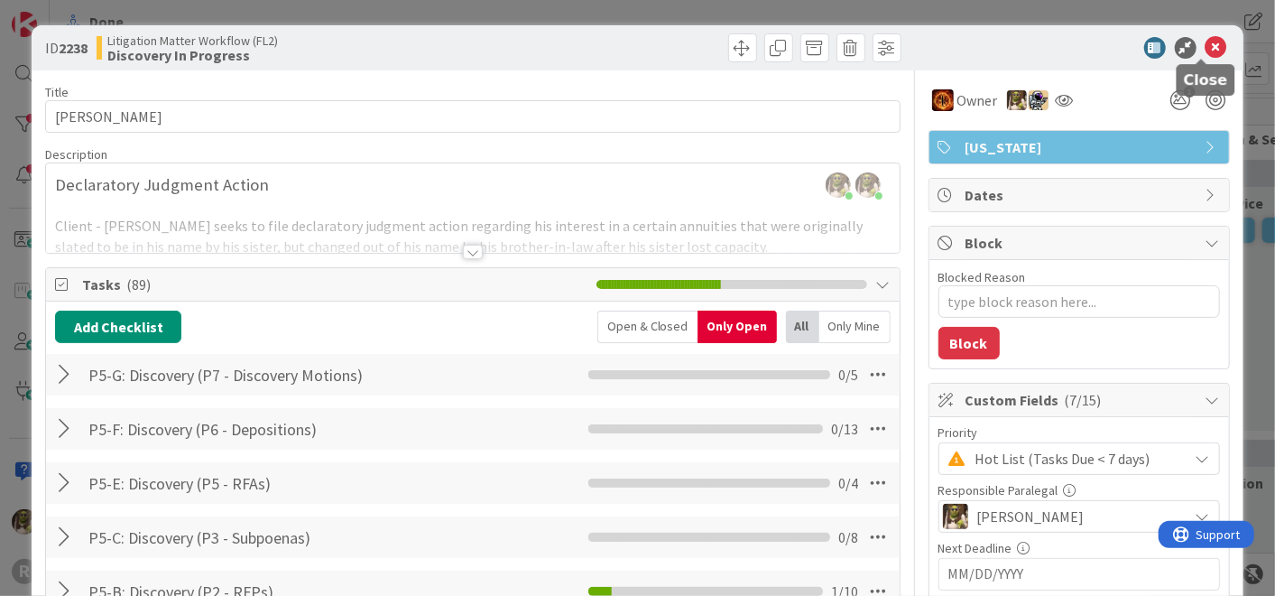
click at [1147, 47] on icon at bounding box center [1217, 48] width 22 height 22
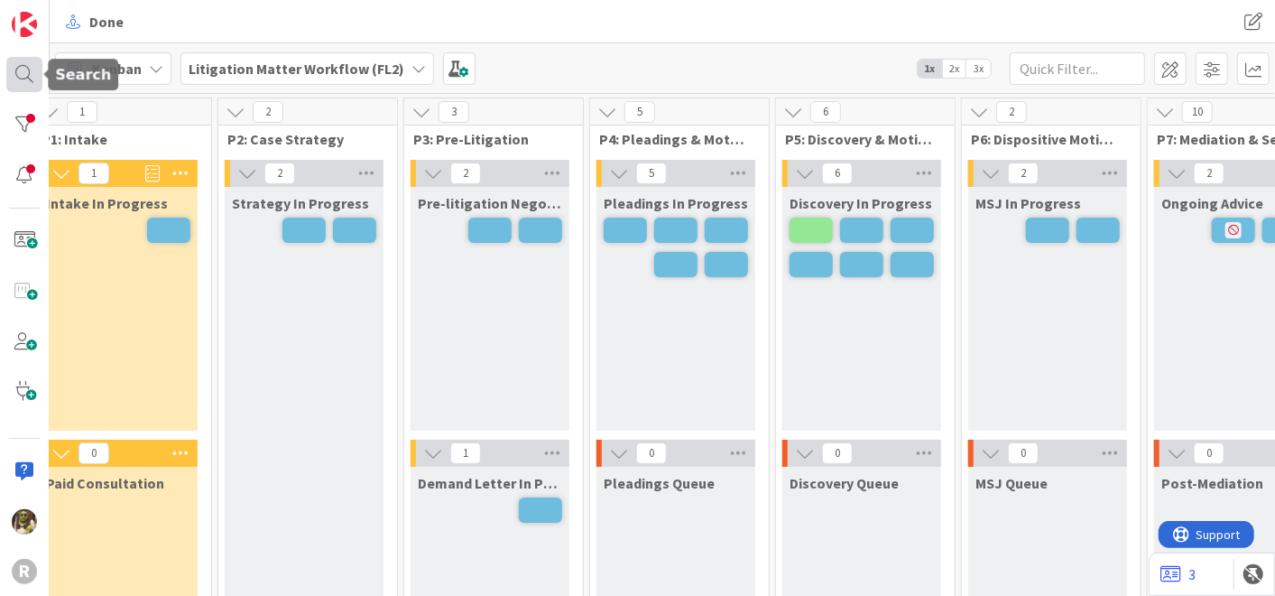
click at [28, 80] on div at bounding box center [24, 75] width 36 height 36
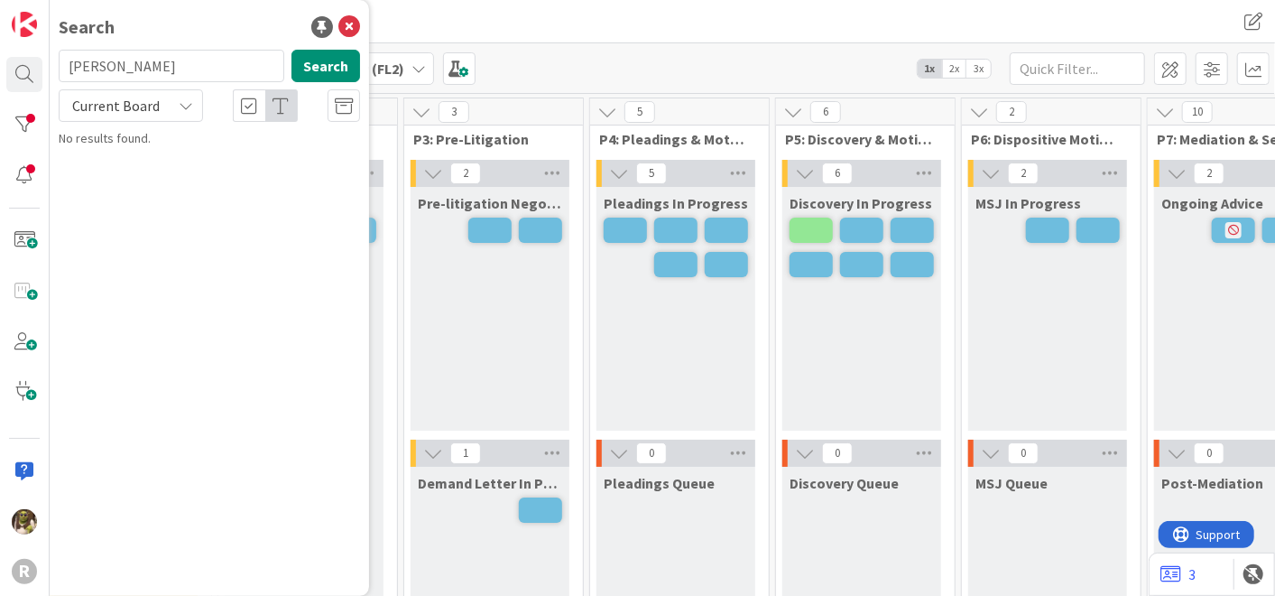
type input "[PERSON_NAME]"
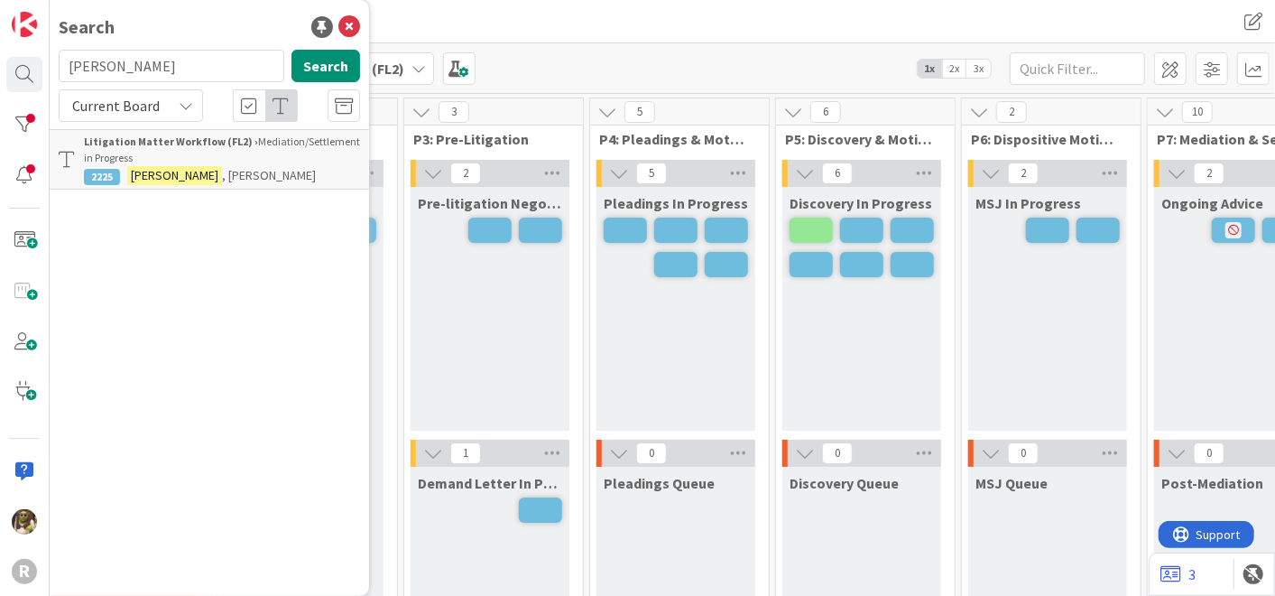
click at [164, 157] on div "Litigation Matter Workflow (FL2) › Mediation/Settlement in Progress" at bounding box center [222, 150] width 276 height 32
type textarea "x"
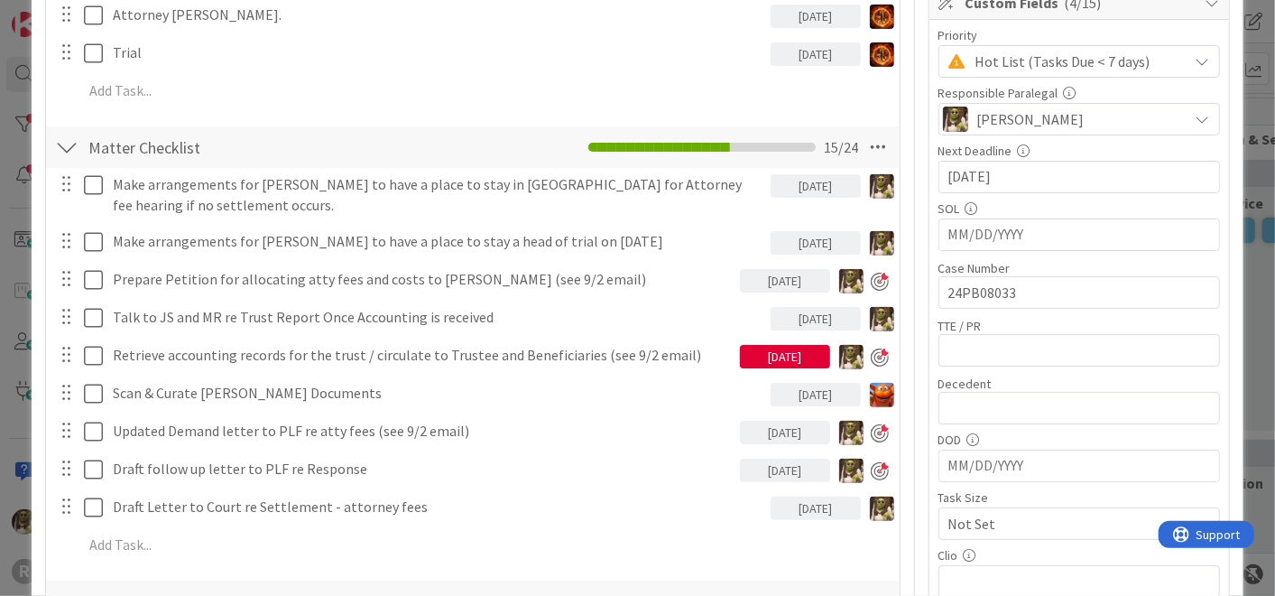
scroll to position [398, 0]
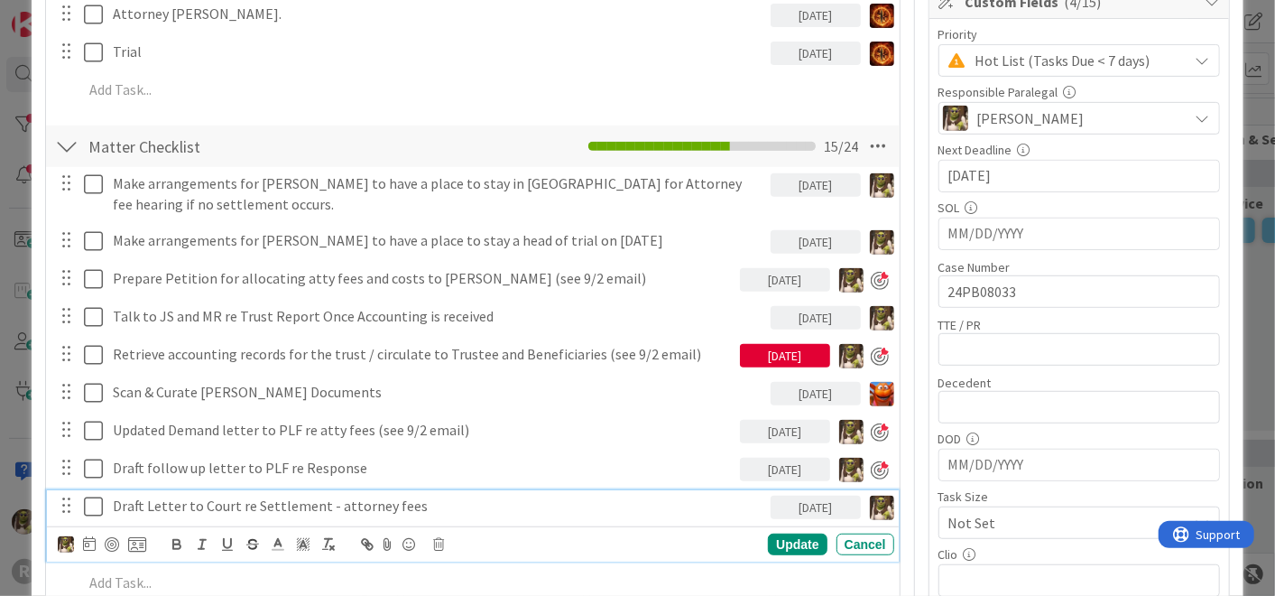
click at [435, 505] on p "Draft Letter to Court re Settlement - attorney fees" at bounding box center [438, 505] width 651 height 21
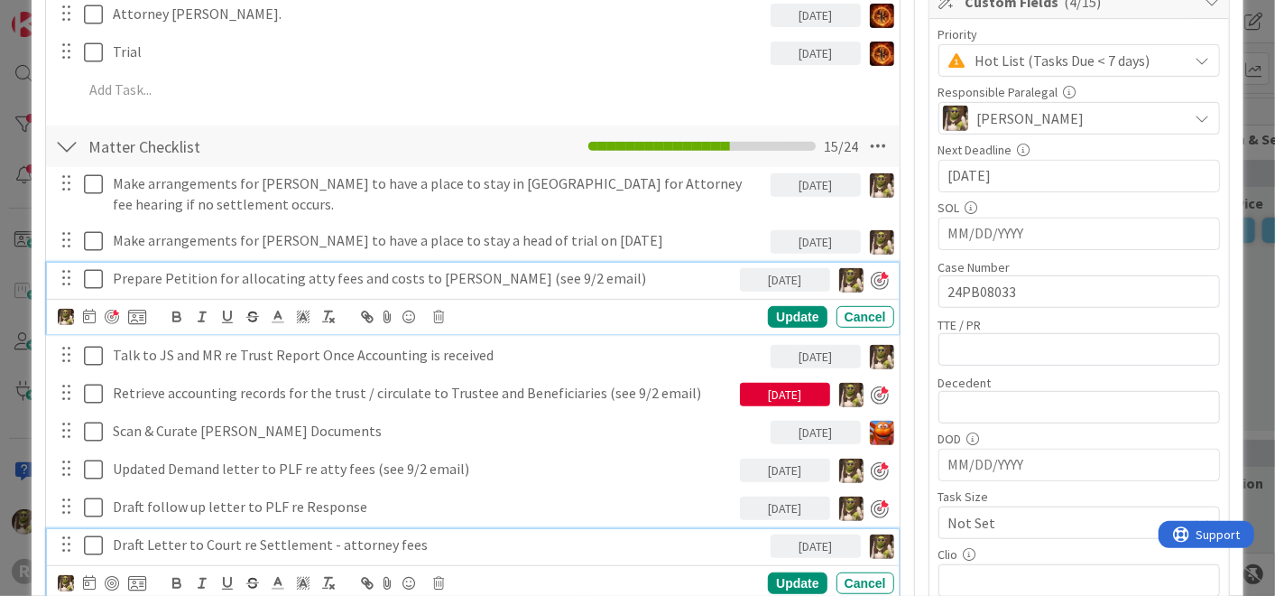
click at [217, 275] on p "Prepare Petition for allocating atty fees and costs to [PERSON_NAME] (see 9/2 e…" at bounding box center [423, 278] width 620 height 21
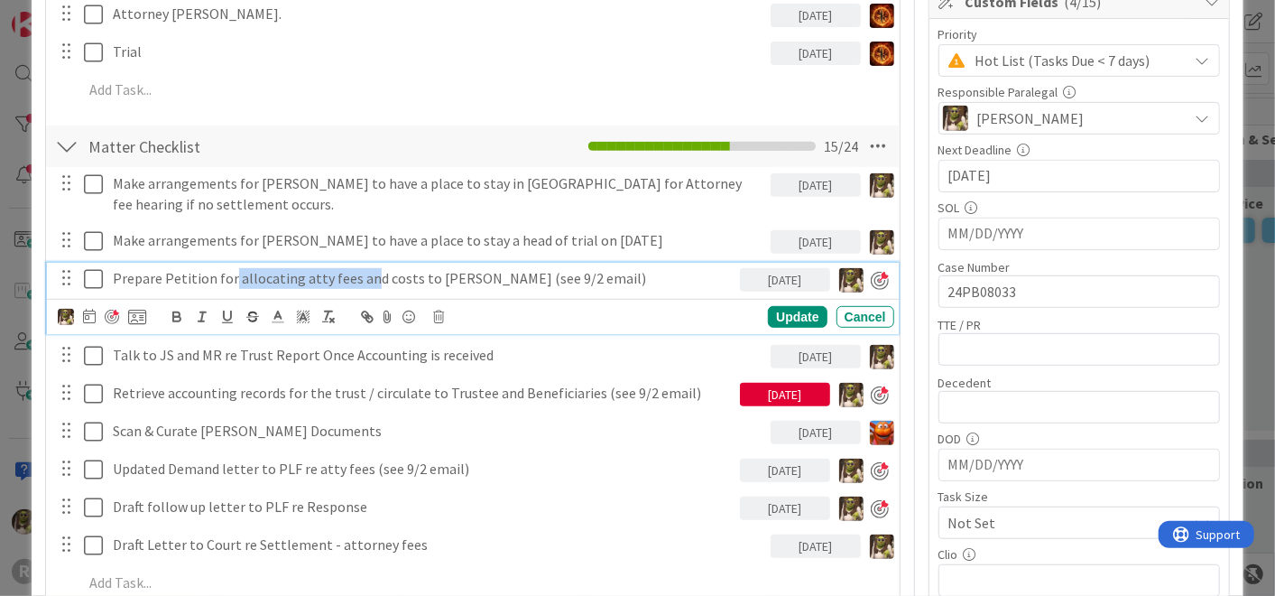
drag, startPoint x: 271, startPoint y: 280, endPoint x: 364, endPoint y: 286, distance: 93.2
click at [364, 286] on p "Prepare Petition for allocating atty fees and costs to [PERSON_NAME] (see 9/2 e…" at bounding box center [423, 278] width 620 height 21
click at [572, 275] on p "Prepare Petition for allocating atty fees and costs to [PERSON_NAME] (see 9/2 e…" at bounding box center [423, 278] width 620 height 21
click at [233, 273] on p "Prepare Petition for allocating atty fees and costs to [PERSON_NAME] (see 9/2 e…" at bounding box center [423, 278] width 620 height 21
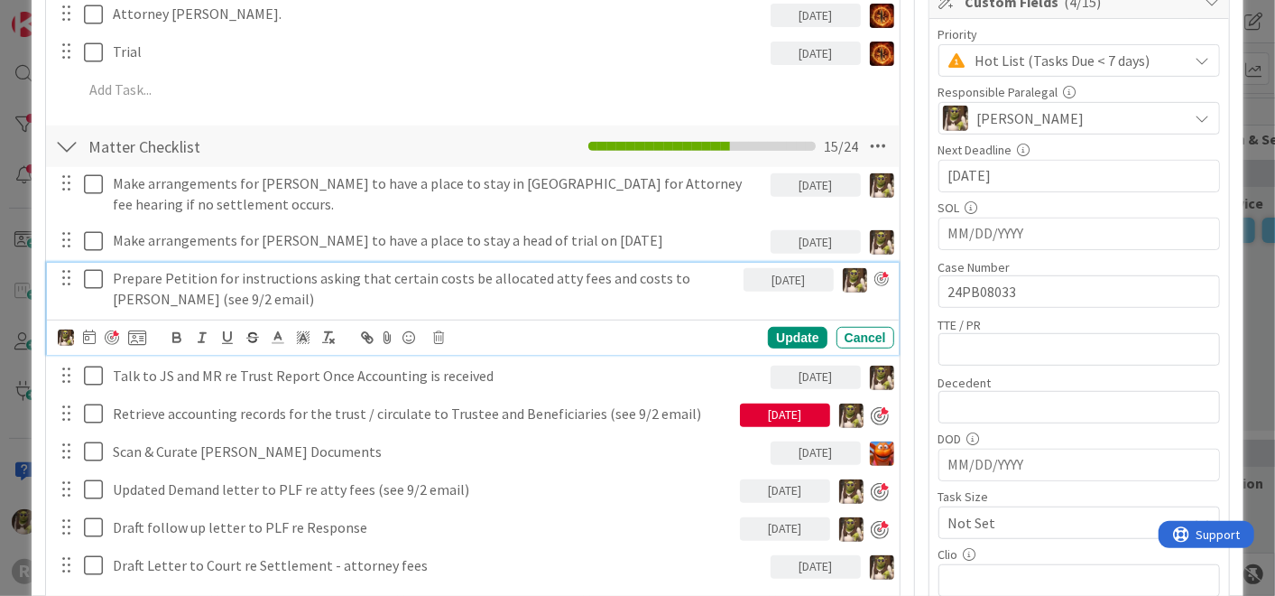
click at [238, 291] on p "Prepare Petition for instructions asking that certain costs be allocated atty f…" at bounding box center [425, 288] width 624 height 41
click at [113, 278] on p "Prepare Petition for instructions asking that certain costs be allocated atty f…" at bounding box center [425, 288] width 624 height 41
click at [281, 297] on p "Draft shell: Prepare Petition for instructions asking that certain costs be all…" at bounding box center [425, 288] width 624 height 41
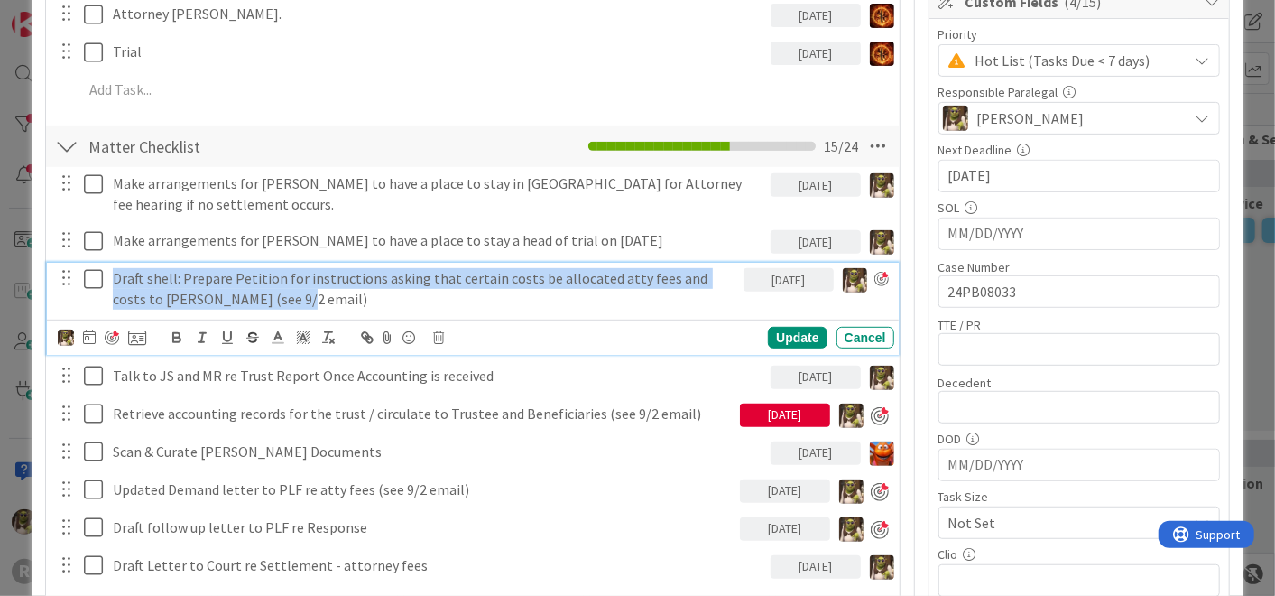
drag, startPoint x: 282, startPoint y: 294, endPoint x: 108, endPoint y: 254, distance: 177.7
click at [108, 254] on div "Make arrangements for [PERSON_NAME] to have a place to stay in [GEOGRAPHIC_DATA…" at bounding box center [472, 396] width 835 height 459
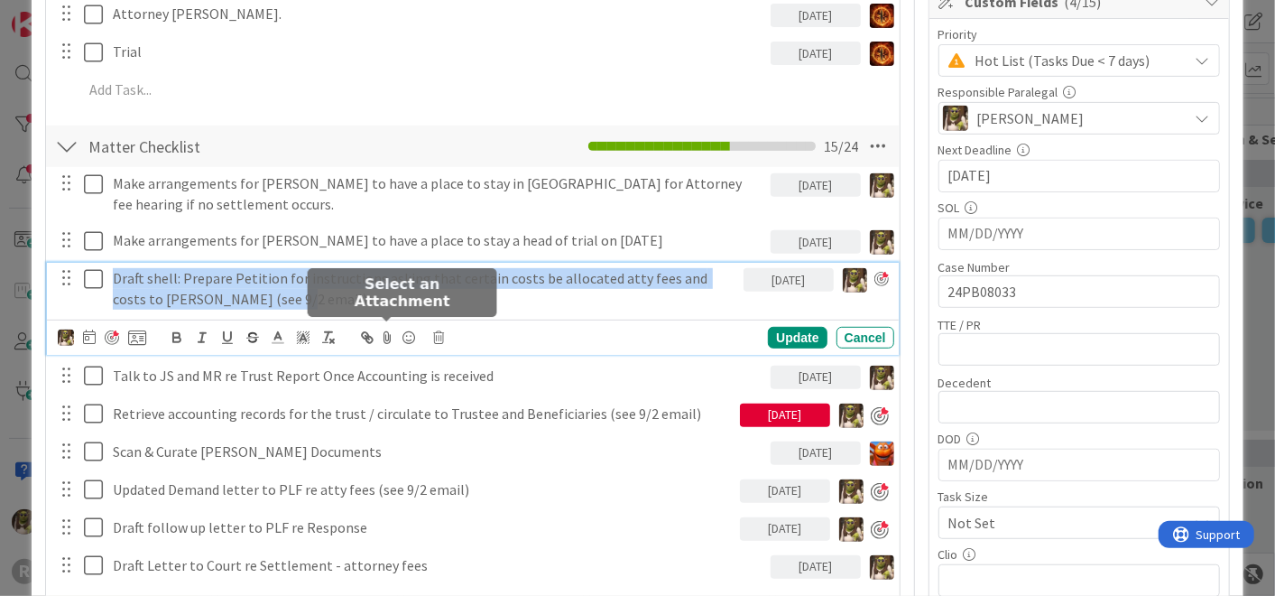
type textarea "x"
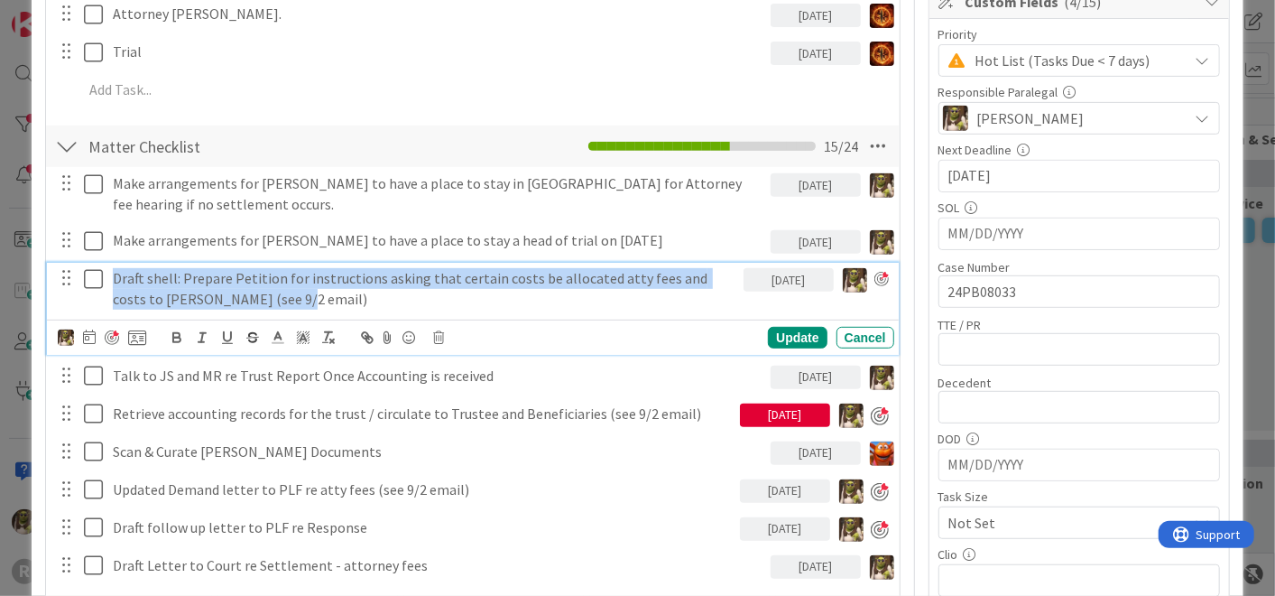
copy p "Draft shell: Prepare Petition for instructions asking that certain costs be all…"
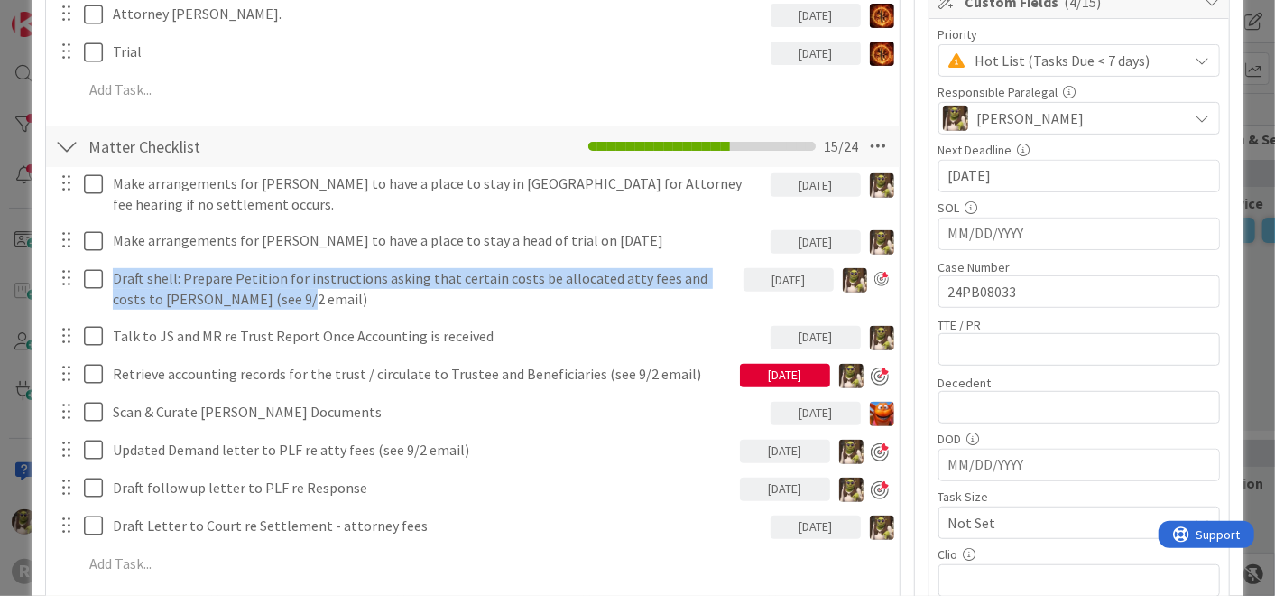
click at [786, 335] on div "Make arrangements for [PERSON_NAME] to have a place to stay in [GEOGRAPHIC_DATA…" at bounding box center [472, 377] width 835 height 420
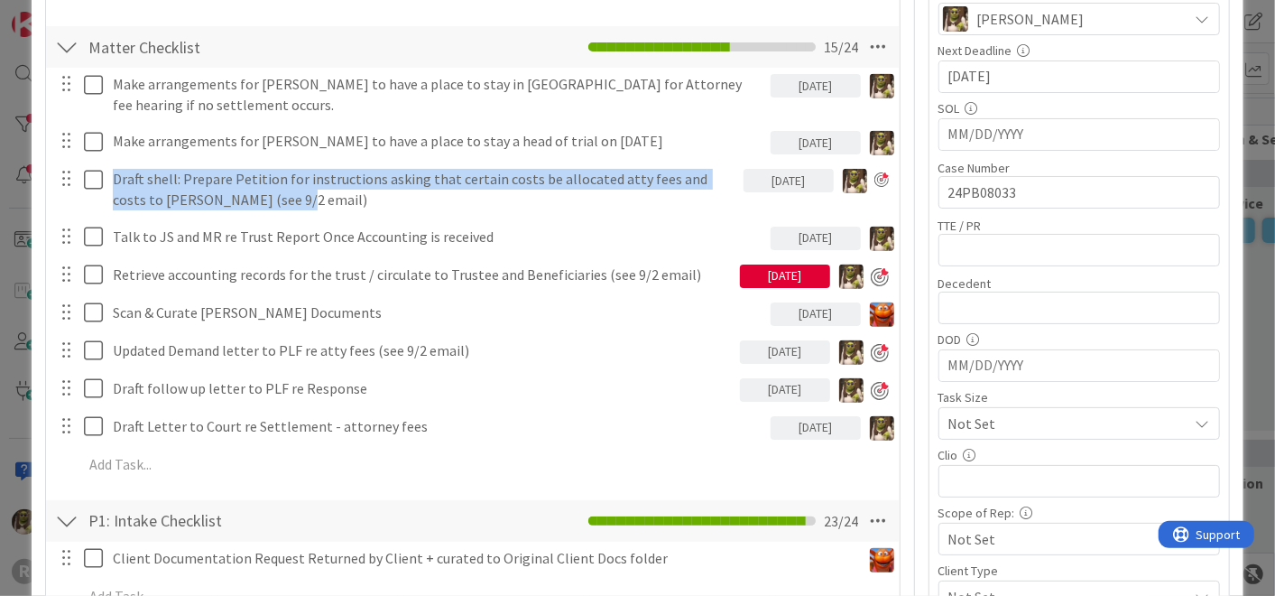
scroll to position [498, 0]
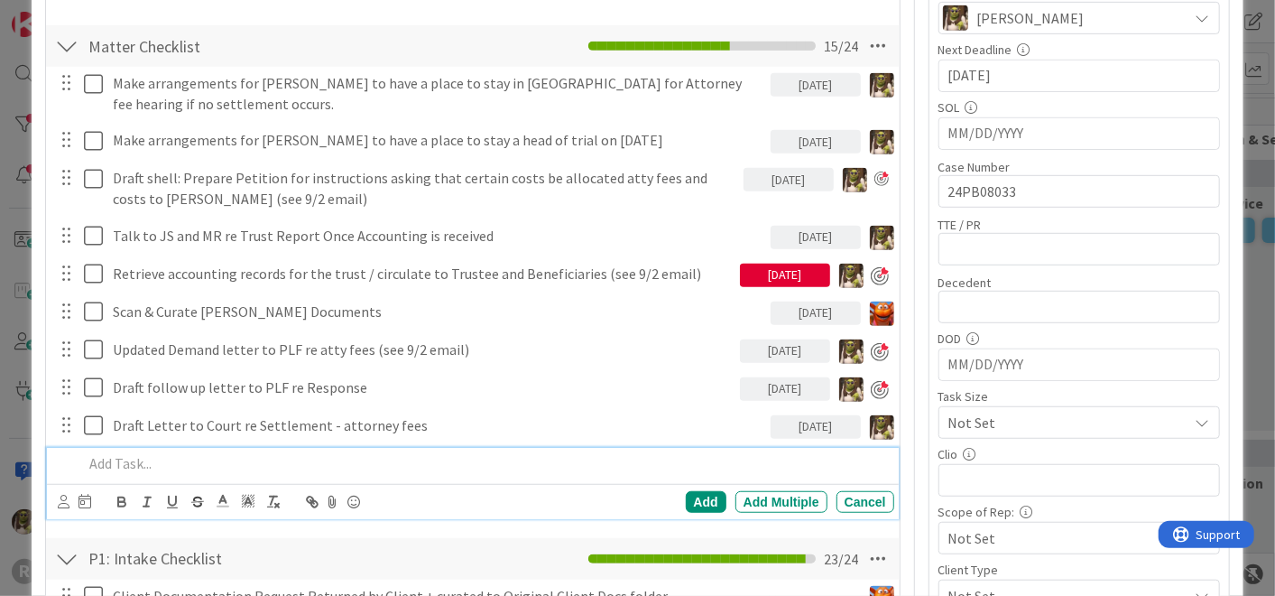
click at [174, 457] on p at bounding box center [484, 463] width 803 height 21
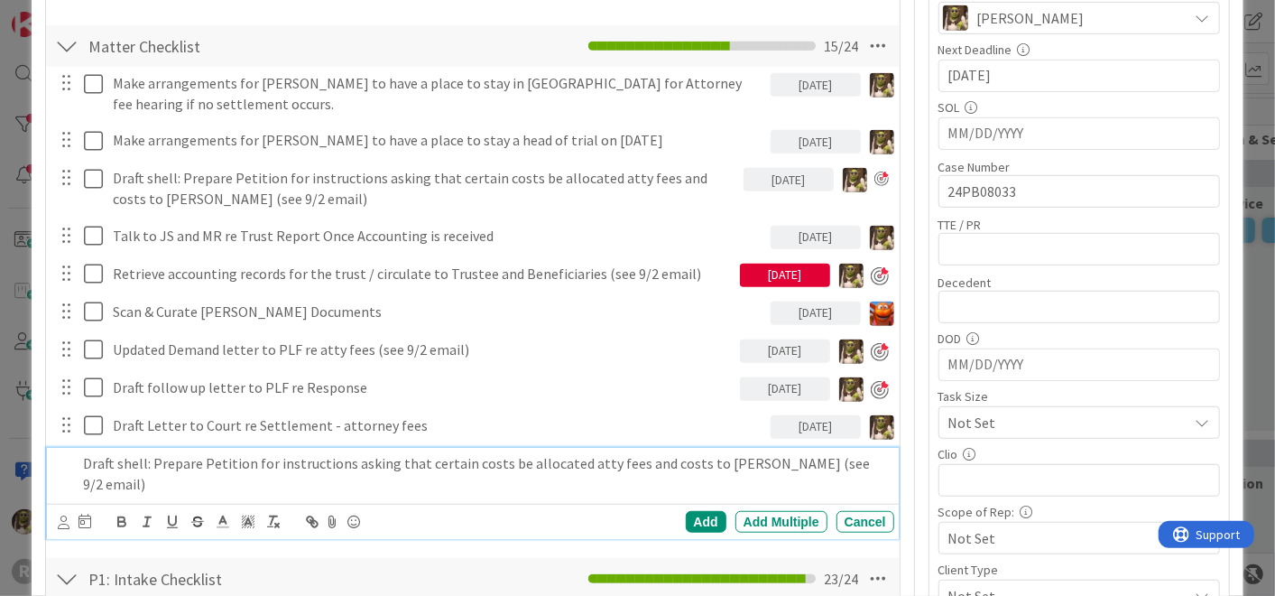
click at [140, 455] on p "Draft shell: Prepare Petition for instructions asking that certain costs be all…" at bounding box center [484, 473] width 803 height 41
click at [68, 515] on icon at bounding box center [64, 522] width 12 height 14
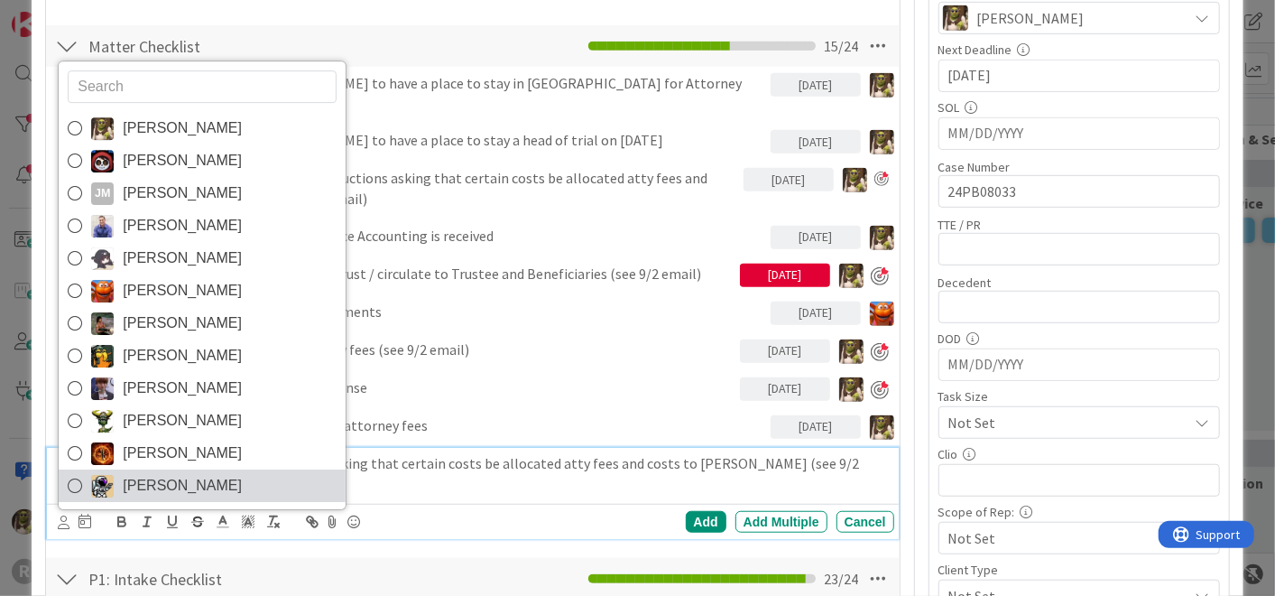
click at [200, 473] on span "[PERSON_NAME]" at bounding box center [182, 486] width 119 height 27
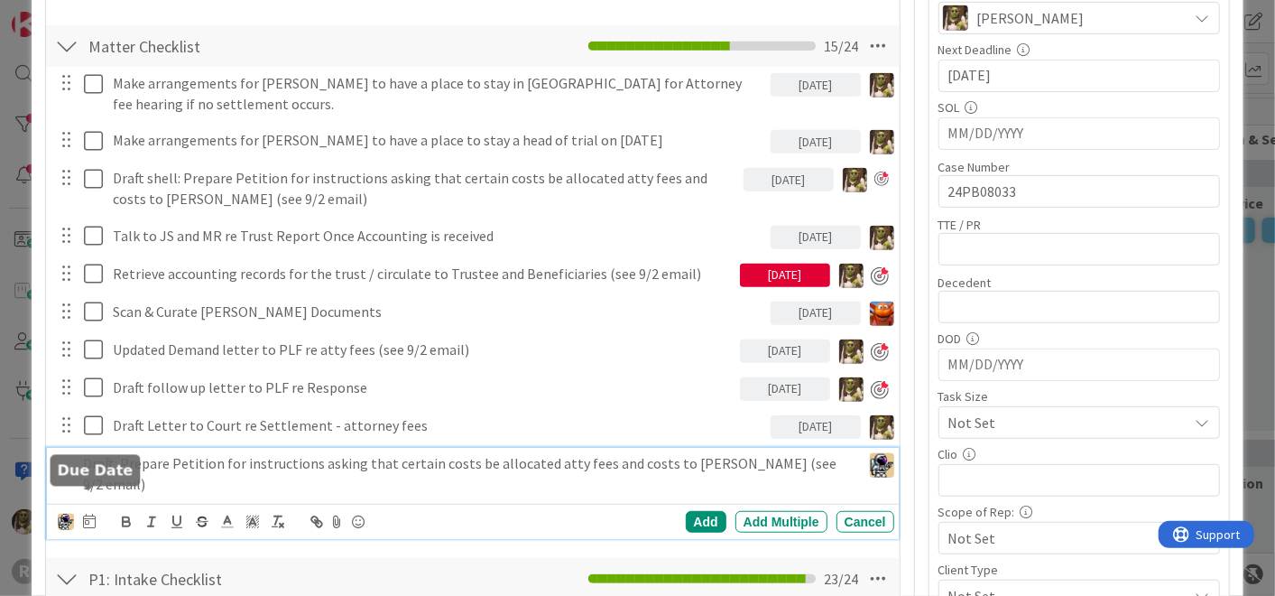
click at [87, 513] on icon at bounding box center [89, 520] width 13 height 14
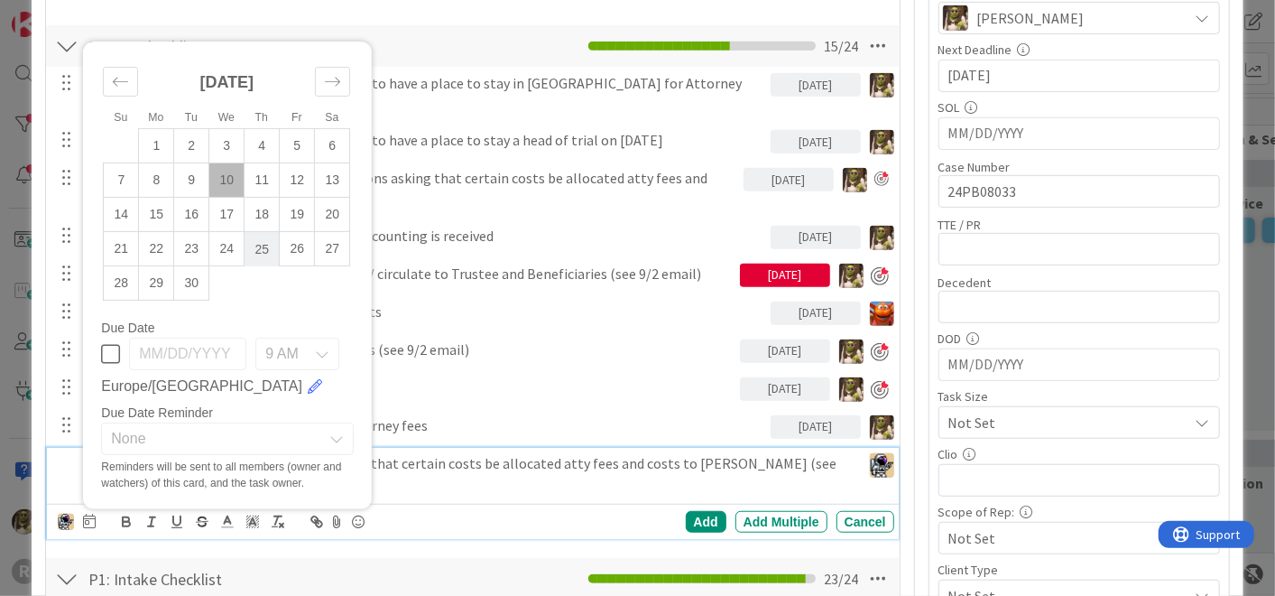
click at [263, 232] on td "25" at bounding box center [262, 249] width 35 height 34
click at [696, 521] on div "Add" at bounding box center [706, 522] width 41 height 22
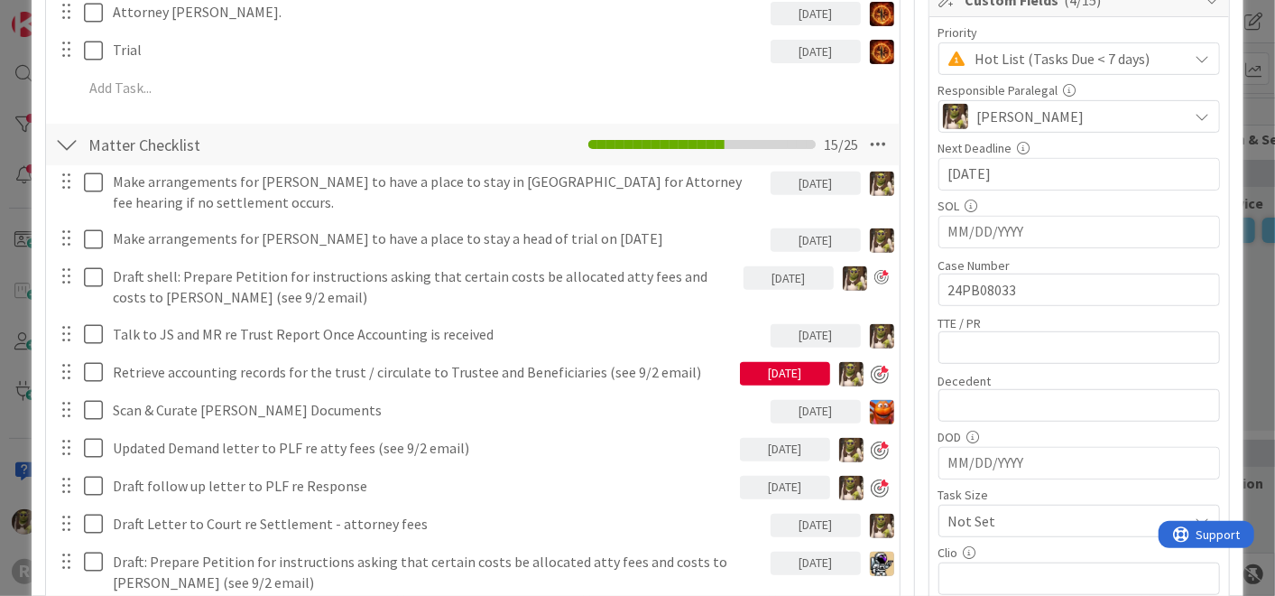
scroll to position [399, 0]
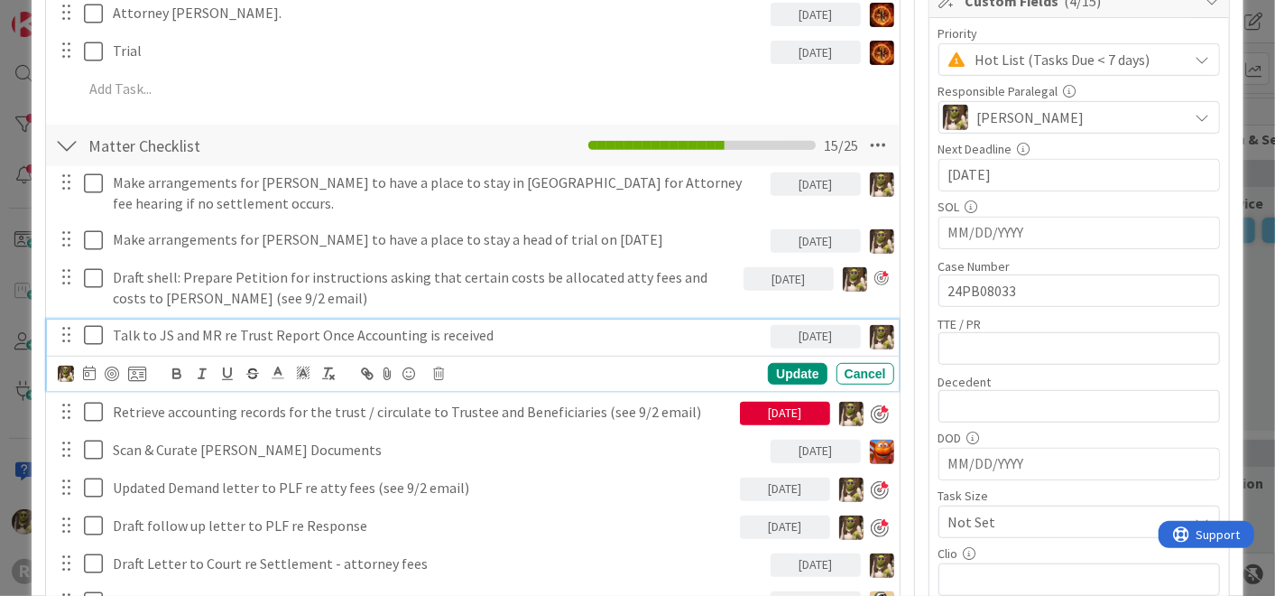
click at [509, 329] on p "Talk to JS and MR re Trust Report Once Accounting is received" at bounding box center [438, 335] width 651 height 21
click at [435, 371] on icon at bounding box center [438, 373] width 11 height 13
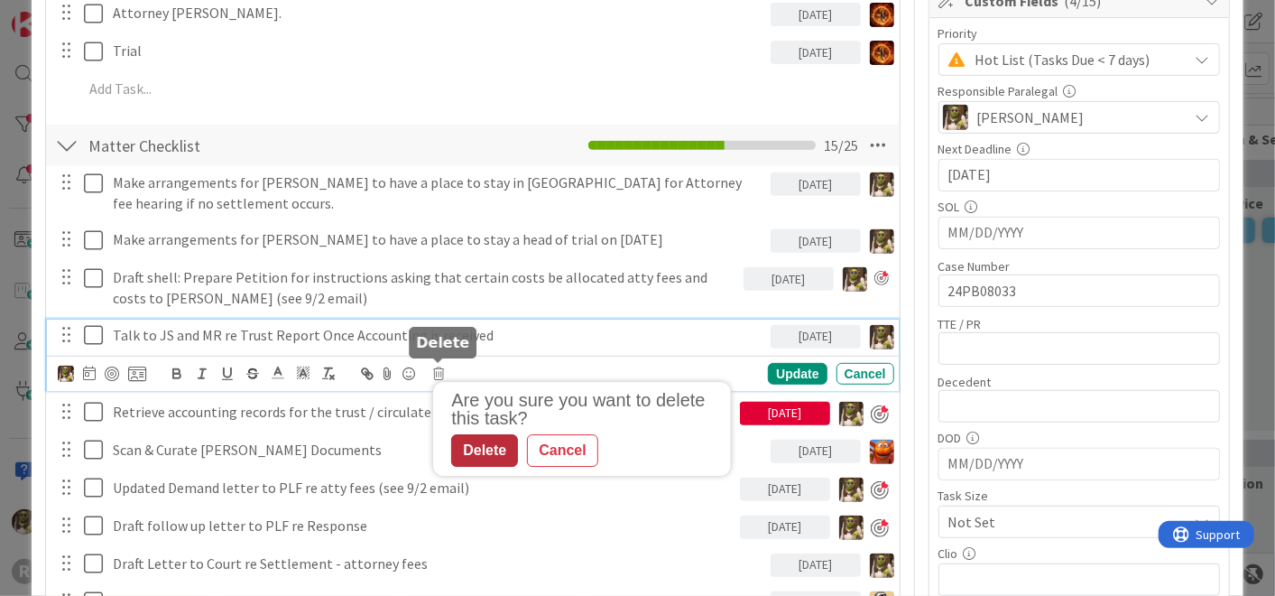
click at [500, 452] on div "Delete" at bounding box center [484, 450] width 67 height 32
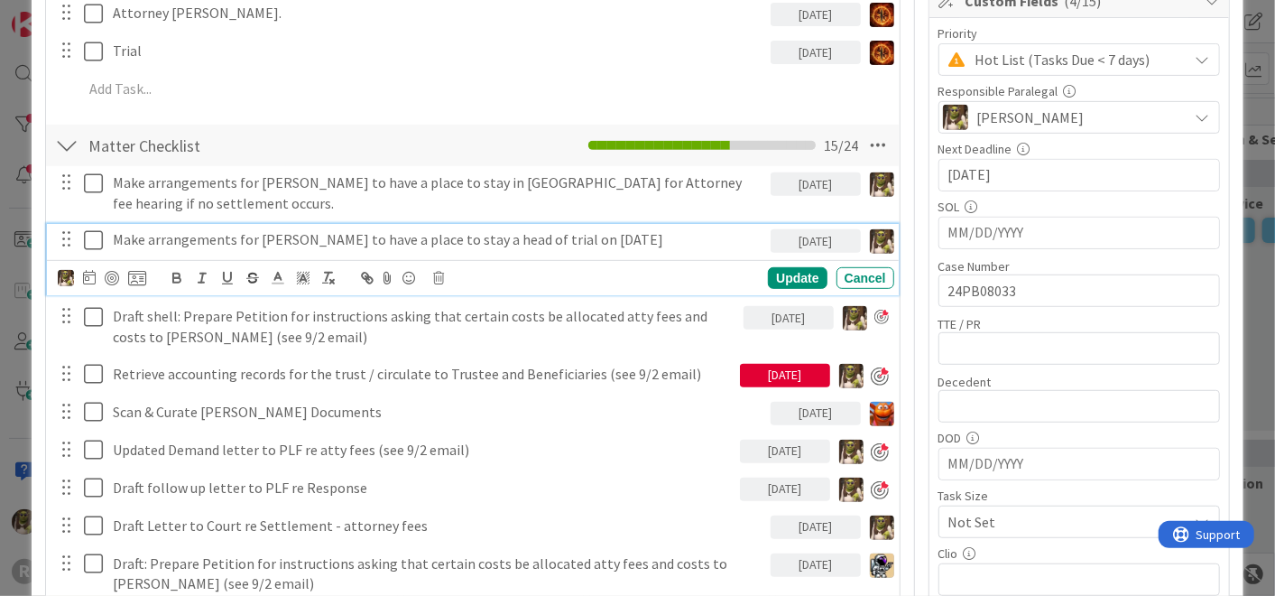
click at [488, 232] on p "Make arrangements for [PERSON_NAME] to have a place to stay a head of trial on …" at bounding box center [438, 239] width 651 height 21
click at [843, 275] on div "Cancel" at bounding box center [865, 278] width 58 height 22
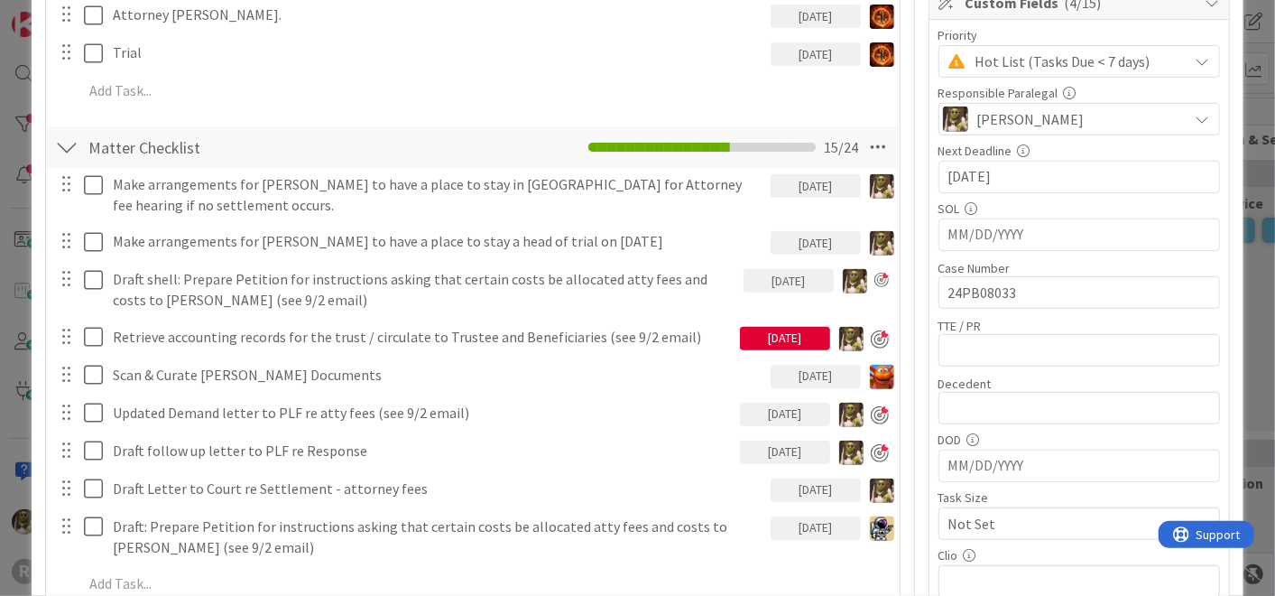
scroll to position [397, 0]
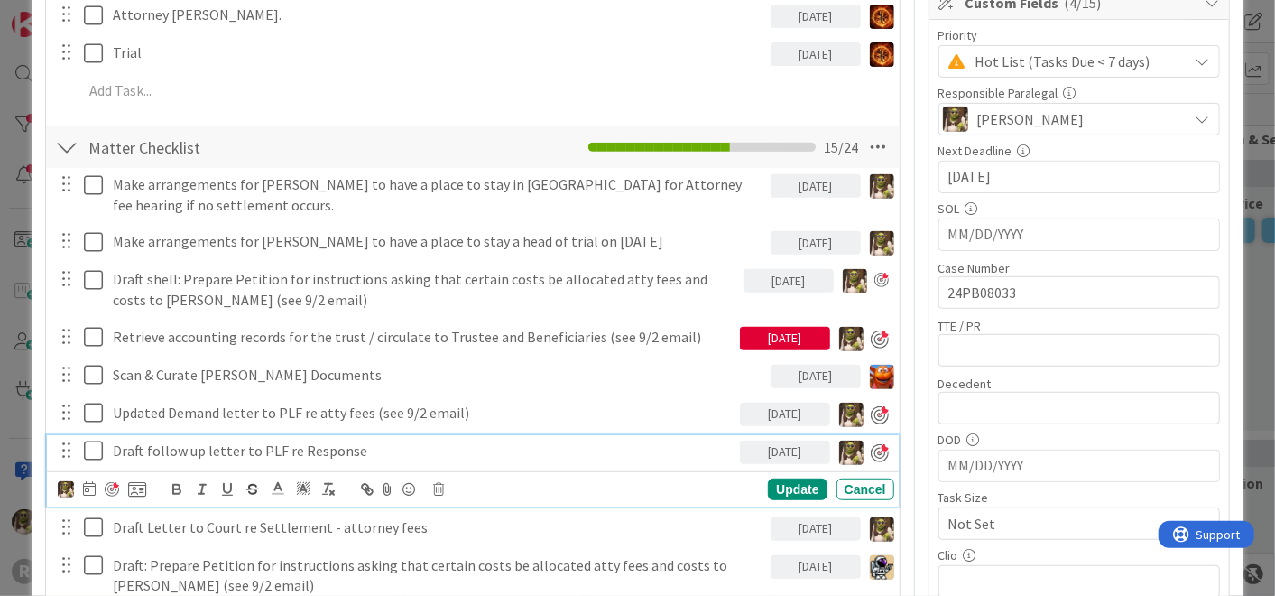
click at [237, 448] on p "Draft follow up letter to PLF re Response" at bounding box center [423, 450] width 620 height 21
click at [435, 485] on icon at bounding box center [438, 489] width 11 height 13
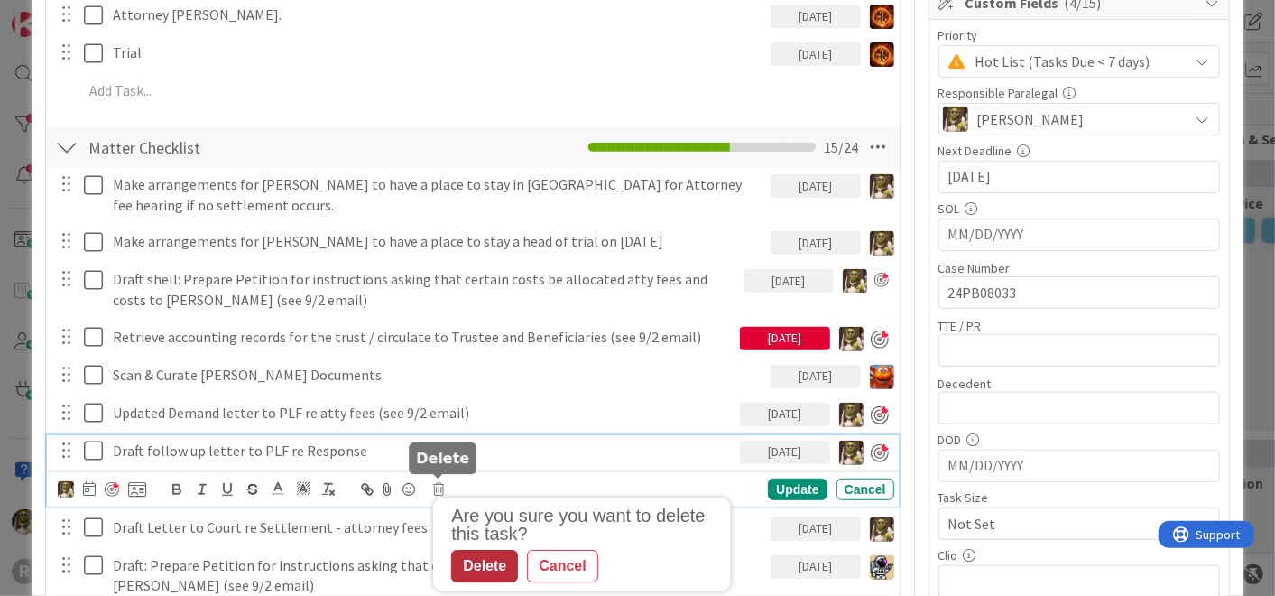
click at [478, 535] on div "Delete" at bounding box center [484, 566] width 67 height 32
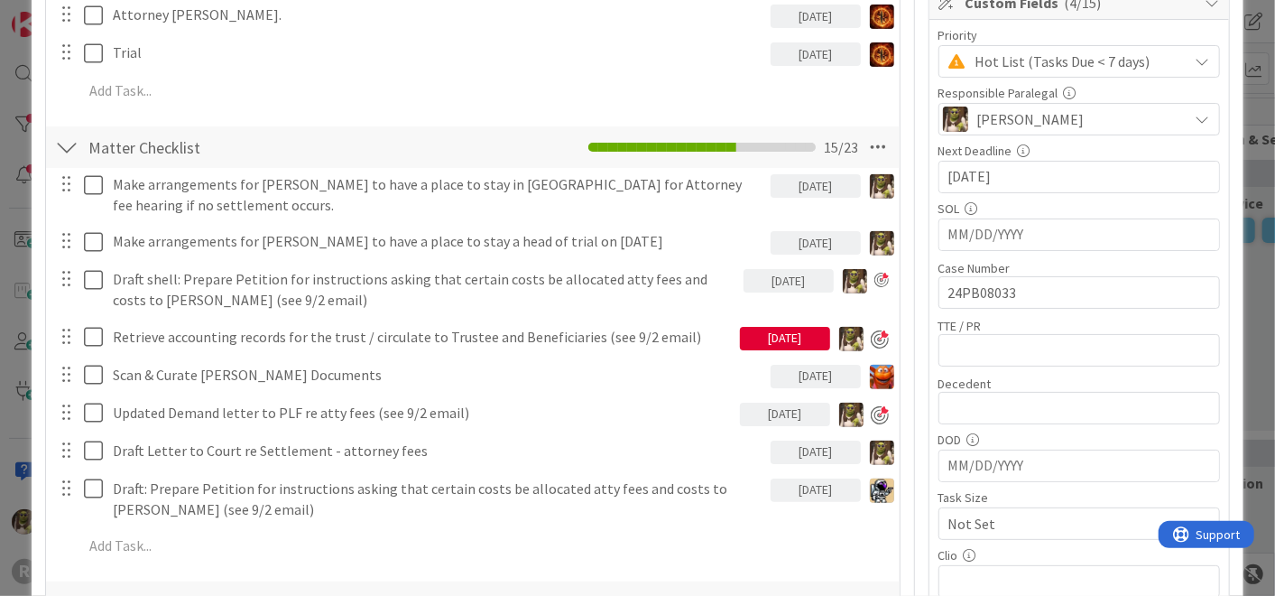
type textarea "x"
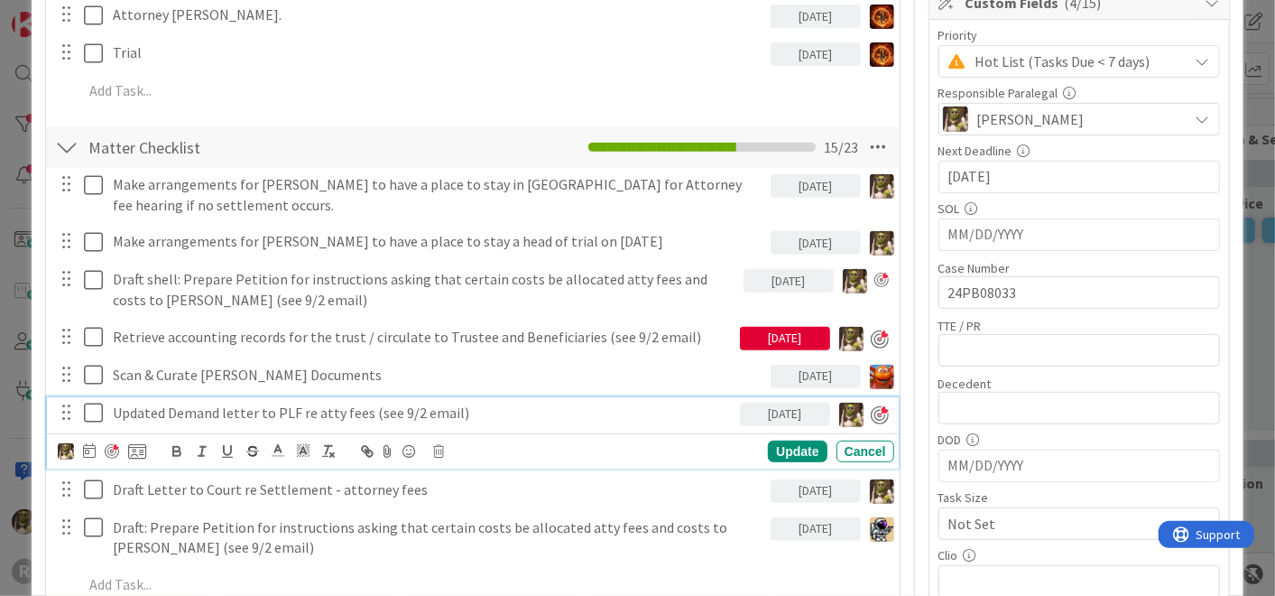
click at [474, 411] on p "Updated Demand letter to PLF re atty fees (see 9/2 email)" at bounding box center [423, 412] width 620 height 21
drag, startPoint x: 474, startPoint y: 411, endPoint x: 103, endPoint y: 412, distance: 370.9
click at [103, 412] on div "Updated Demand letter to PLF re atty fees (see 9/2 email) [DATE]" at bounding box center [473, 413] width 839 height 32
click at [472, 410] on p "Updated Demand letter to PLF re atty fees (see 9/2 email)" at bounding box center [423, 412] width 620 height 21
click at [363, 409] on p "Updated Demand letter to PLF re atty fees (see 9/2 email)" at bounding box center [423, 412] width 620 height 21
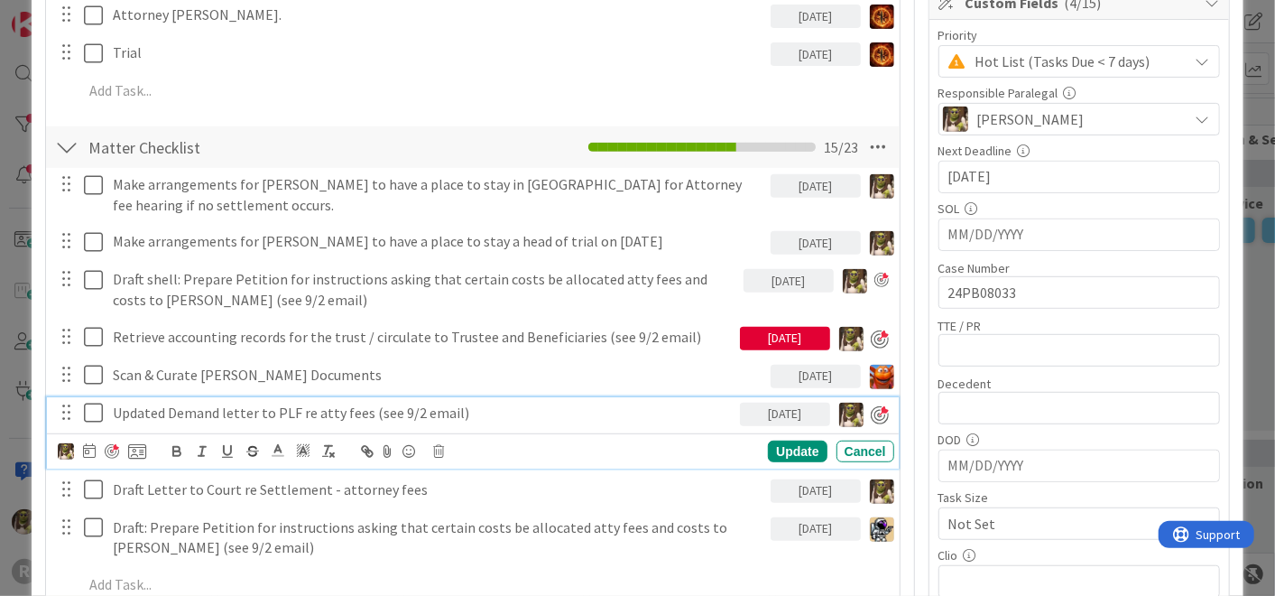
click at [504, 407] on p "Updated Demand letter to PLF re atty fees (see 9/2 email)" at bounding box center [423, 412] width 620 height 21
click at [500, 410] on p "Updated Demand letter to PLF re atty fees (see 9/2 email)" at bounding box center [423, 412] width 620 height 21
click at [92, 451] on icon at bounding box center [89, 450] width 13 height 14
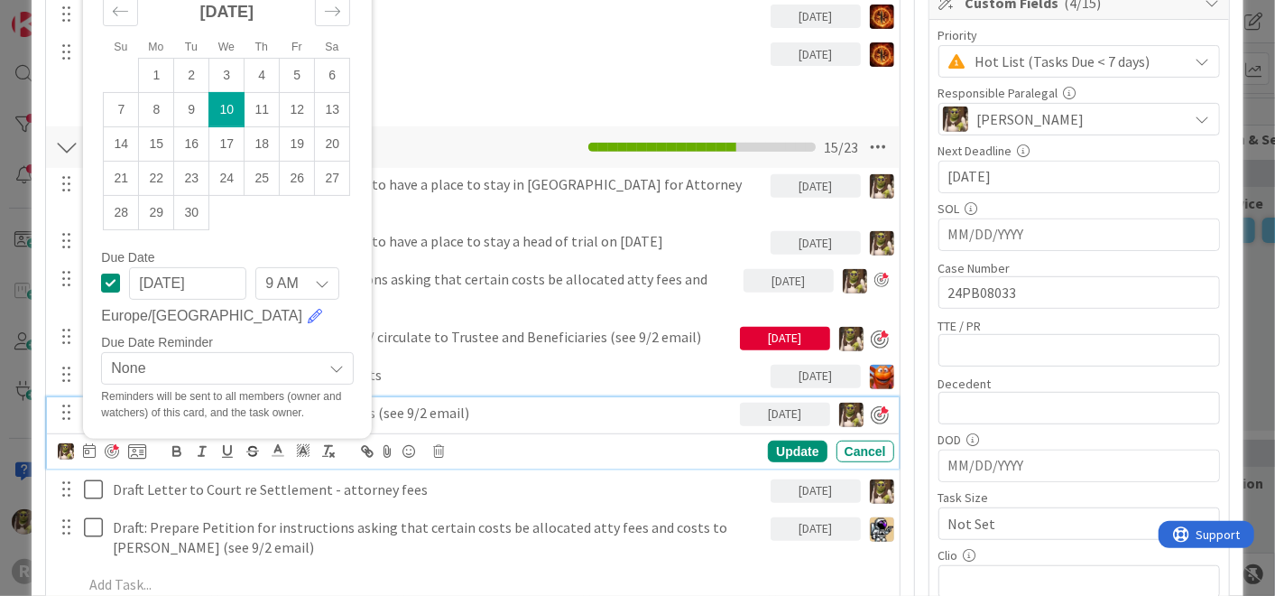
click at [504, 417] on p "Updated Demand letter to PLF re atty fees (see 9/2 email)" at bounding box center [423, 412] width 620 height 21
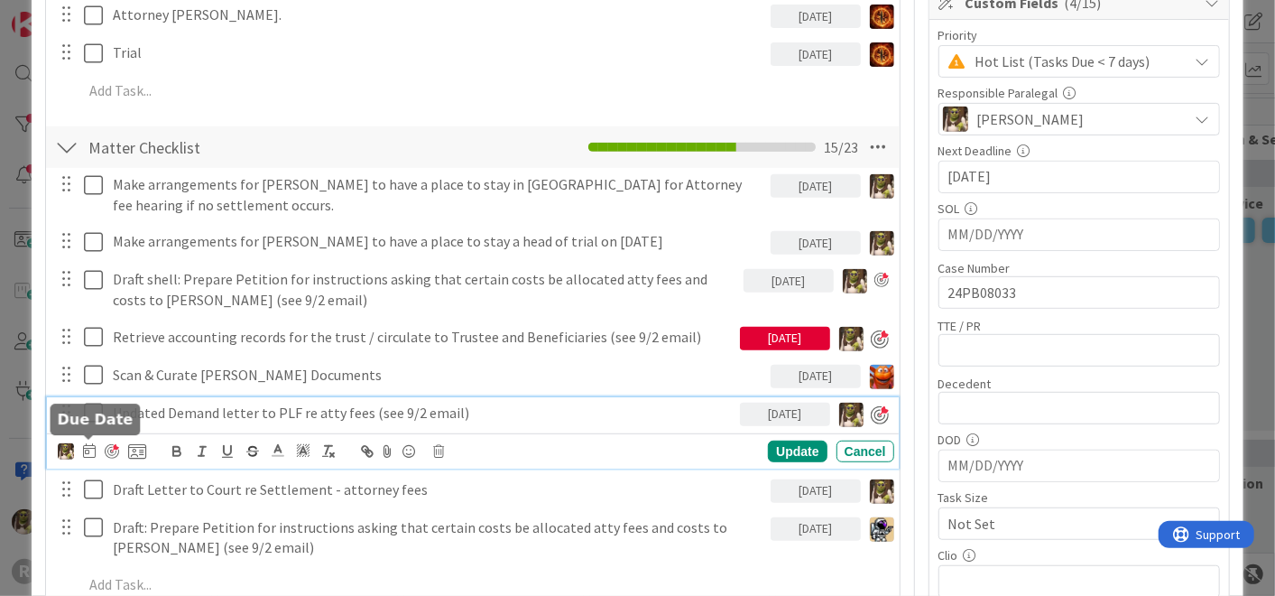
click at [92, 448] on icon at bounding box center [89, 450] width 13 height 14
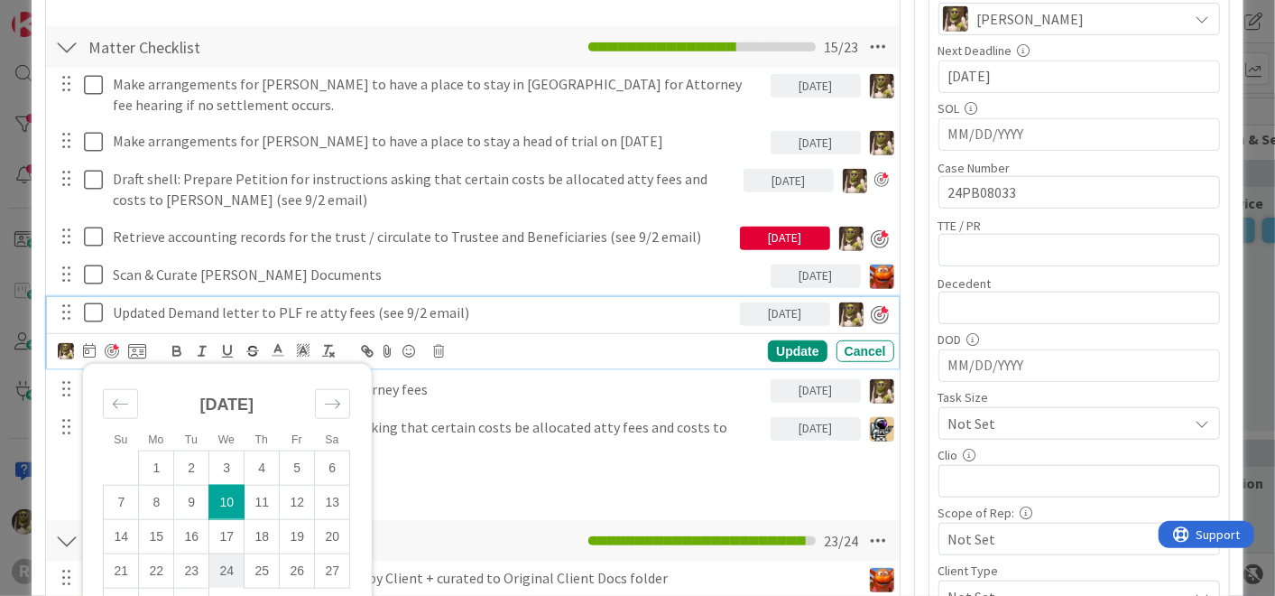
scroll to position [497, 0]
click at [291, 500] on td "12" at bounding box center [297, 502] width 35 height 34
type input "[DATE]"
type textarea "x"
click at [796, 356] on div "Update" at bounding box center [797, 351] width 59 height 22
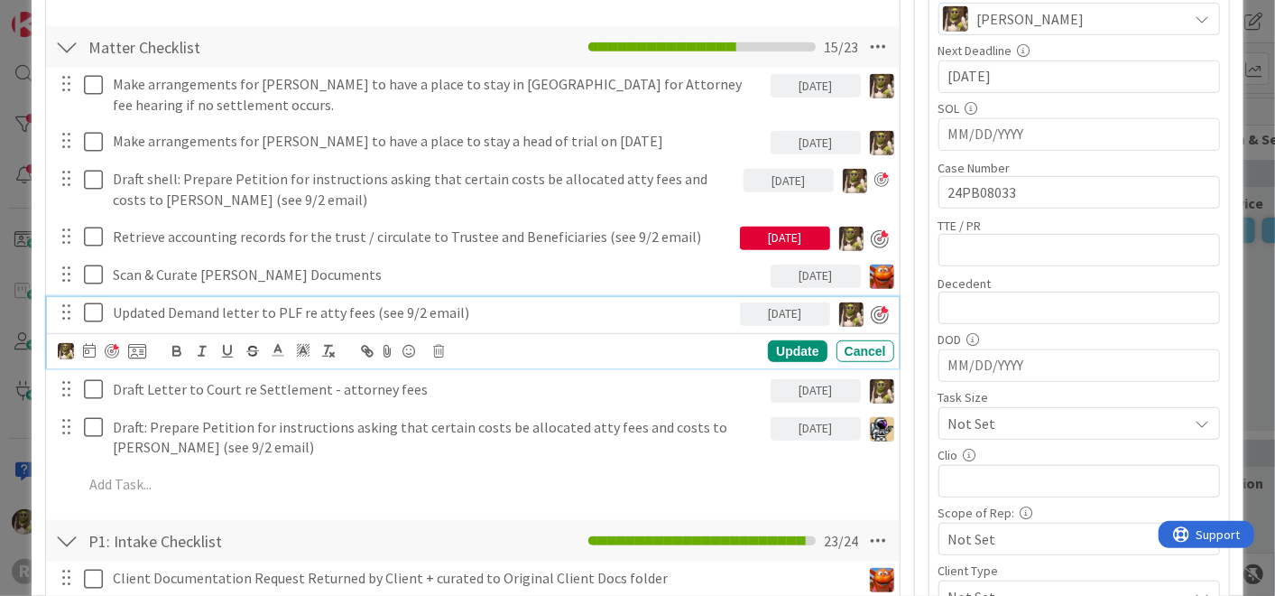
click at [487, 319] on p "Updated Demand letter to PLF re atty fees (see 9/2 email)" at bounding box center [423, 312] width 620 height 21
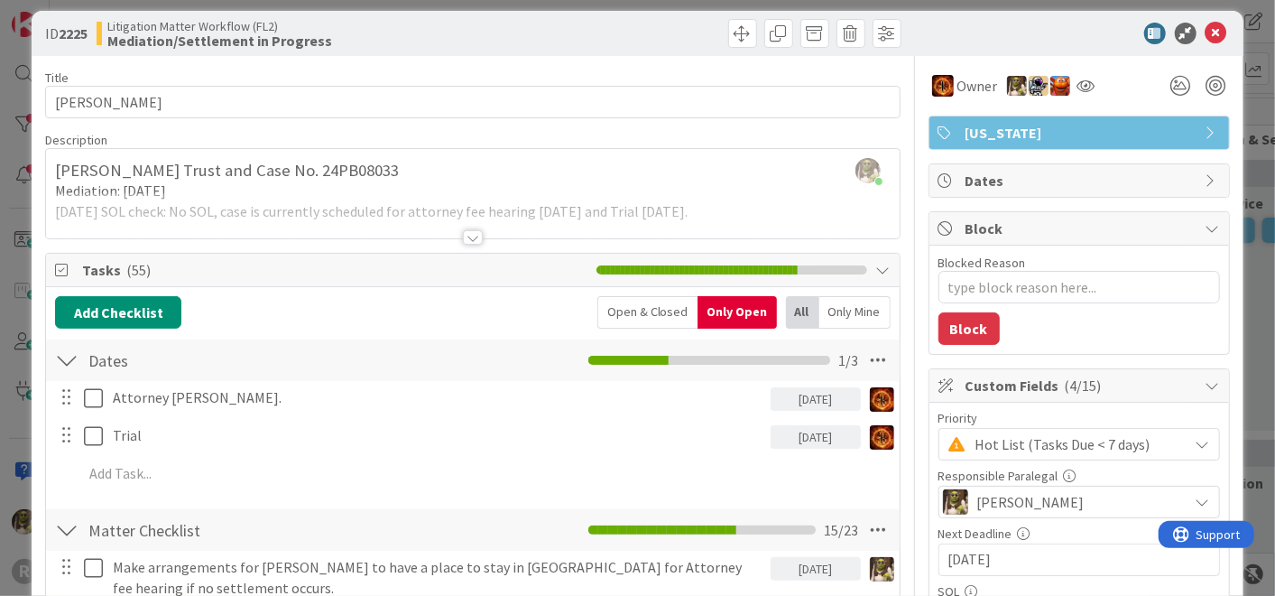
scroll to position [0, 0]
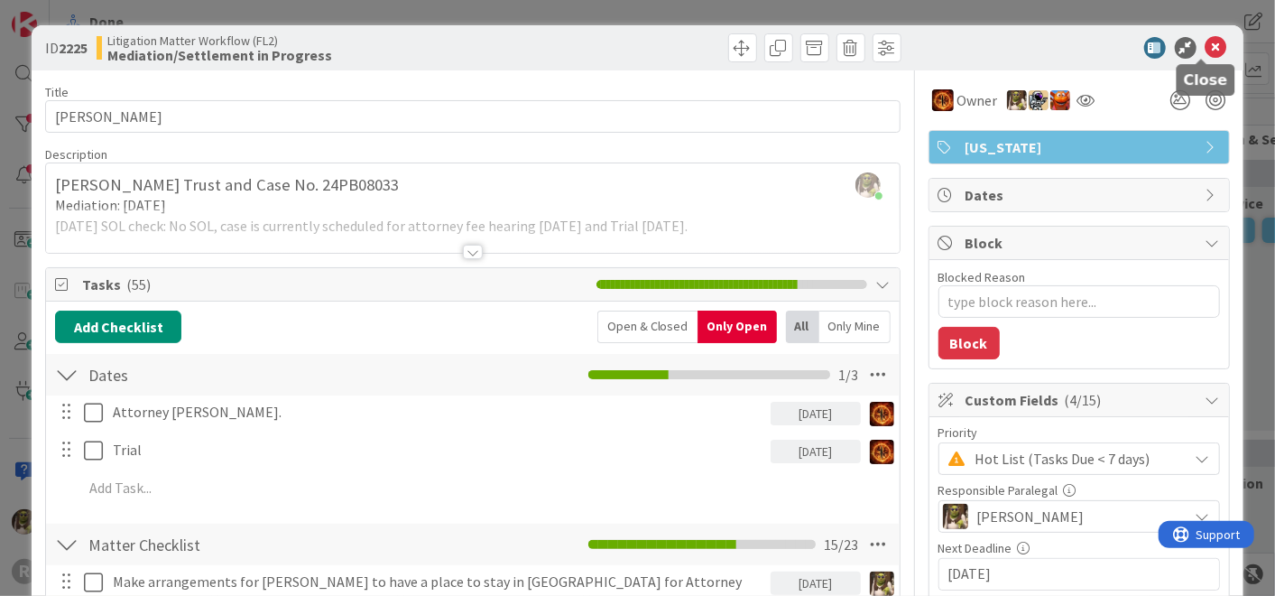
click at [1147, 46] on div at bounding box center [1069, 48] width 319 height 22
click at [1147, 46] on icon at bounding box center [1217, 48] width 22 height 22
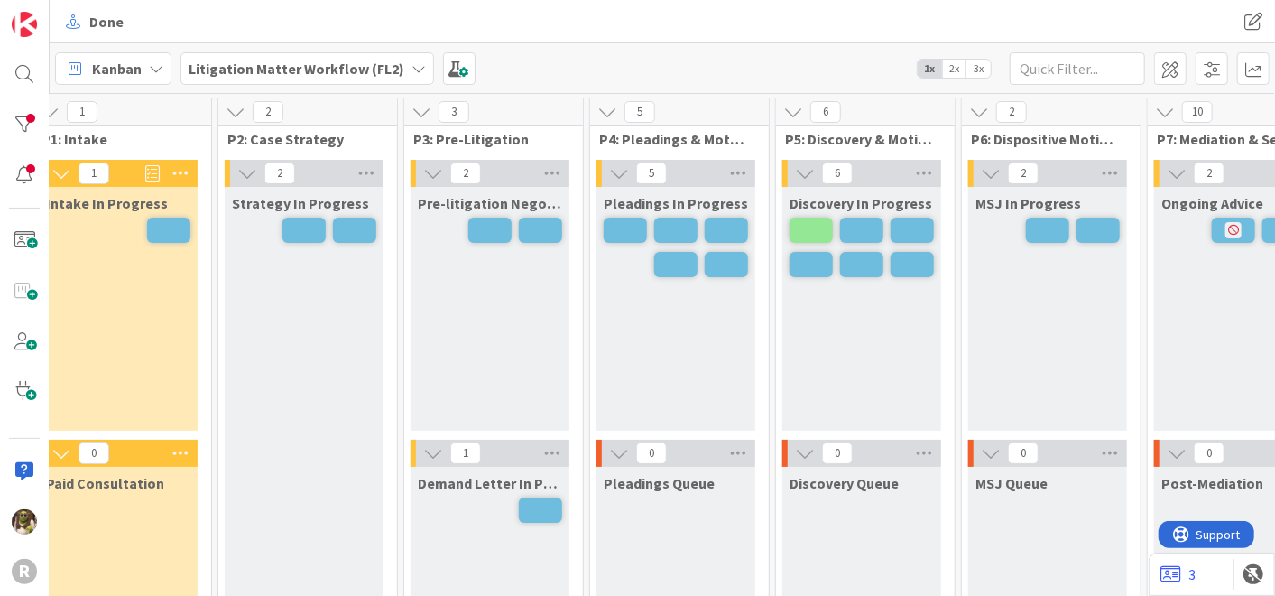
click at [515, 0] on div "Done Done" at bounding box center [662, 21] width 1225 height 43
